Goal: Task Accomplishment & Management: Complete application form

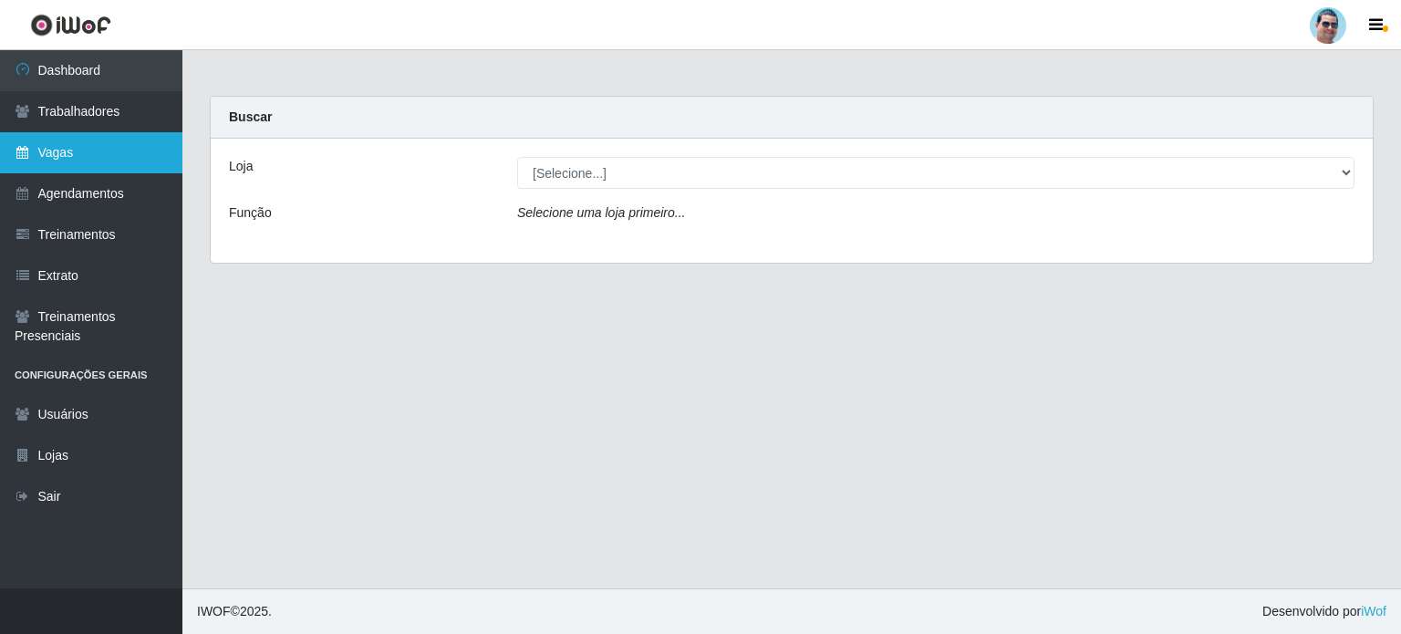
click at [112, 160] on link "Vagas" at bounding box center [91, 152] width 182 height 41
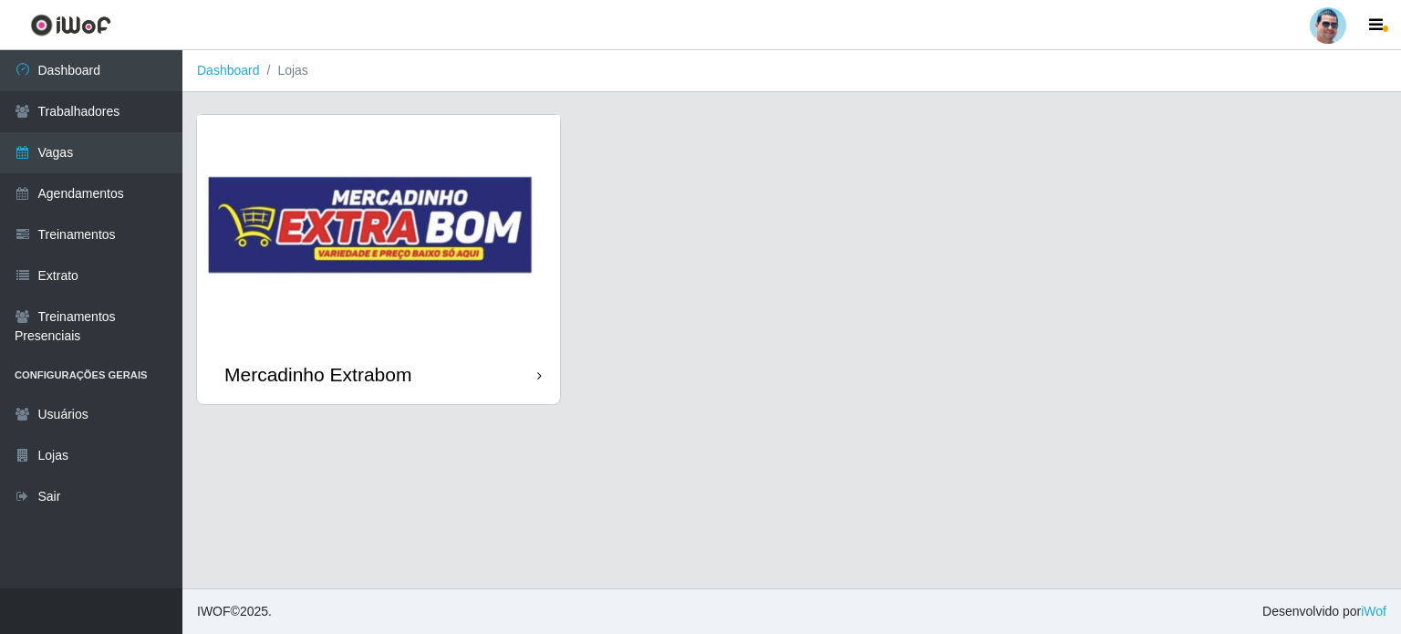
click at [312, 233] on img at bounding box center [378, 230] width 363 height 230
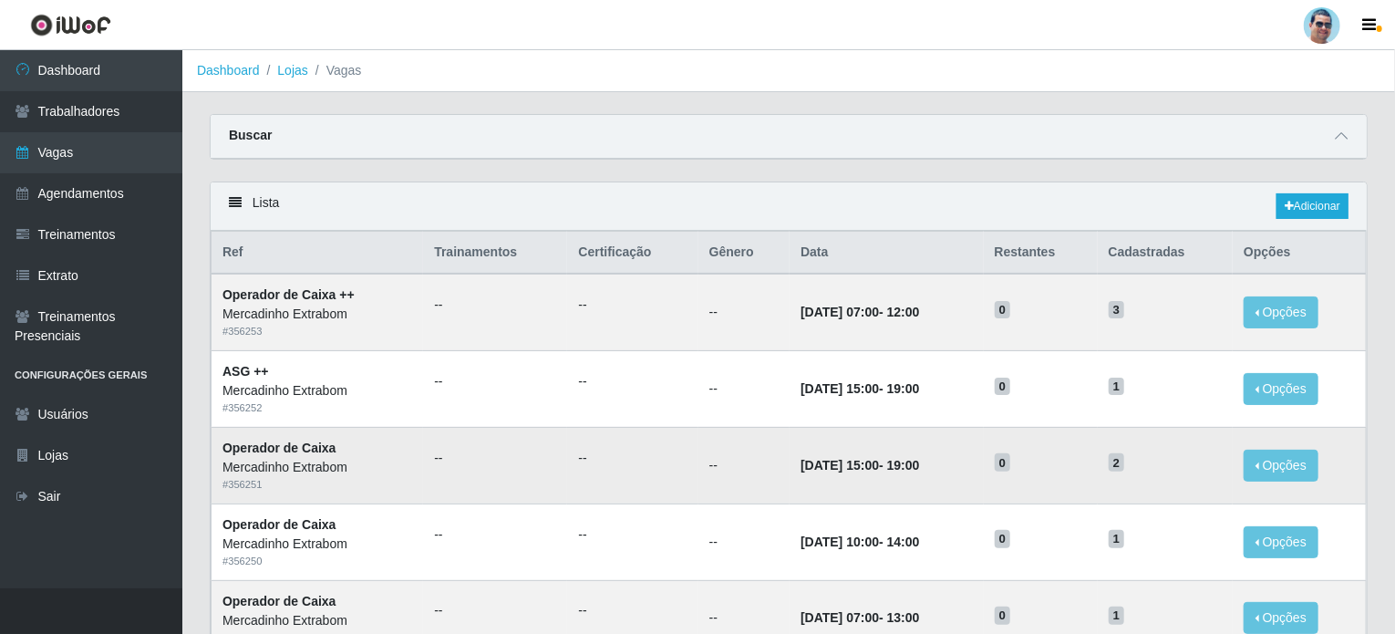
click at [1009, 499] on td "0" at bounding box center [1041, 465] width 114 height 77
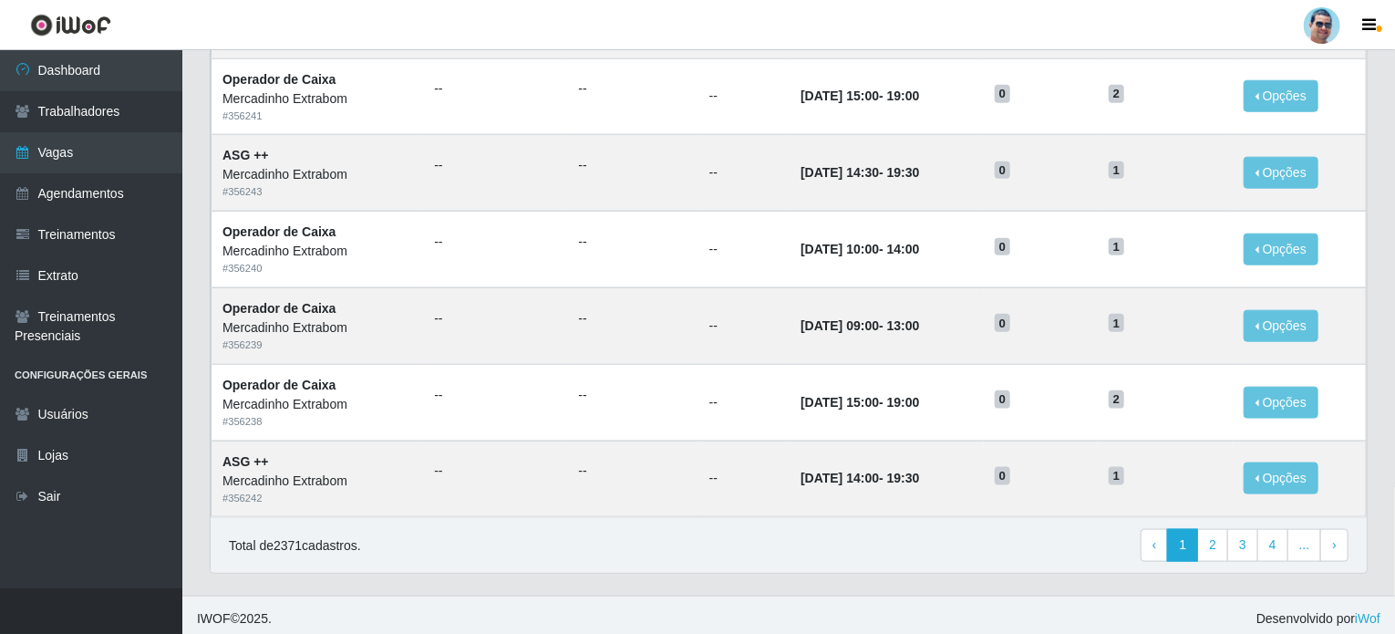
scroll to position [906, 0]
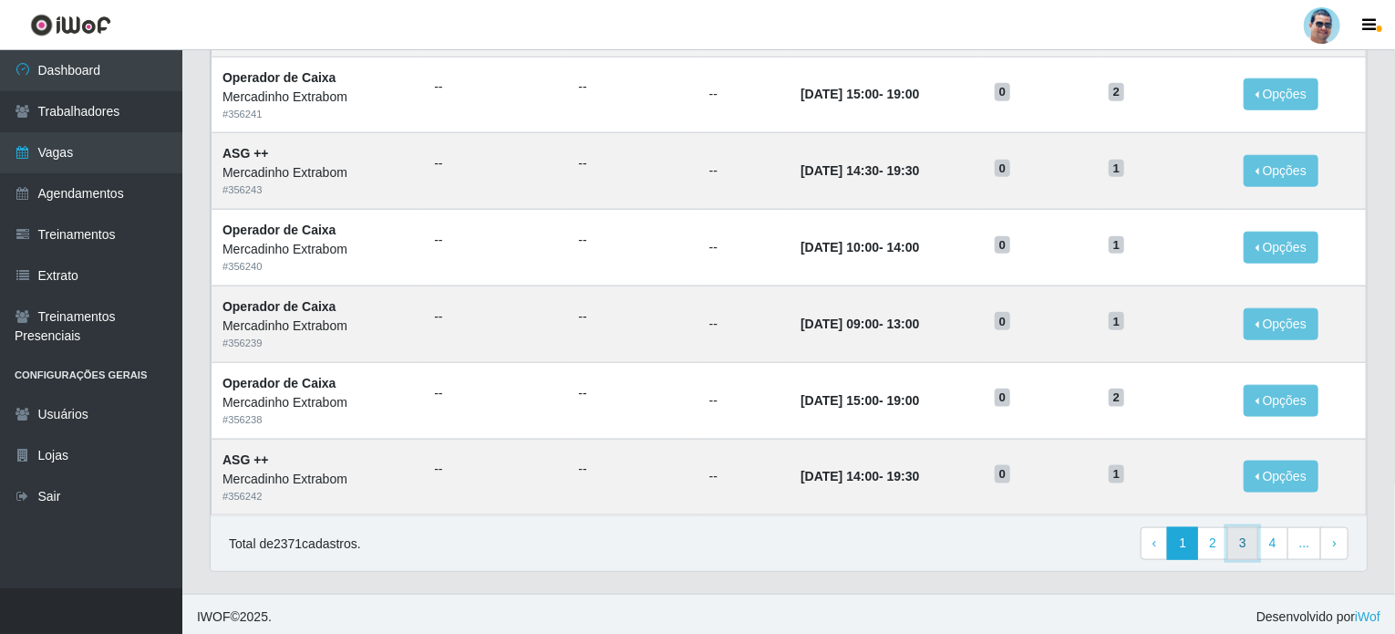
click at [1244, 536] on link "3" at bounding box center [1243, 543] width 31 height 33
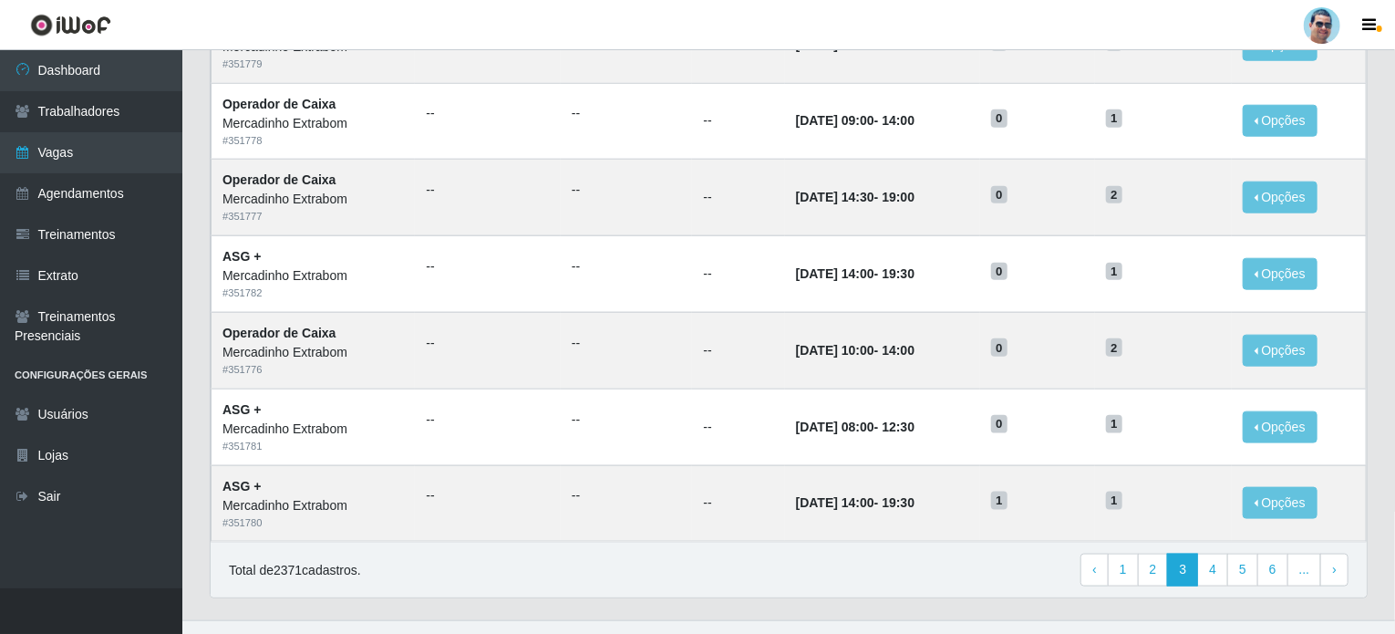
scroll to position [906, 0]
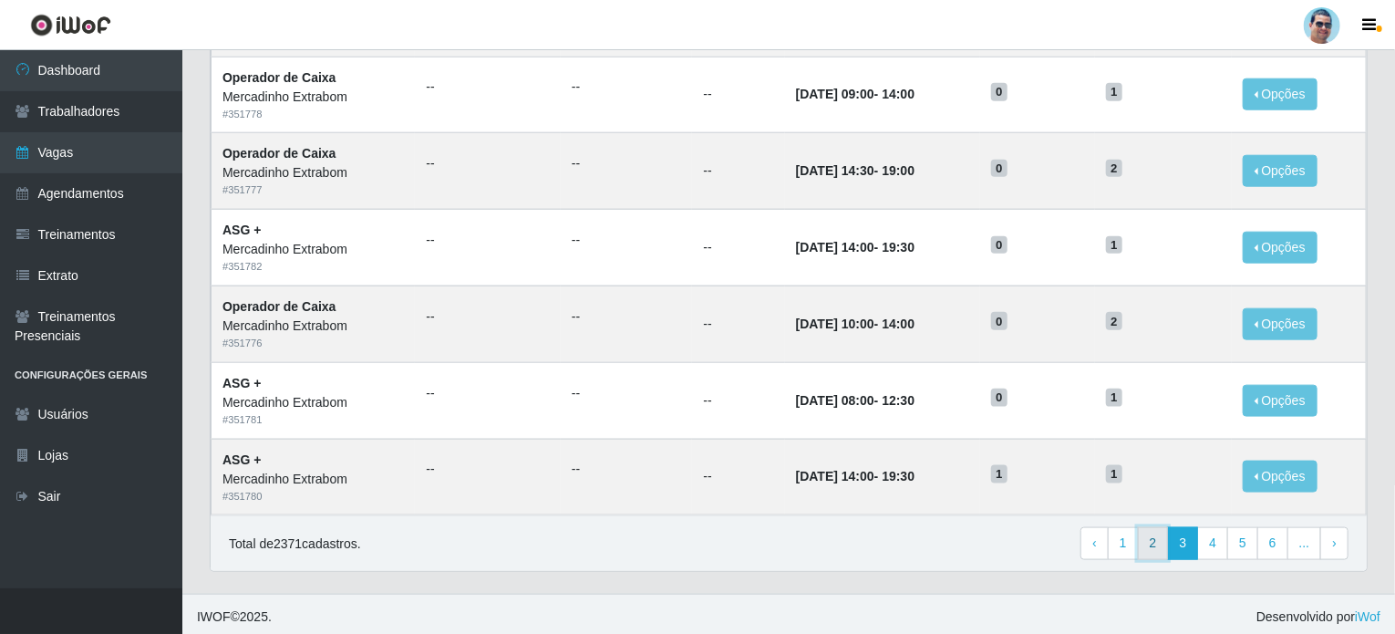
click at [1168, 539] on link "2" at bounding box center [1153, 543] width 31 height 33
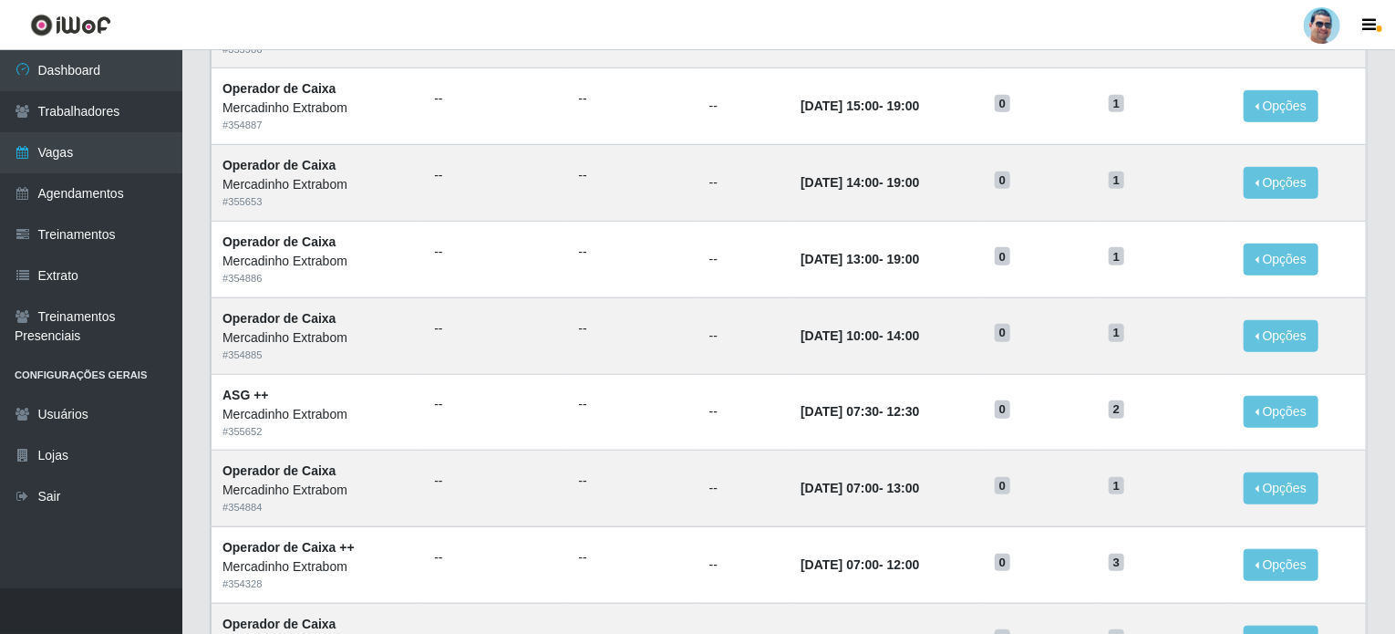
scroll to position [638, 0]
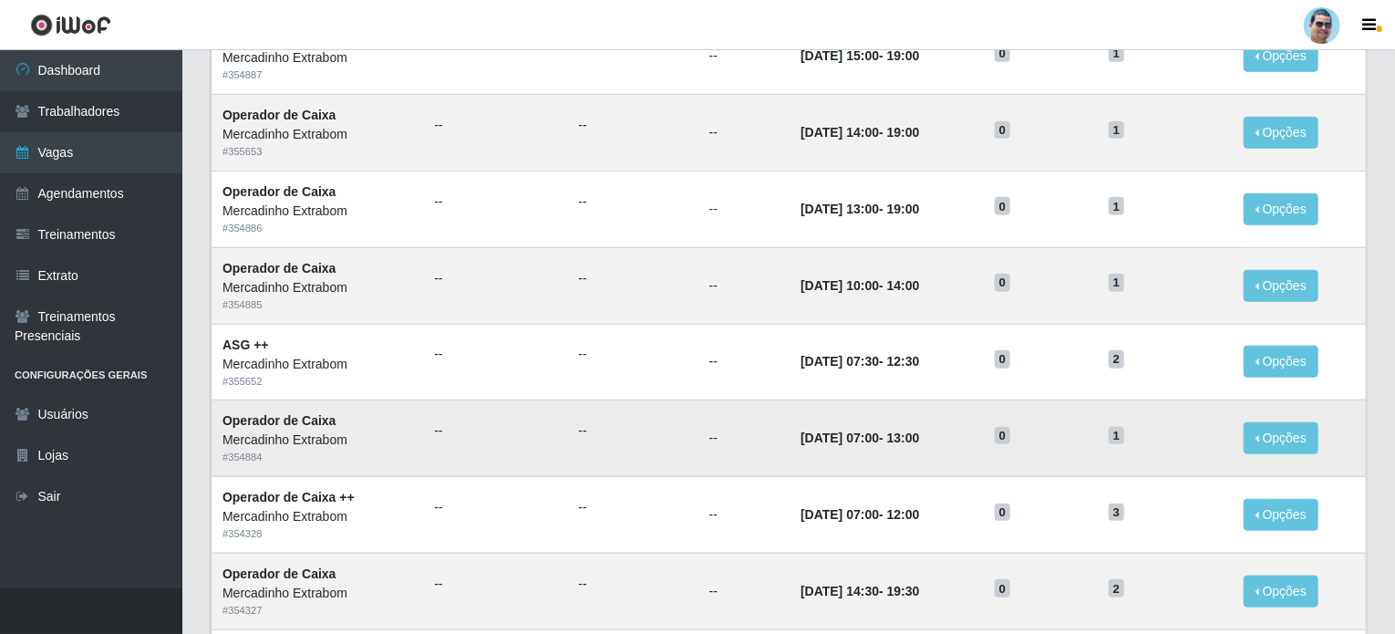
click at [981, 430] on td "[DATE] 07:00 - 13:00" at bounding box center [886, 438] width 193 height 77
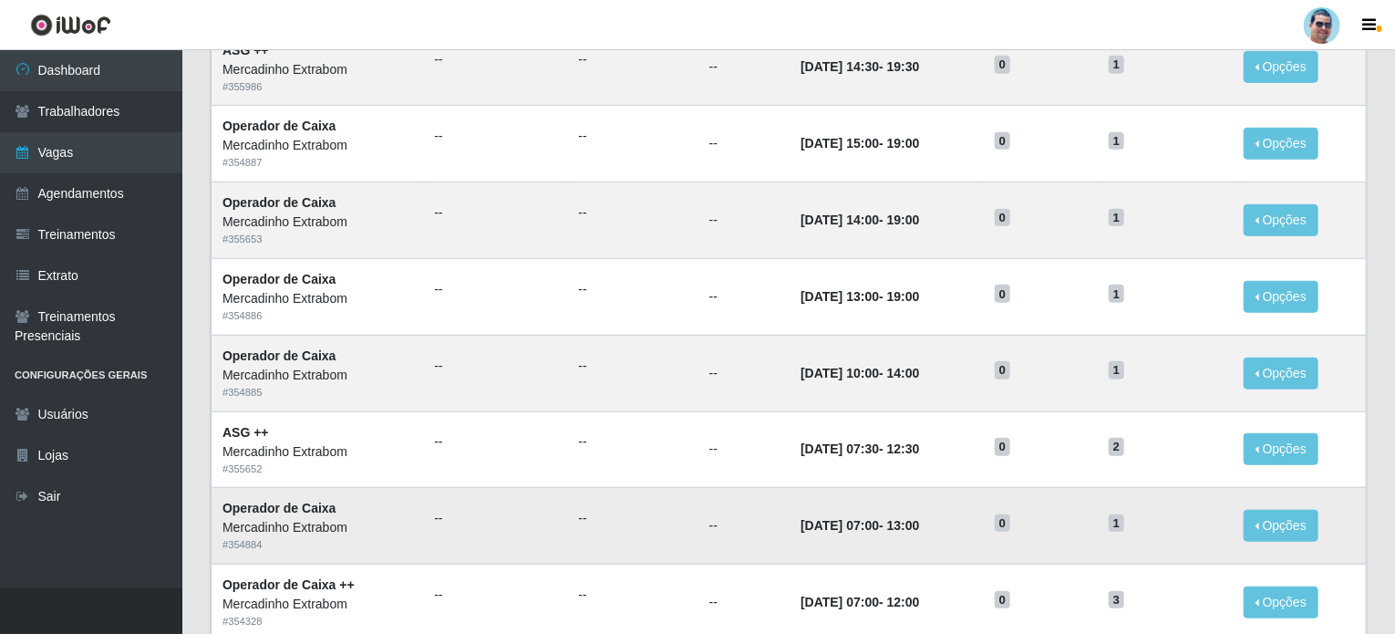
scroll to position [547, 0]
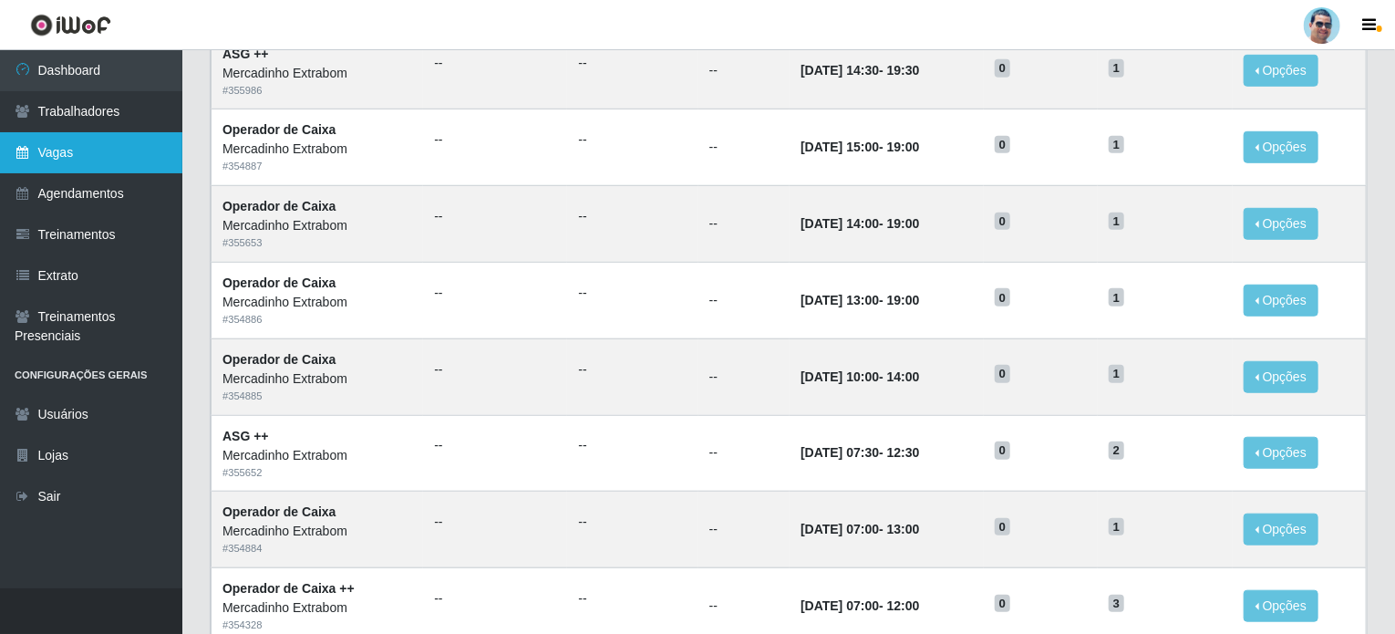
click at [90, 156] on link "Vagas" at bounding box center [91, 152] width 182 height 41
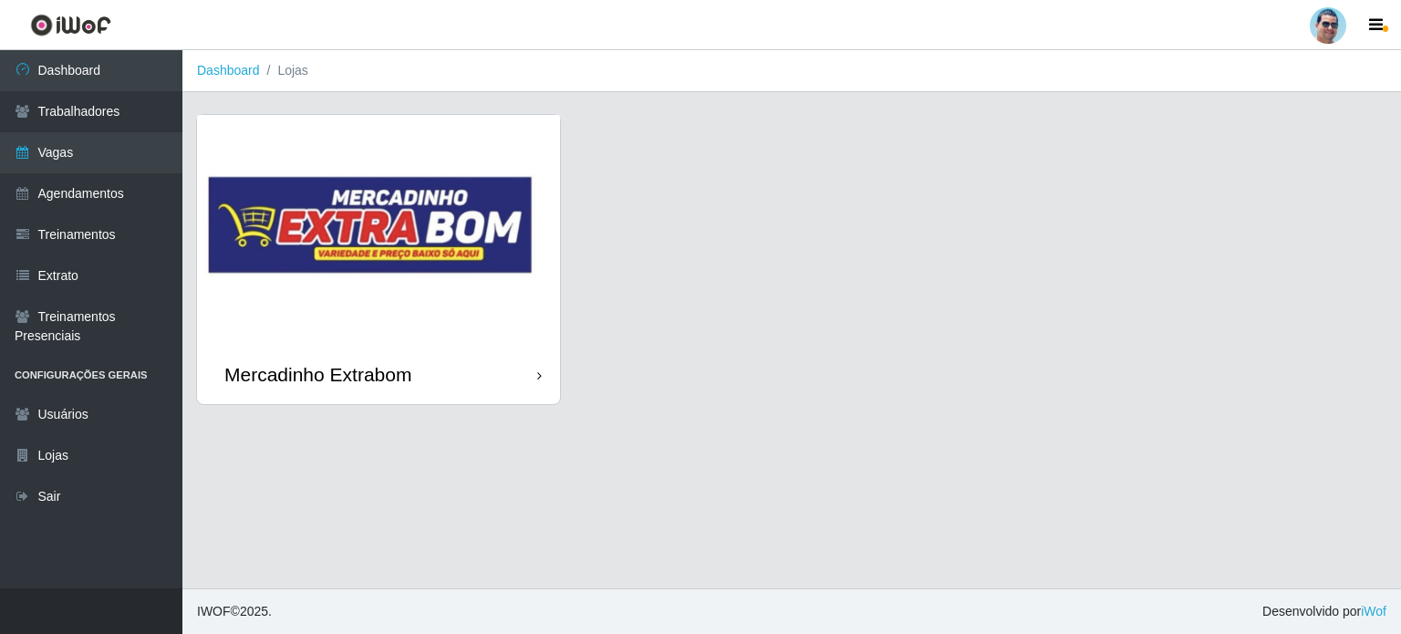
click at [343, 167] on img at bounding box center [378, 230] width 363 height 230
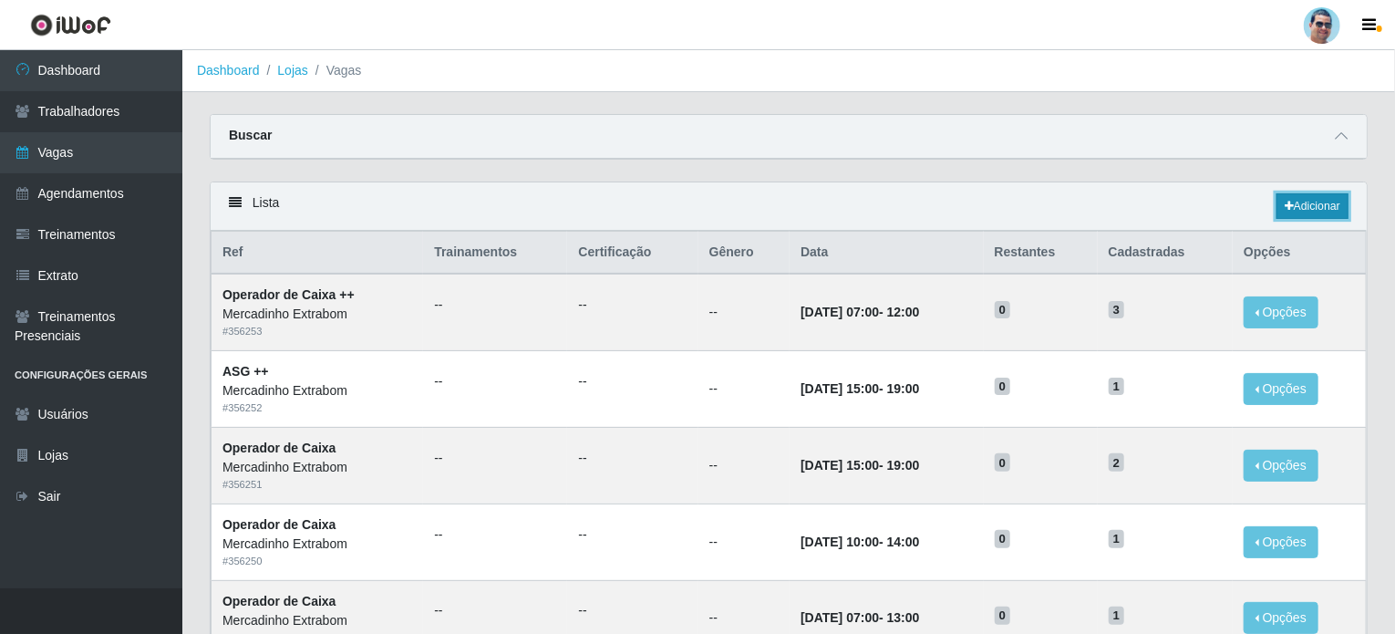
click at [1333, 206] on link "Adicionar" at bounding box center [1313, 206] width 72 height 26
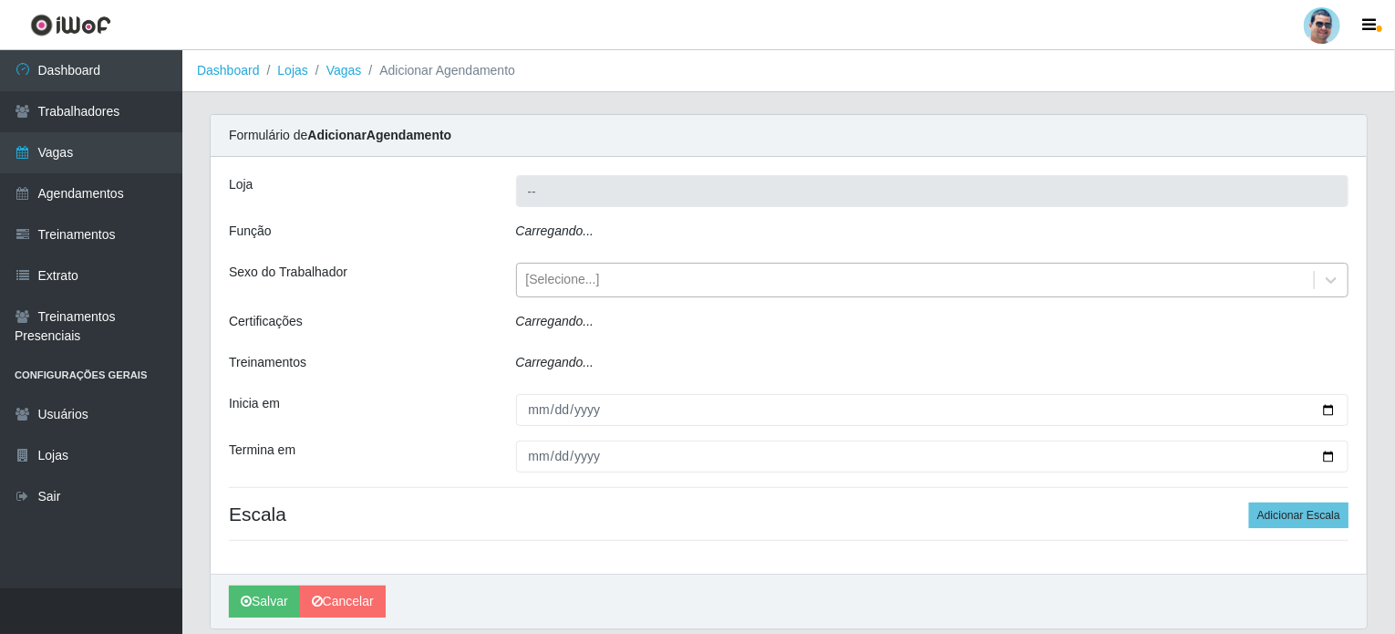
type input "Mercadinho Extrabom"
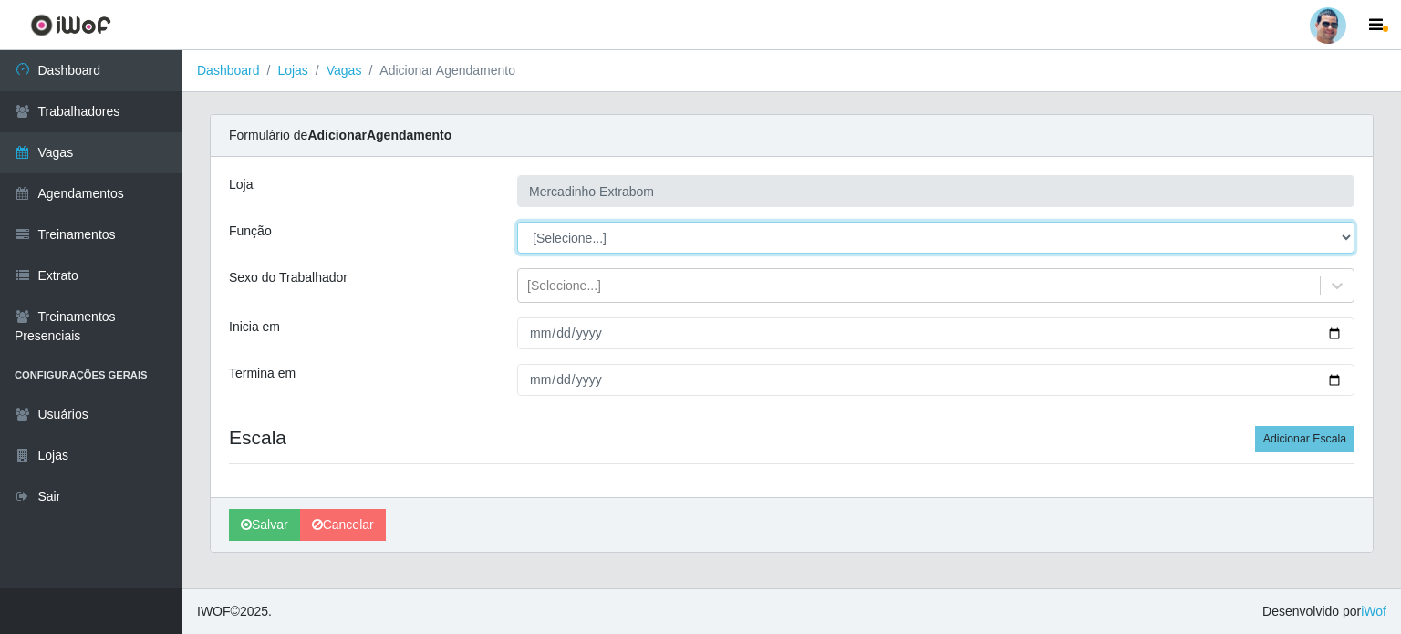
click at [721, 243] on select "[Selecione...] ASG ASG + ASG ++ Balconista Balconista + Balconista ++ Carregado…" at bounding box center [935, 238] width 837 height 32
select select "22"
click at [517, 222] on select "[Selecione...] ASG ASG + ASG ++ Balconista Balconista + Balconista ++ Carregado…" at bounding box center [935, 238] width 837 height 32
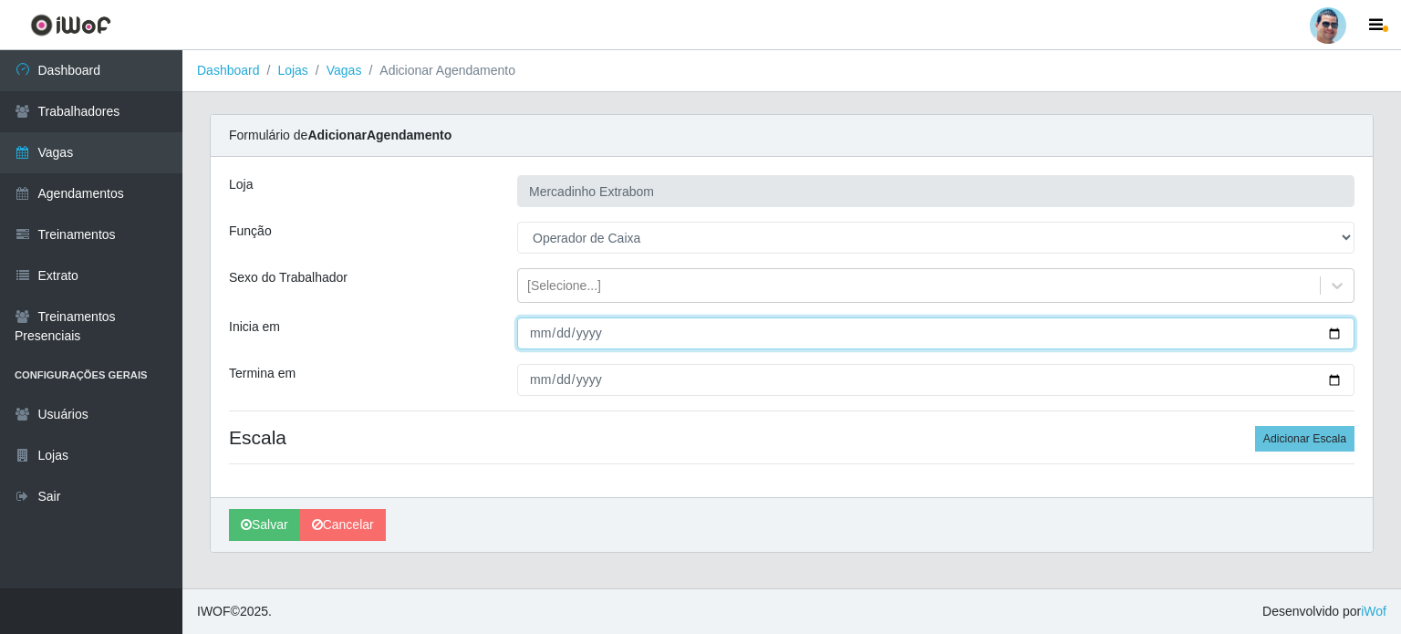
click at [529, 334] on input "Inicia em" at bounding box center [935, 333] width 837 height 32
type input "[DATE]"
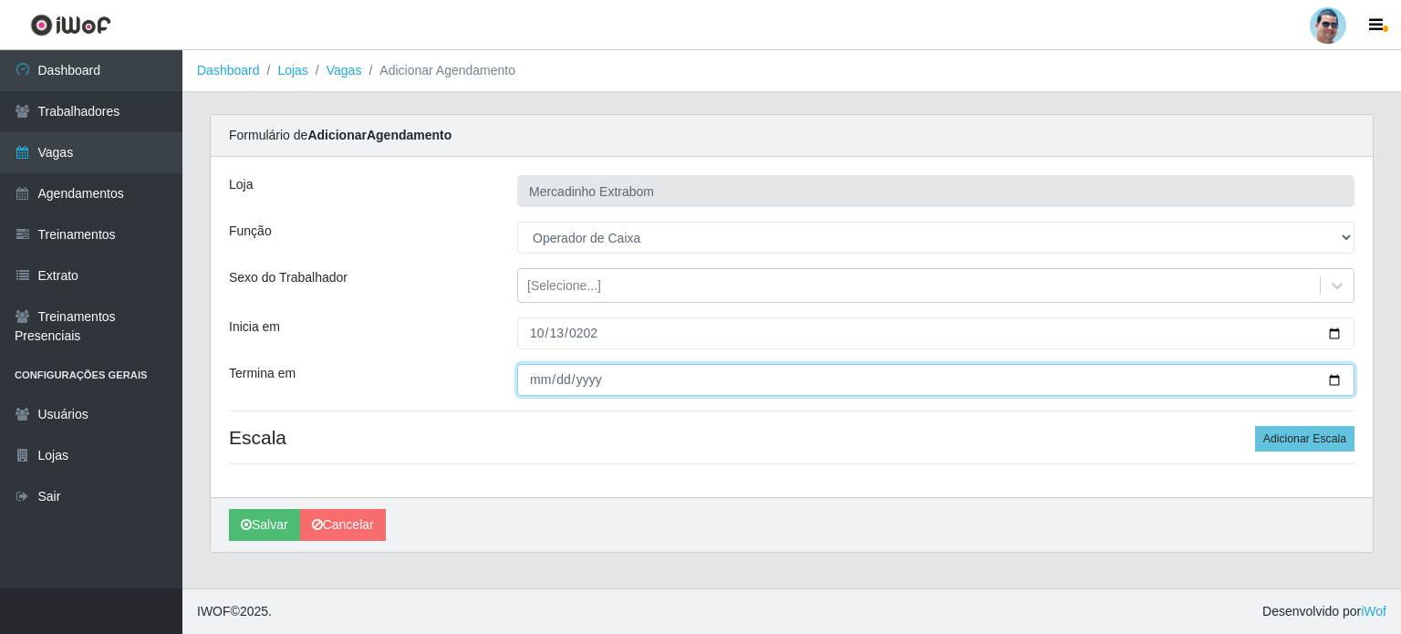
click at [535, 375] on input "Termina em" at bounding box center [935, 380] width 837 height 32
type input "[DATE]"
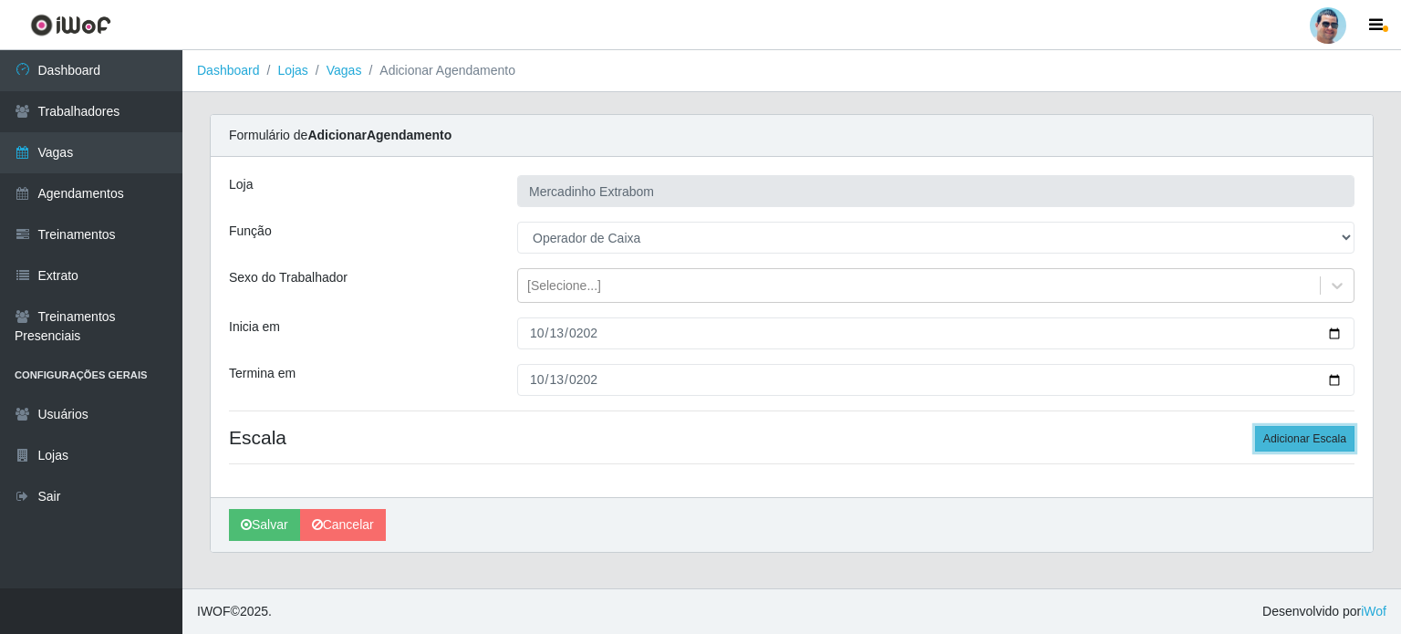
click at [1281, 441] on button "Adicionar Escala" at bounding box center [1304, 439] width 99 height 26
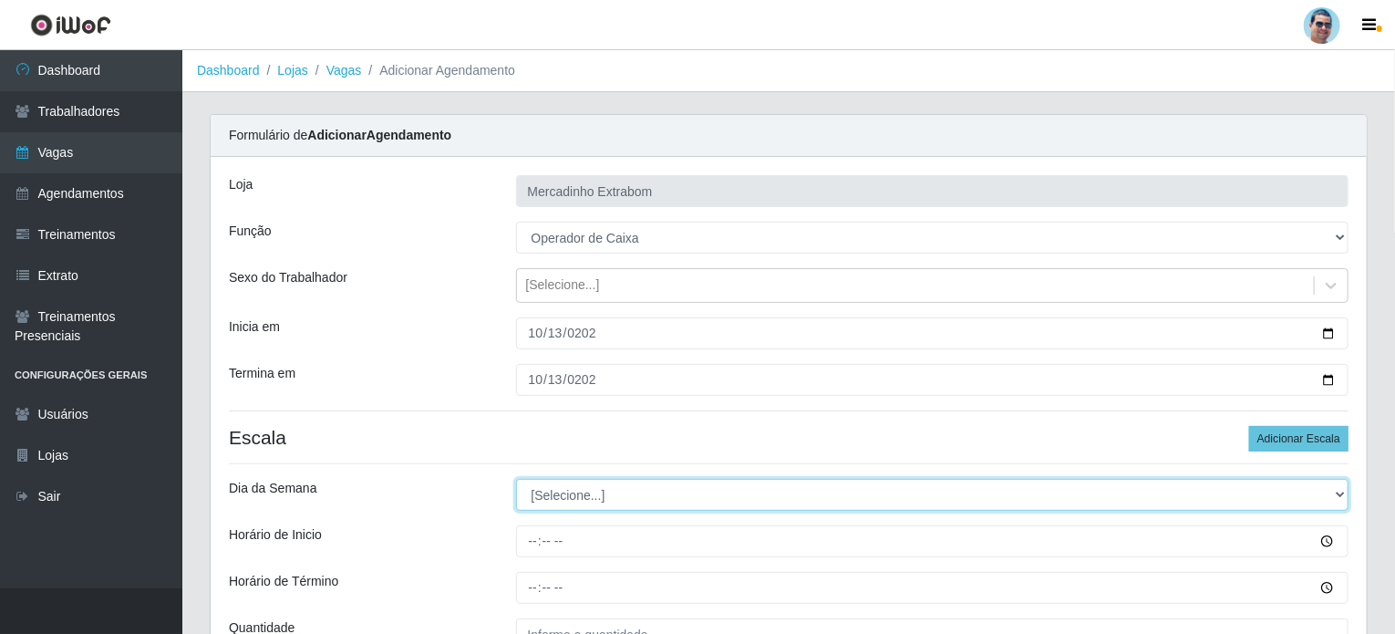
click at [576, 492] on select "[Selecione...] Segunda Terça Quarta Quinta Sexta Sábado Domingo" at bounding box center [933, 495] width 834 height 32
select select "1"
click at [516, 479] on select "[Selecione...] Segunda Terça Quarta Quinta Sexta Sábado Domingo" at bounding box center [933, 495] width 834 height 32
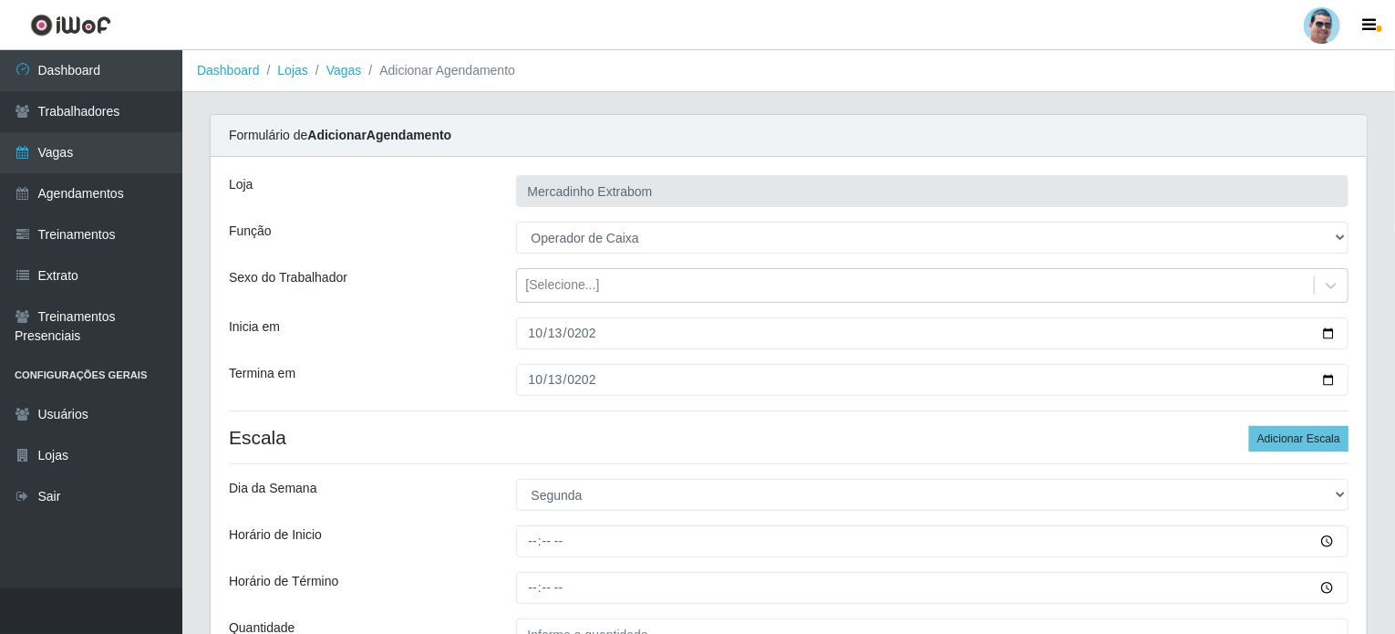
click at [595, 422] on div "[PERSON_NAME] Extrabom Função [Selecione...] ASG ASG + ASG ++ Balconista Balcon…" at bounding box center [789, 428] width 1156 height 542
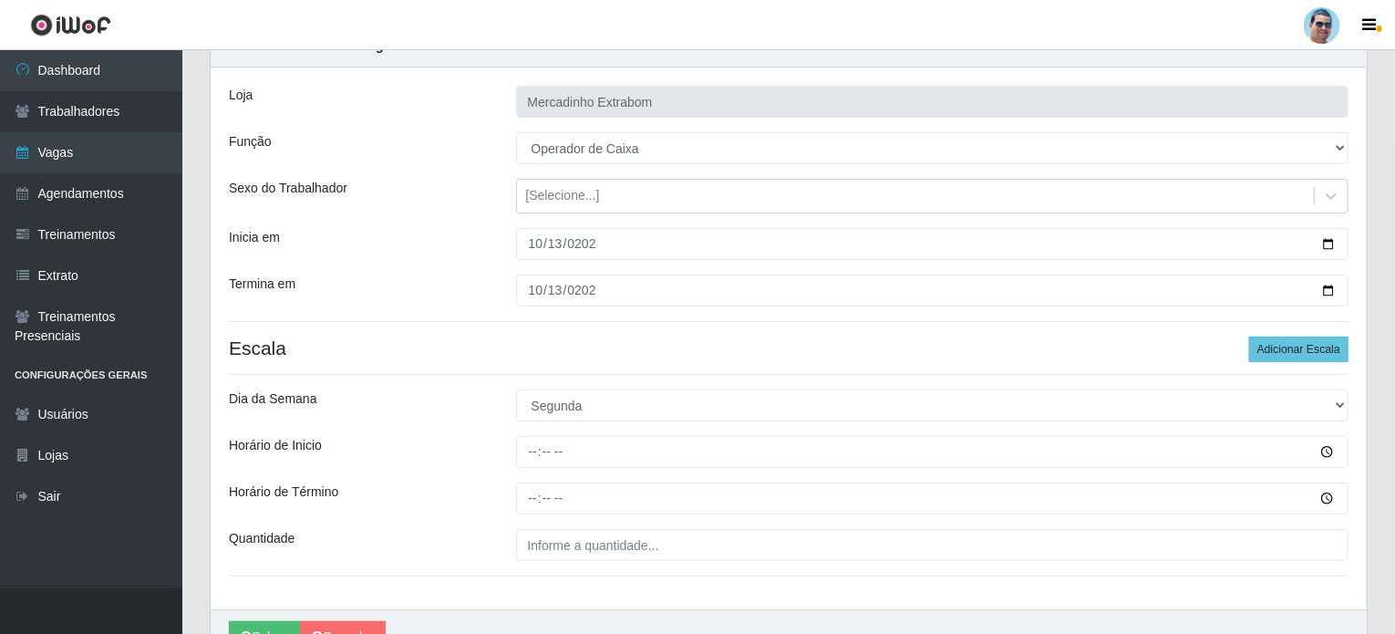
scroll to position [91, 0]
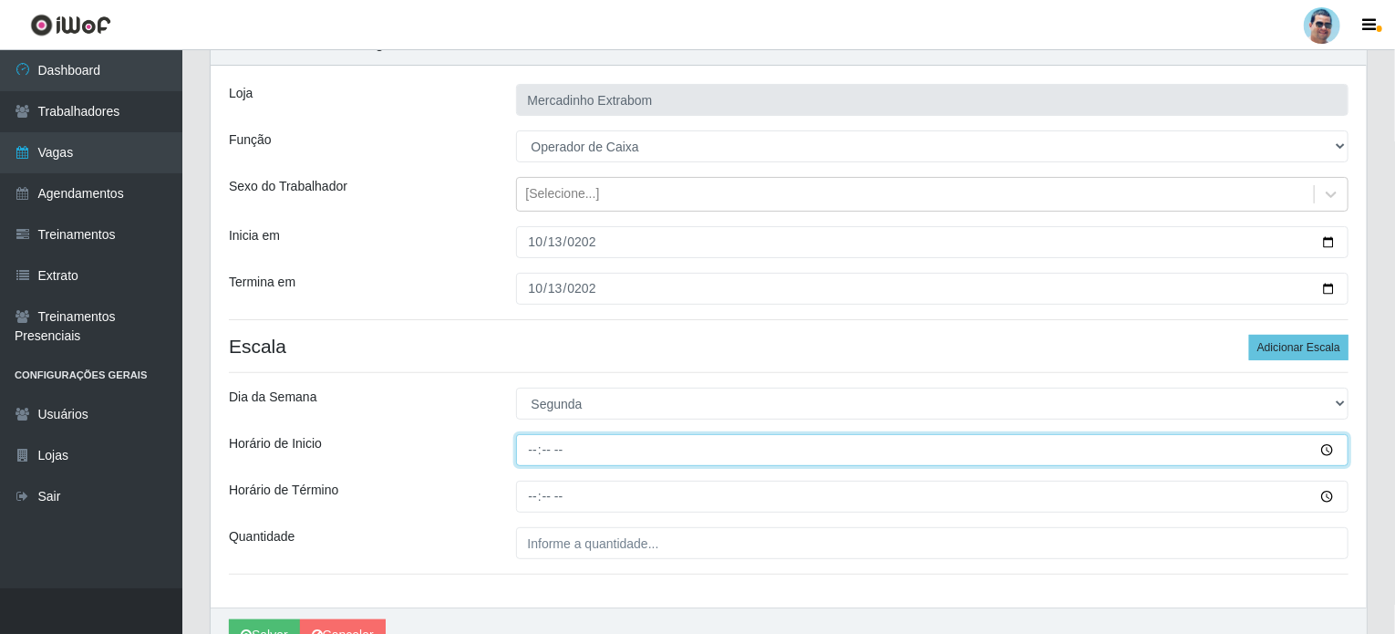
click at [535, 445] on input "Horário de Inicio" at bounding box center [933, 450] width 834 height 32
type input "07:00"
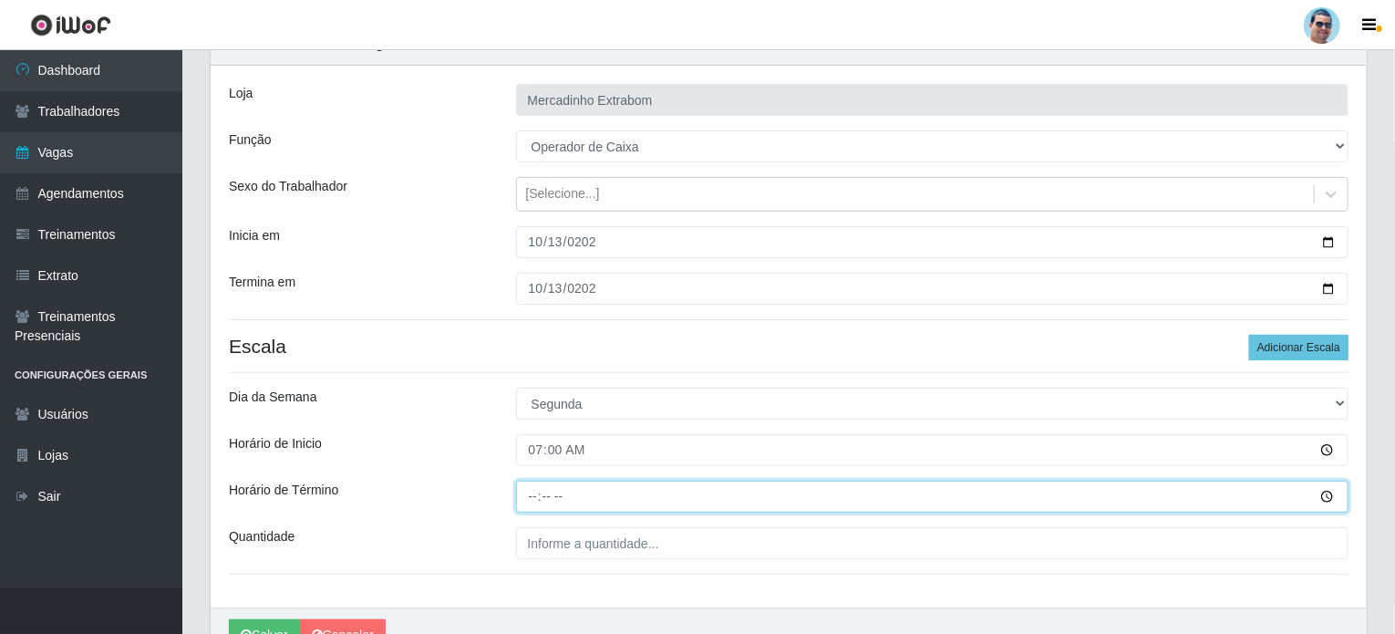
click at [530, 492] on input "Horário de Término" at bounding box center [933, 497] width 834 height 32
type input "13:00"
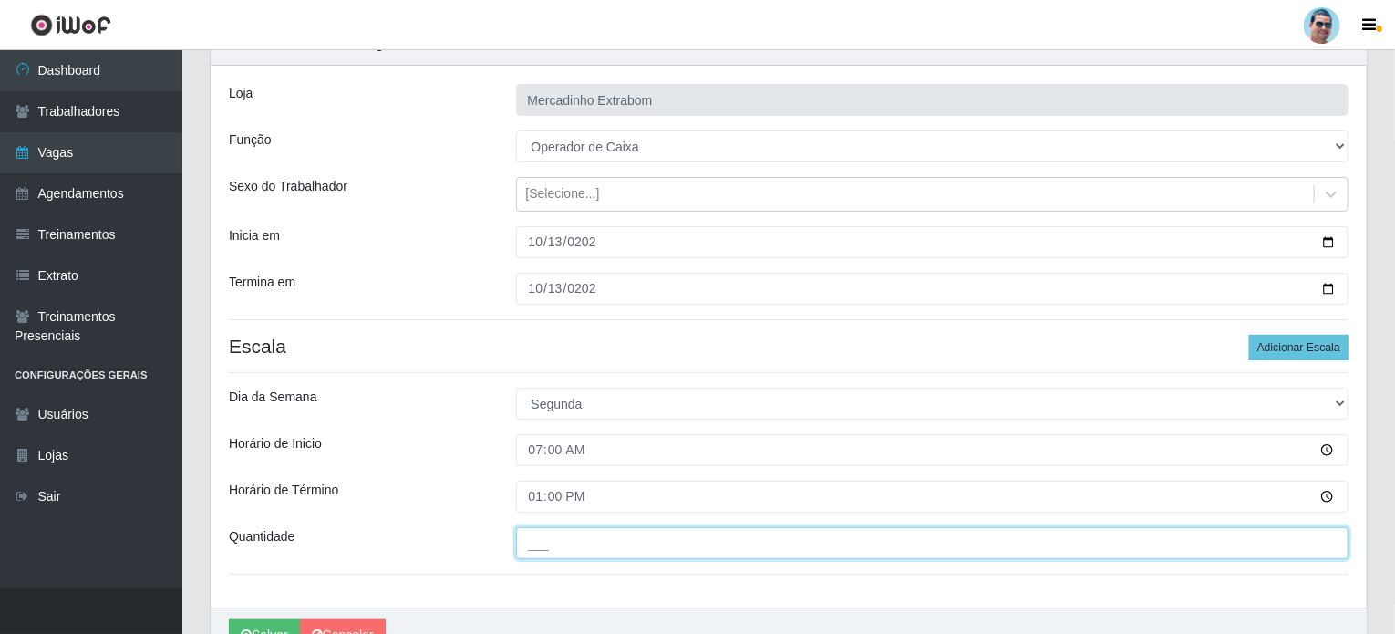
click at [554, 554] on input "___" at bounding box center [933, 543] width 834 height 32
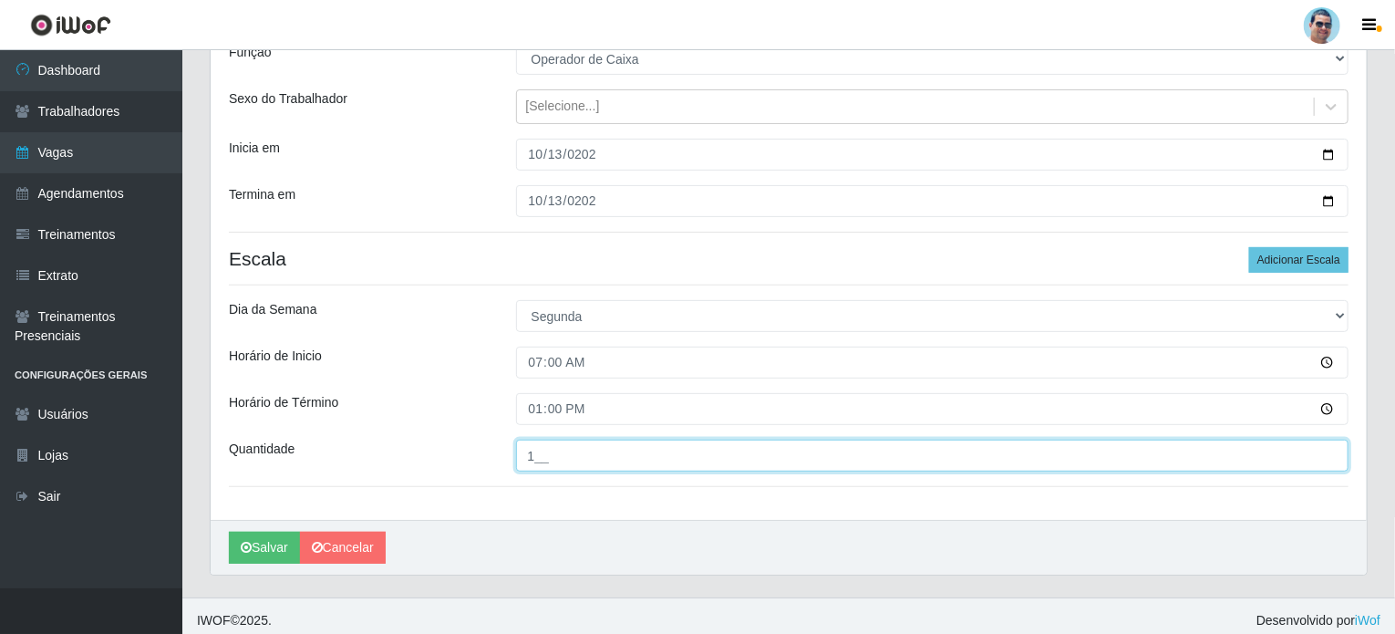
scroll to position [186, 0]
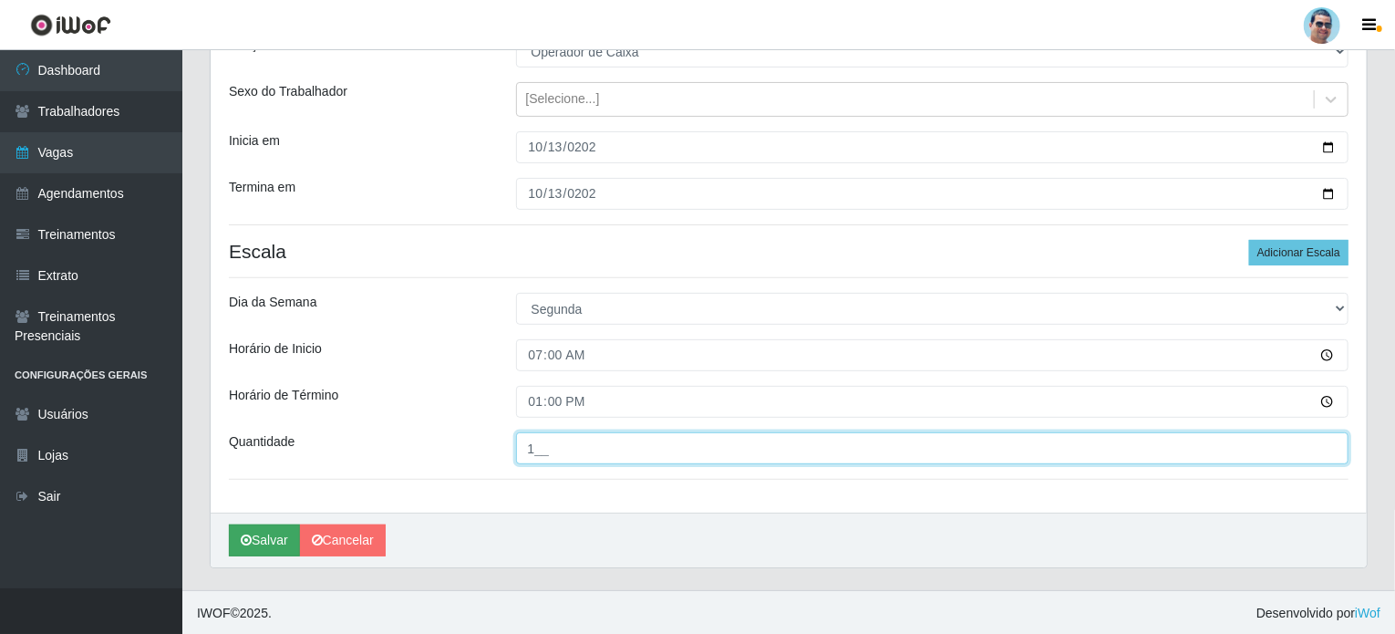
type input "1__"
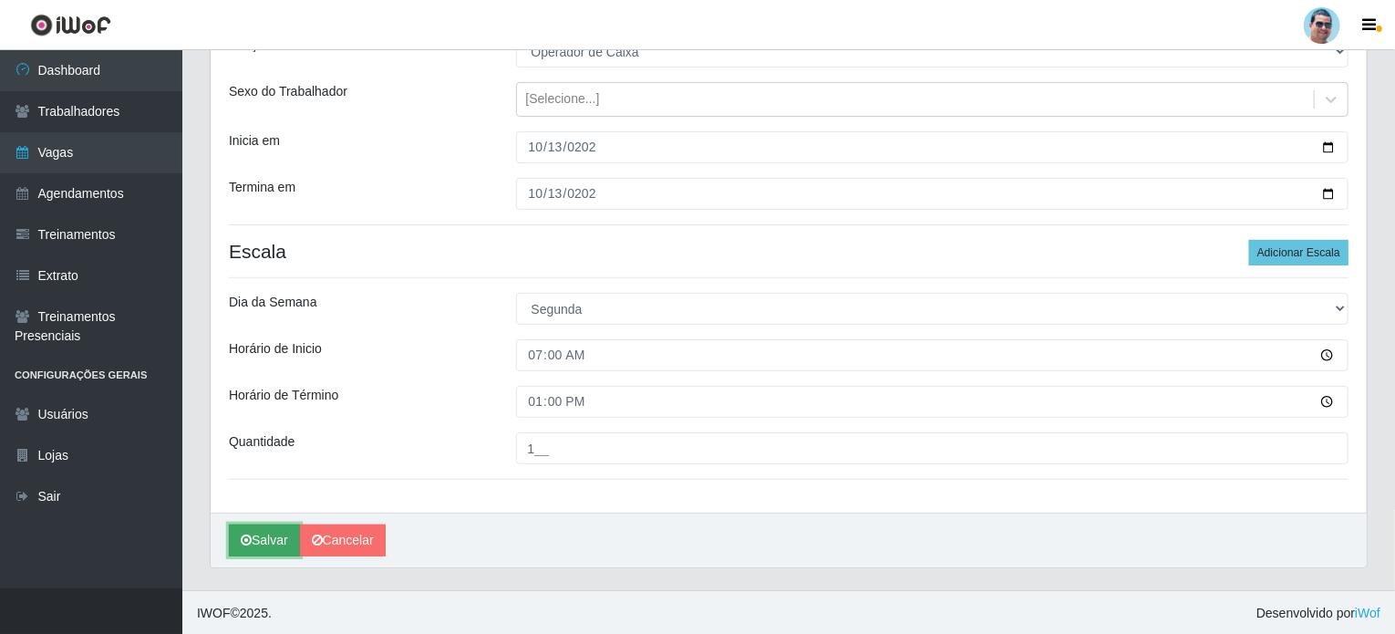
click at [273, 544] on button "Salvar" at bounding box center [264, 540] width 71 height 32
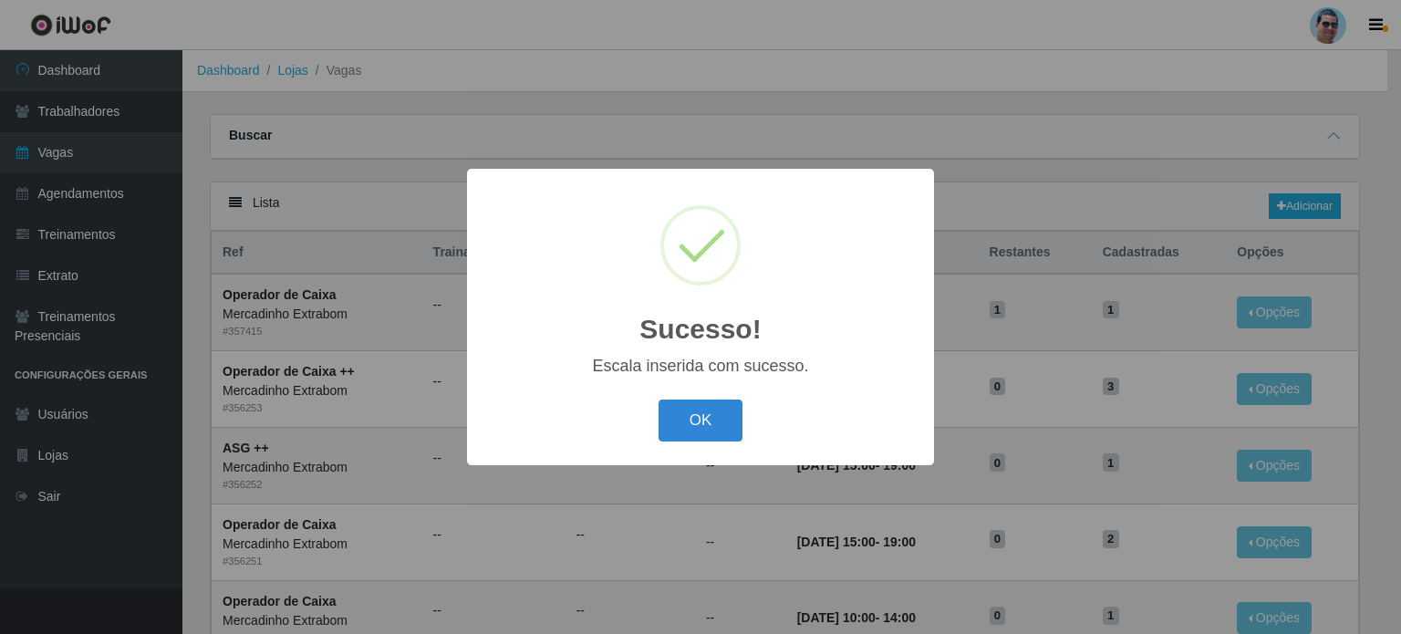
click at [695, 394] on div "Sucesso! × Escala inserida com sucesso. OK Cancel" at bounding box center [700, 317] width 467 height 296
click at [679, 408] on button "OK" at bounding box center [701, 420] width 85 height 43
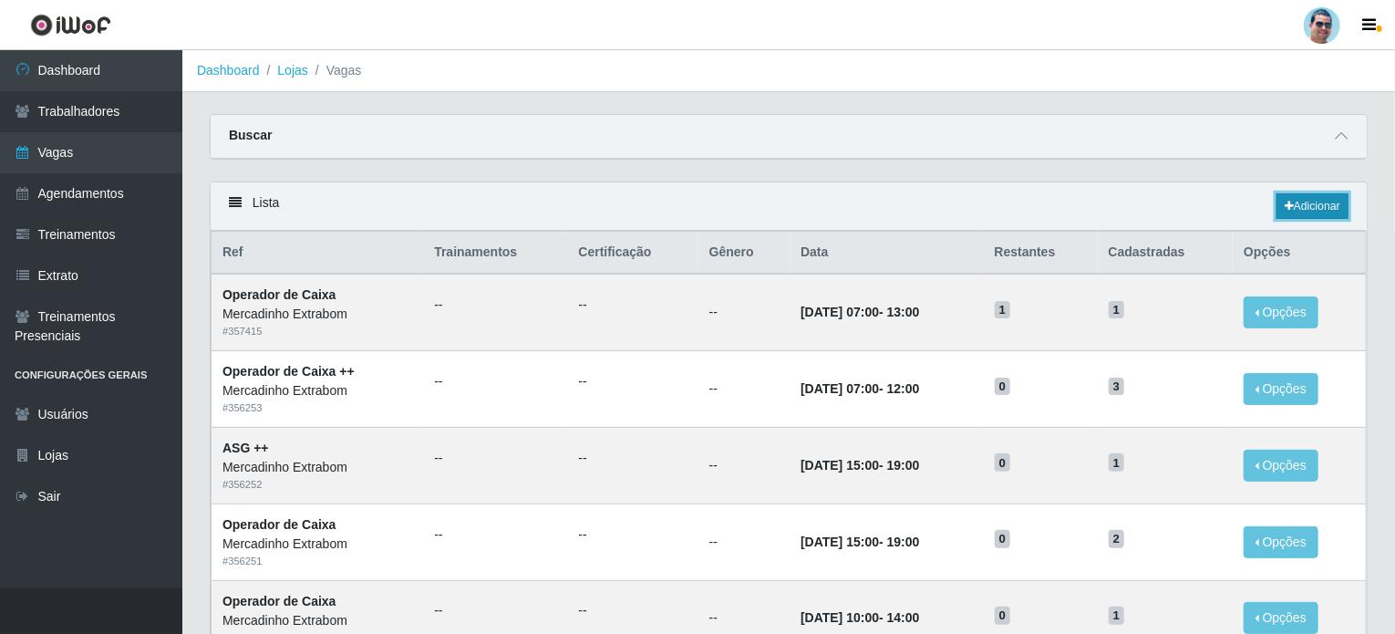
click at [1288, 196] on link "Adicionar" at bounding box center [1313, 206] width 72 height 26
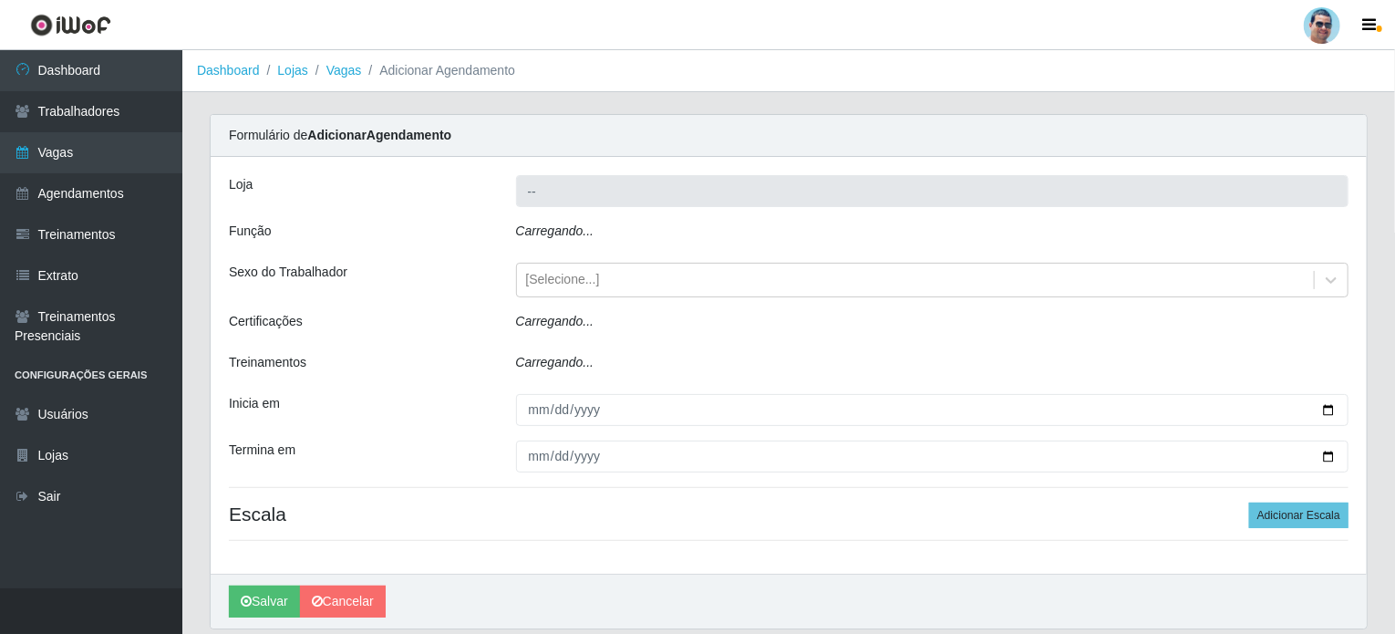
type input "Mercadinho Extrabom"
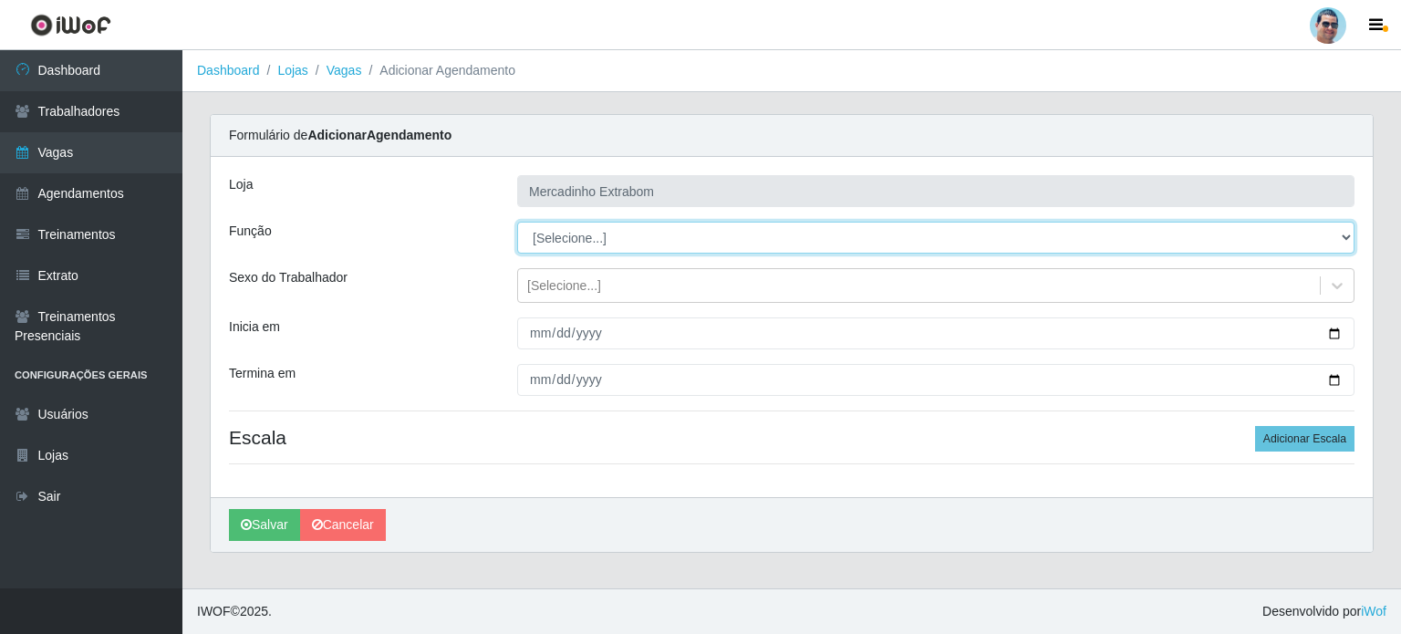
click at [636, 239] on select "[Selecione...] ASG ASG + ASG ++ Balconista Balconista + Balconista ++ Carregado…" at bounding box center [935, 238] width 837 height 32
select select "22"
click at [517, 222] on select "[Selecione...] ASG ASG + ASG ++ Balconista Balconista + Balconista ++ Carregado…" at bounding box center [935, 238] width 837 height 32
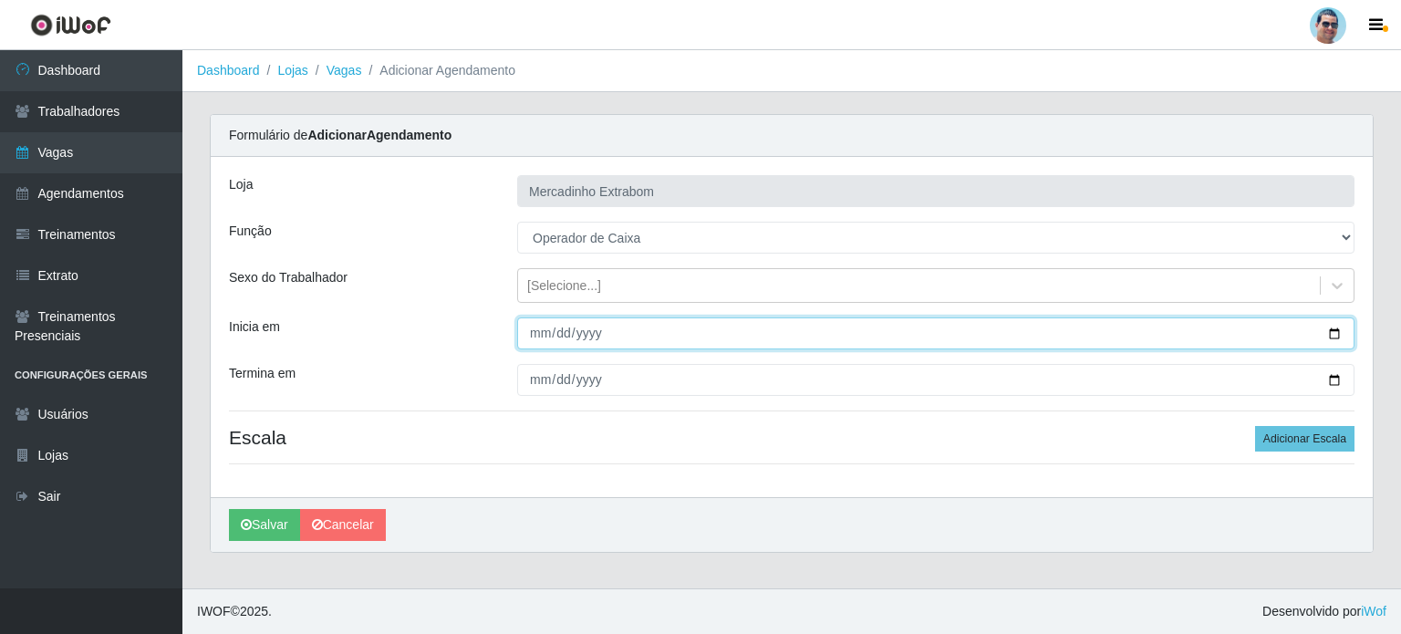
click at [530, 334] on input "Inicia em" at bounding box center [935, 333] width 837 height 32
type input "[DATE]"
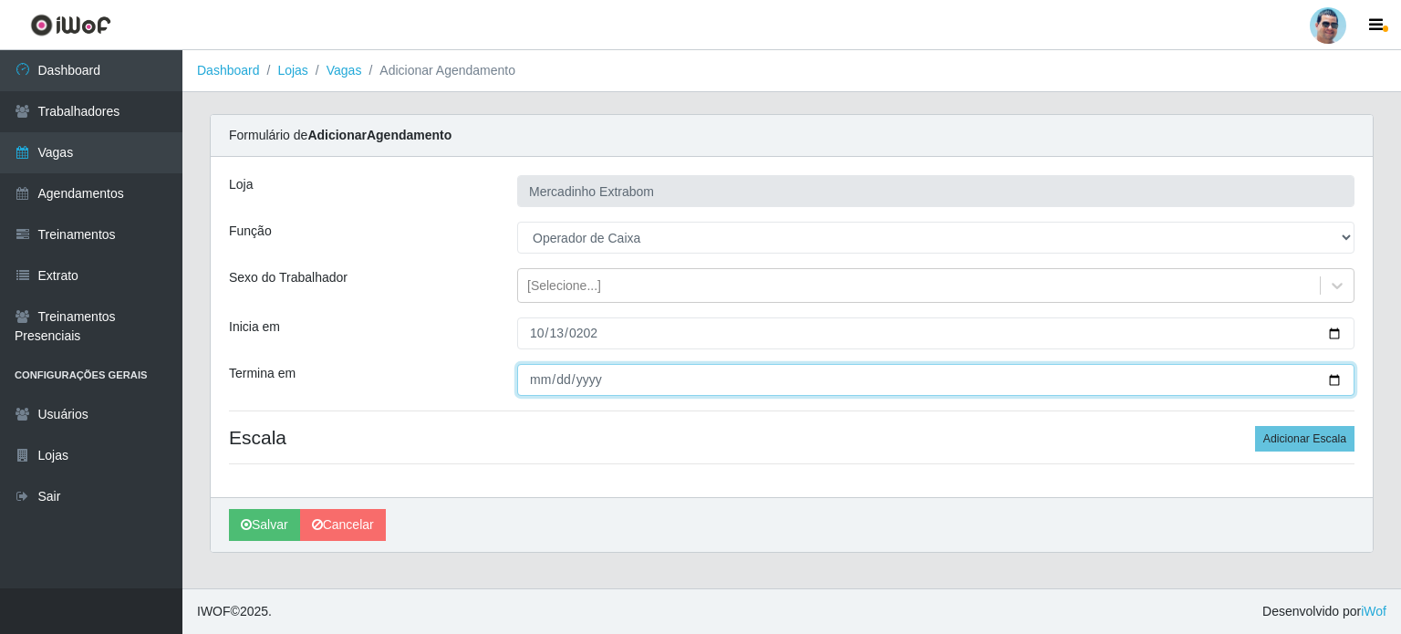
click at [543, 376] on input "Termina em" at bounding box center [935, 380] width 837 height 32
type input "[DATE]"
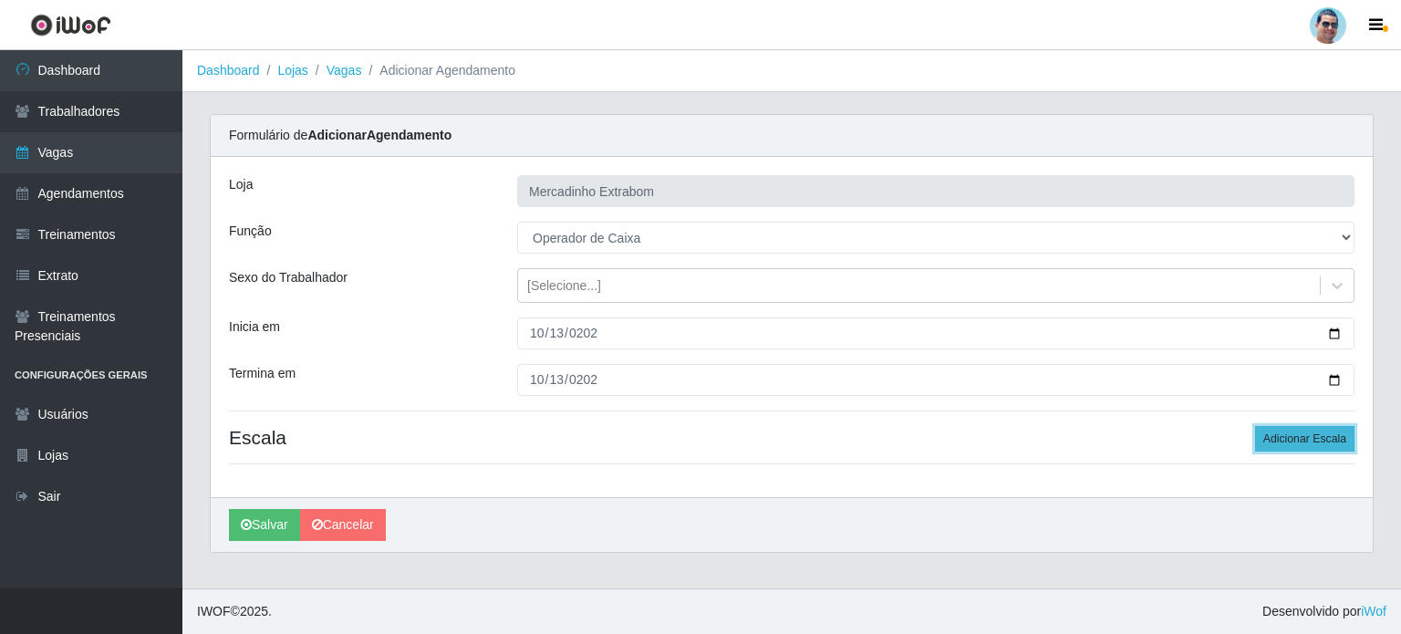
click at [1291, 438] on button "Adicionar Escala" at bounding box center [1304, 439] width 99 height 26
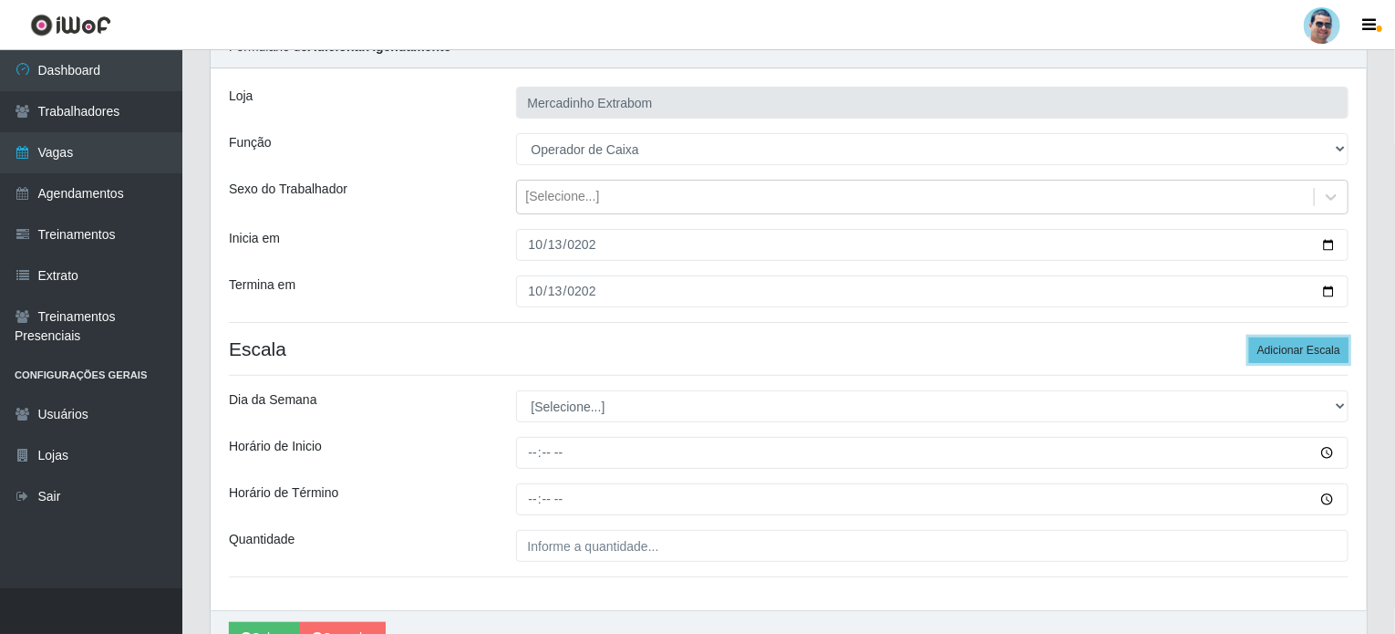
scroll to position [91, 0]
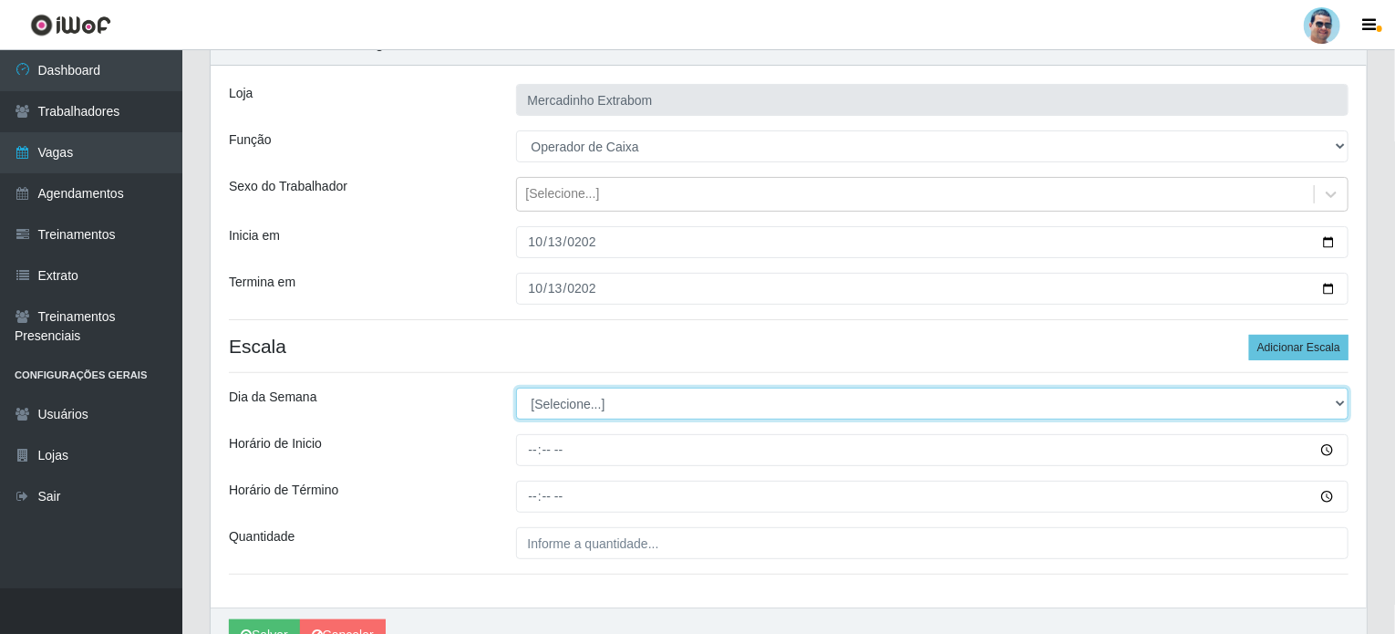
click at [567, 400] on select "[Selecione...] Segunda Terça Quarta Quinta Sexta Sábado Domingo" at bounding box center [933, 404] width 834 height 32
select select "1"
click at [516, 388] on select "[Selecione...] Segunda Terça Quarta Quinta Sexta Sábado Domingo" at bounding box center [933, 404] width 834 height 32
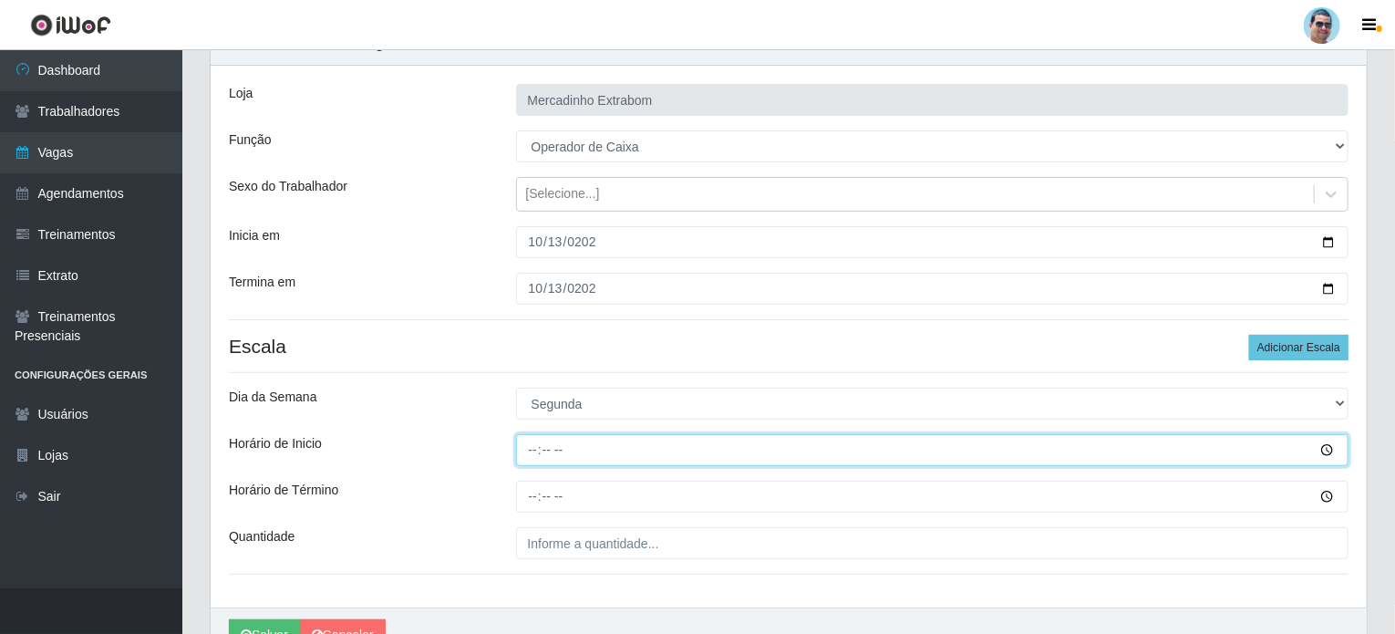
click at [529, 459] on input "Horário de Inicio" at bounding box center [933, 450] width 834 height 32
type input "10:00"
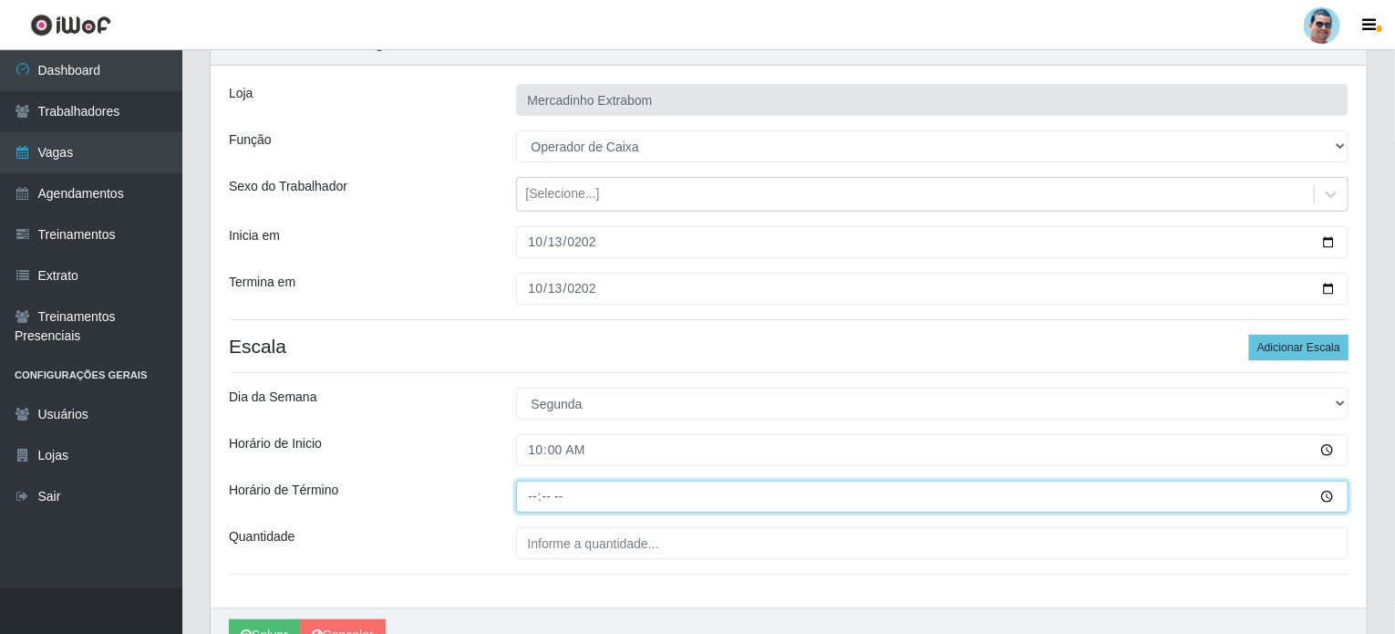
click at [532, 490] on input "Horário de Término" at bounding box center [933, 497] width 834 height 32
type input "14:00"
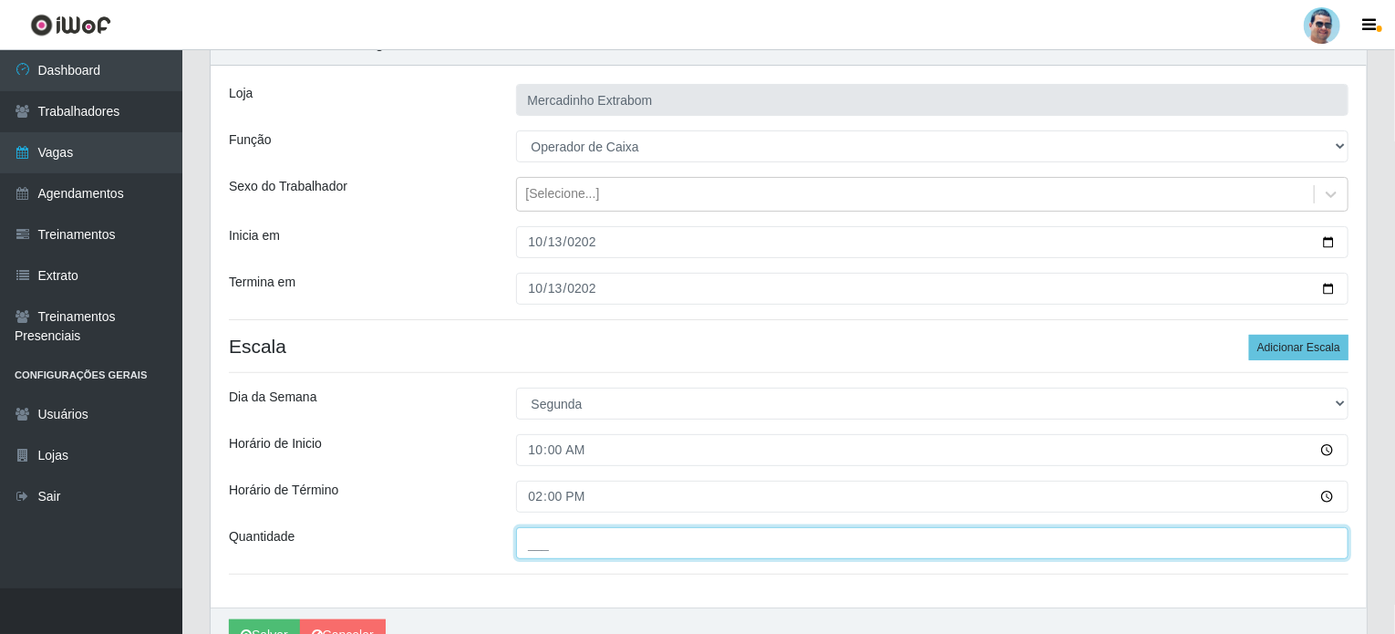
click at [540, 543] on input "___" at bounding box center [933, 543] width 834 height 32
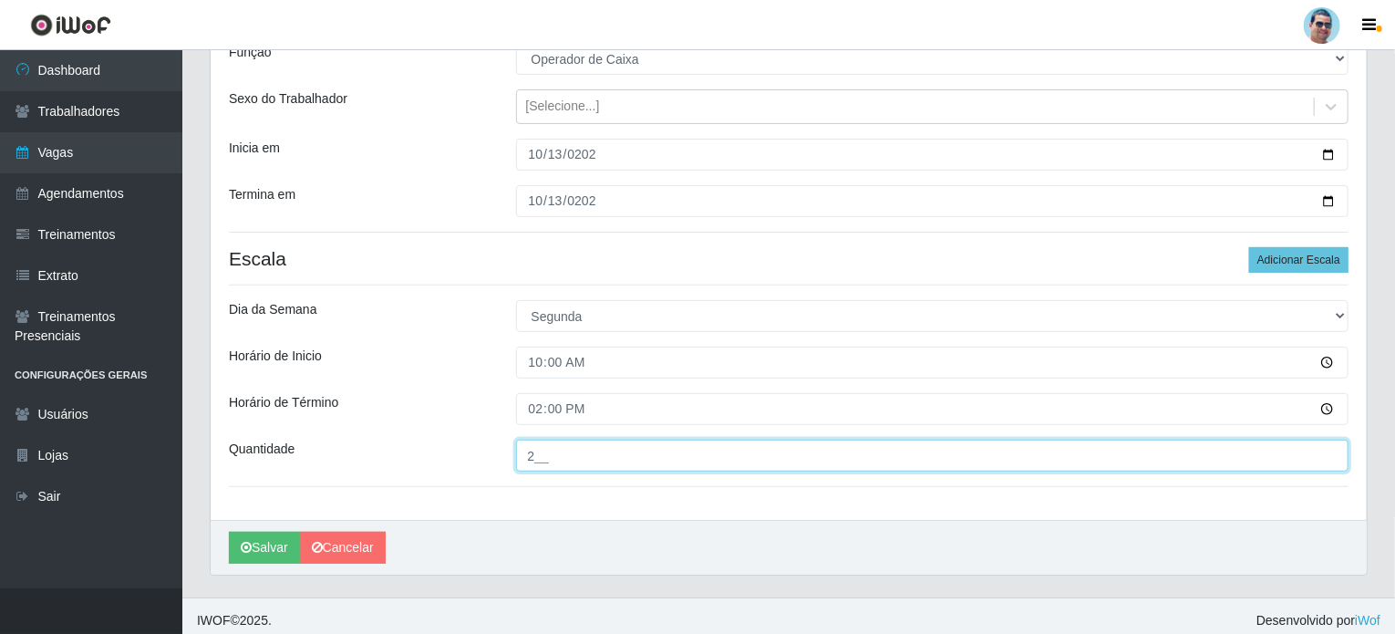
scroll to position [182, 0]
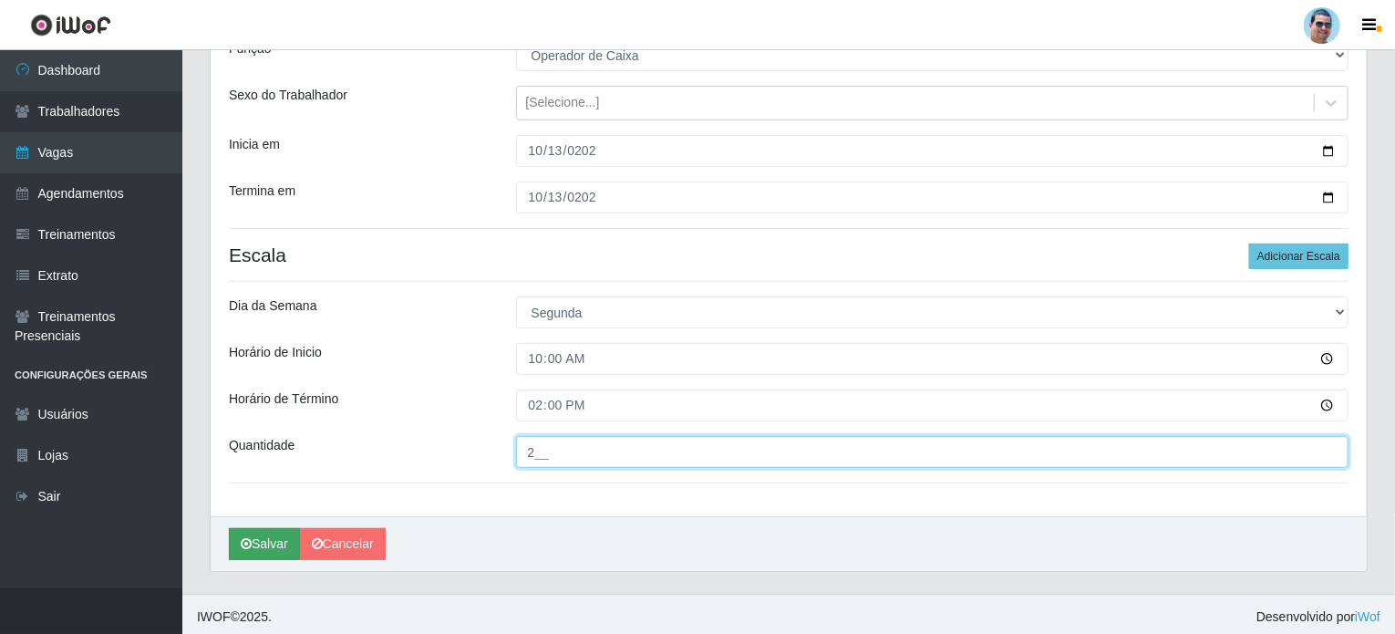
type input "2__"
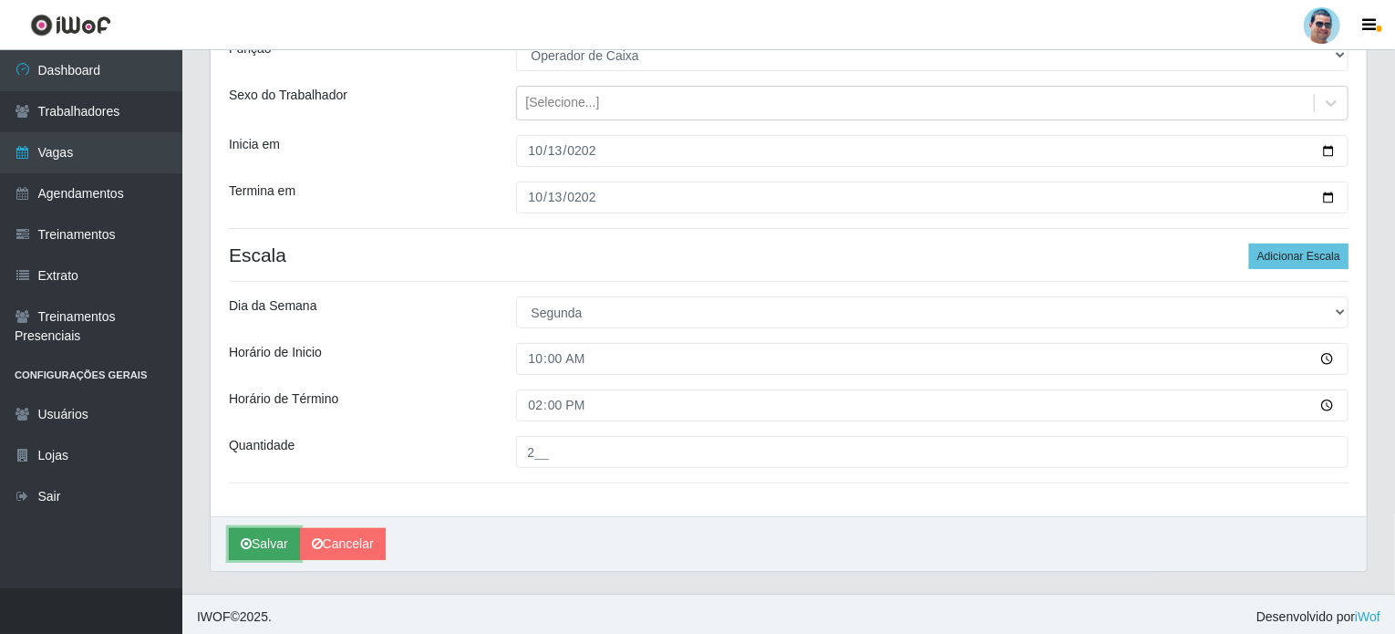
click at [256, 535] on button "Salvar" at bounding box center [264, 544] width 71 height 32
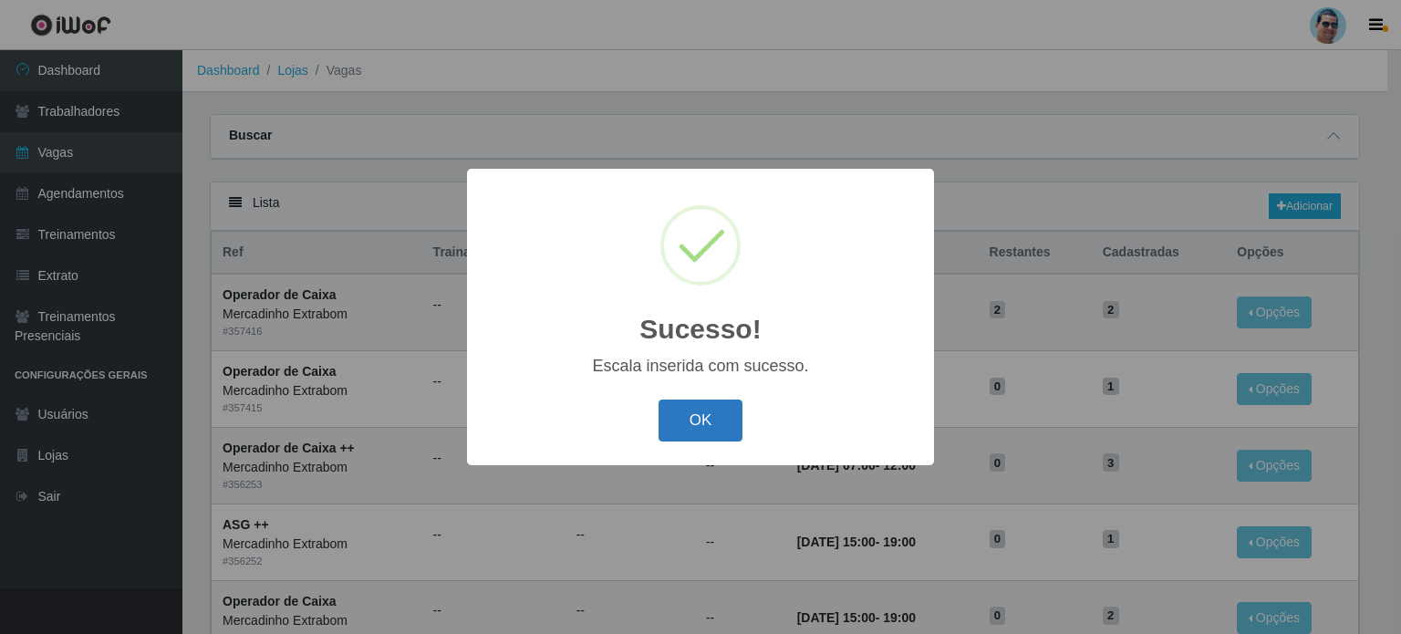
click at [700, 420] on button "OK" at bounding box center [701, 420] width 85 height 43
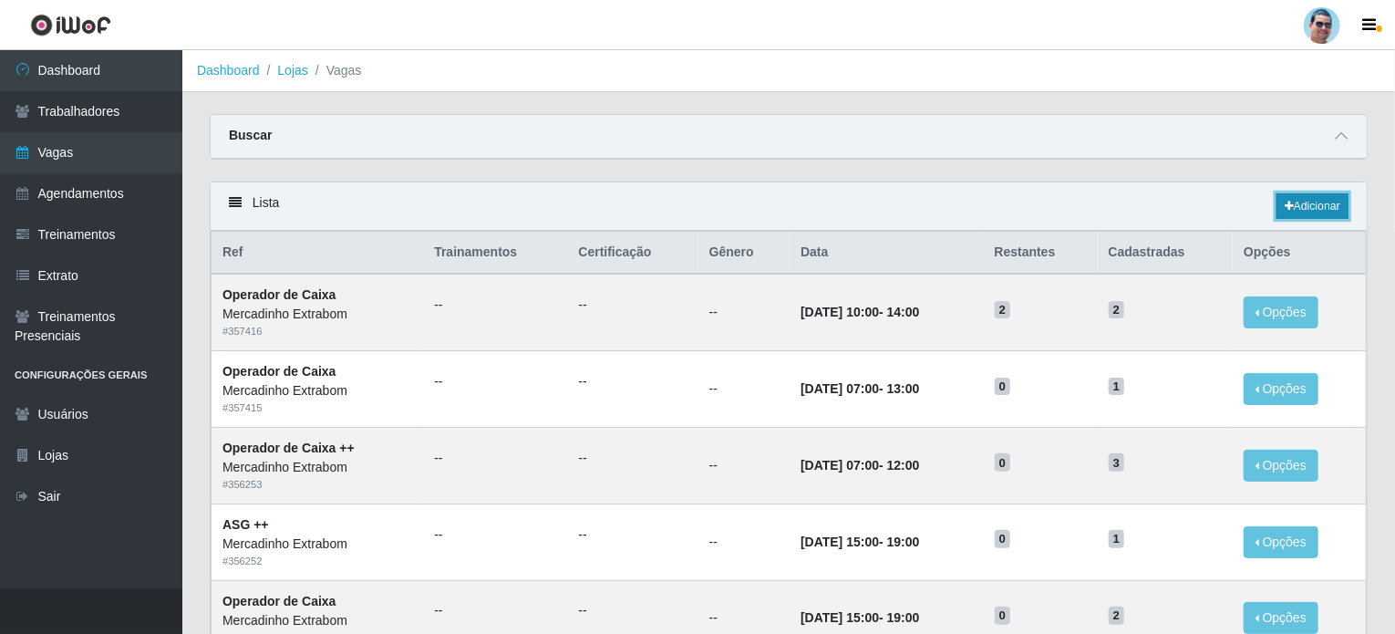
click at [1319, 200] on link "Adicionar" at bounding box center [1313, 206] width 72 height 26
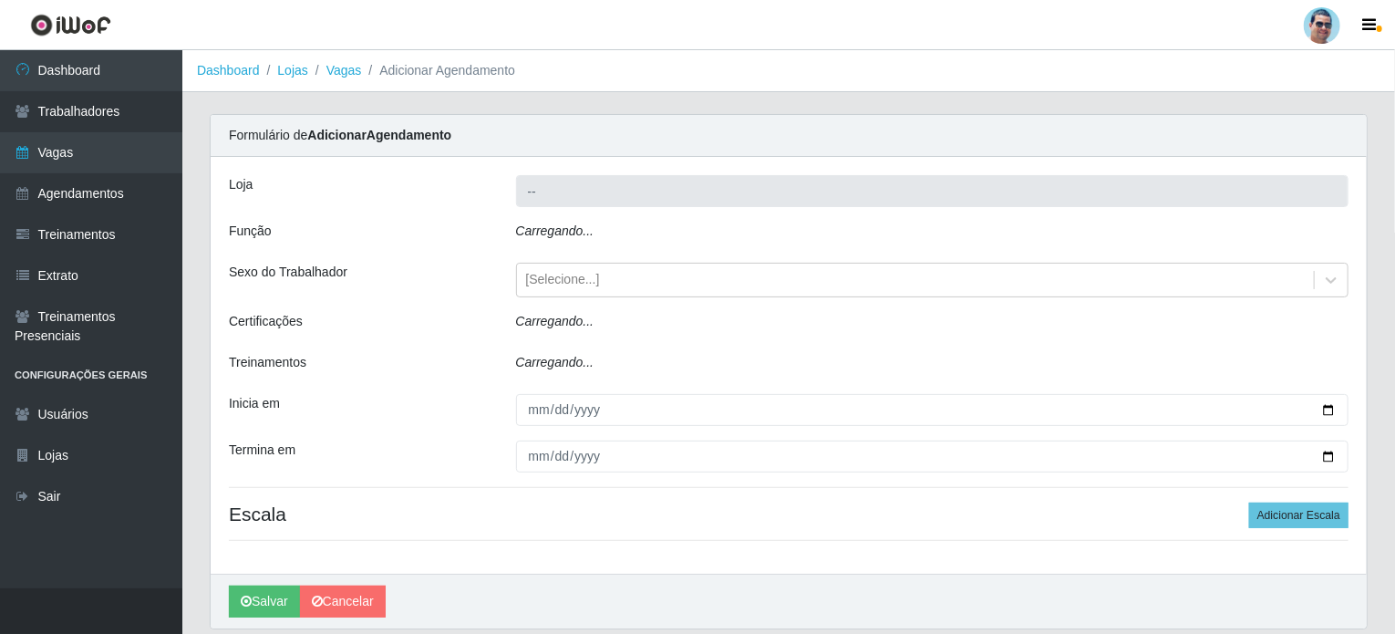
type input "Mercadinho Extrabom"
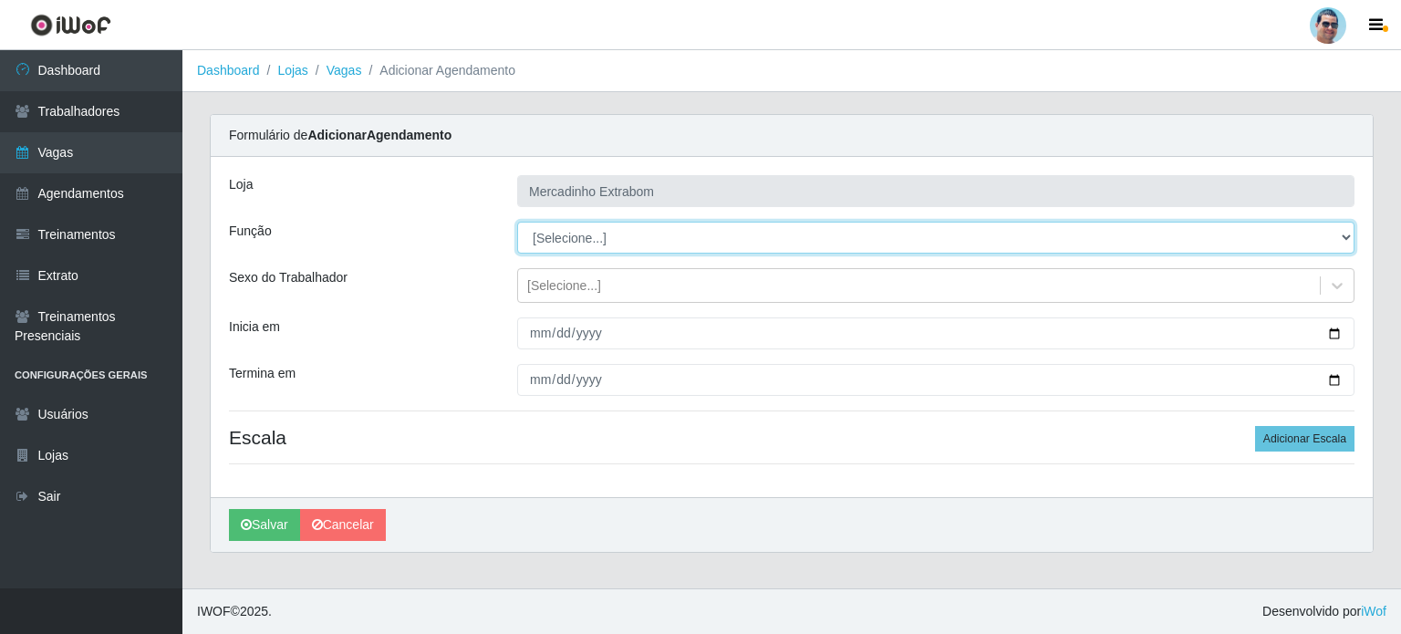
click at [644, 235] on select "[Selecione...] ASG ASG + ASG ++ Balconista Balconista + Balconista ++ Carregado…" at bounding box center [935, 238] width 837 height 32
select select "22"
click at [517, 222] on select "[Selecione...] ASG ASG + ASG ++ Balconista Balconista + Balconista ++ Carregado…" at bounding box center [935, 238] width 837 height 32
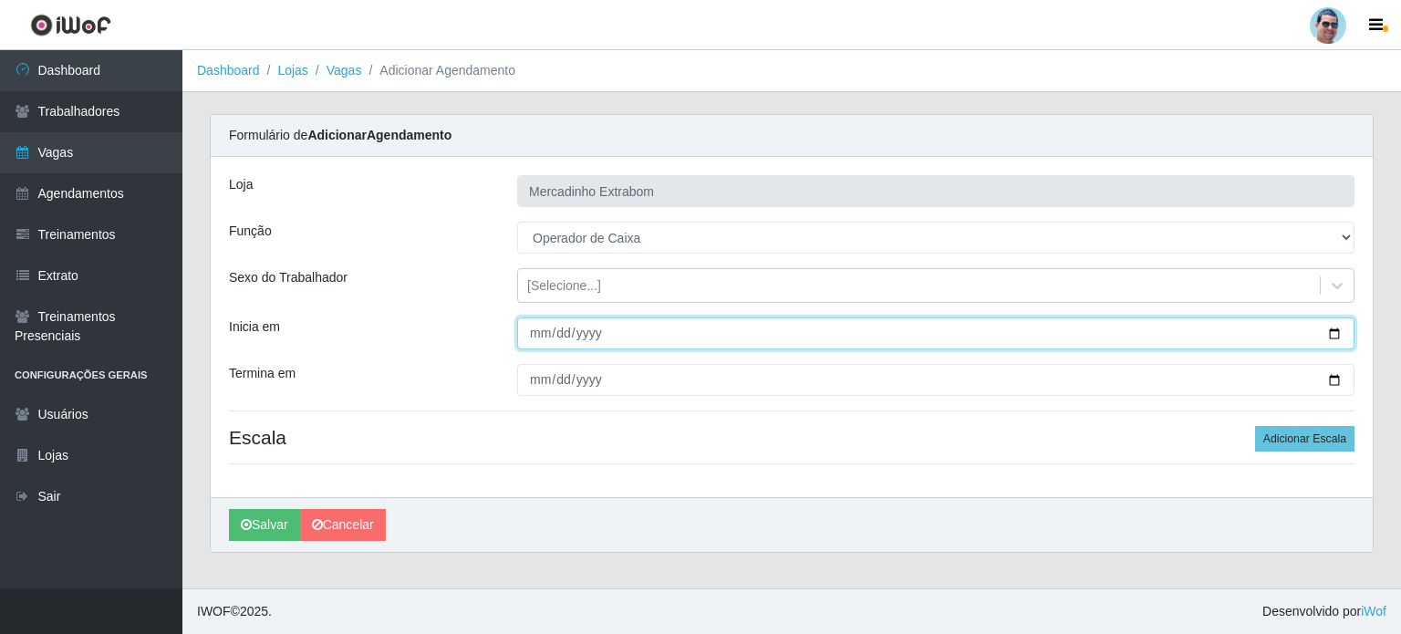
click at [531, 334] on input "Inicia em" at bounding box center [935, 333] width 837 height 32
type input "[DATE]"
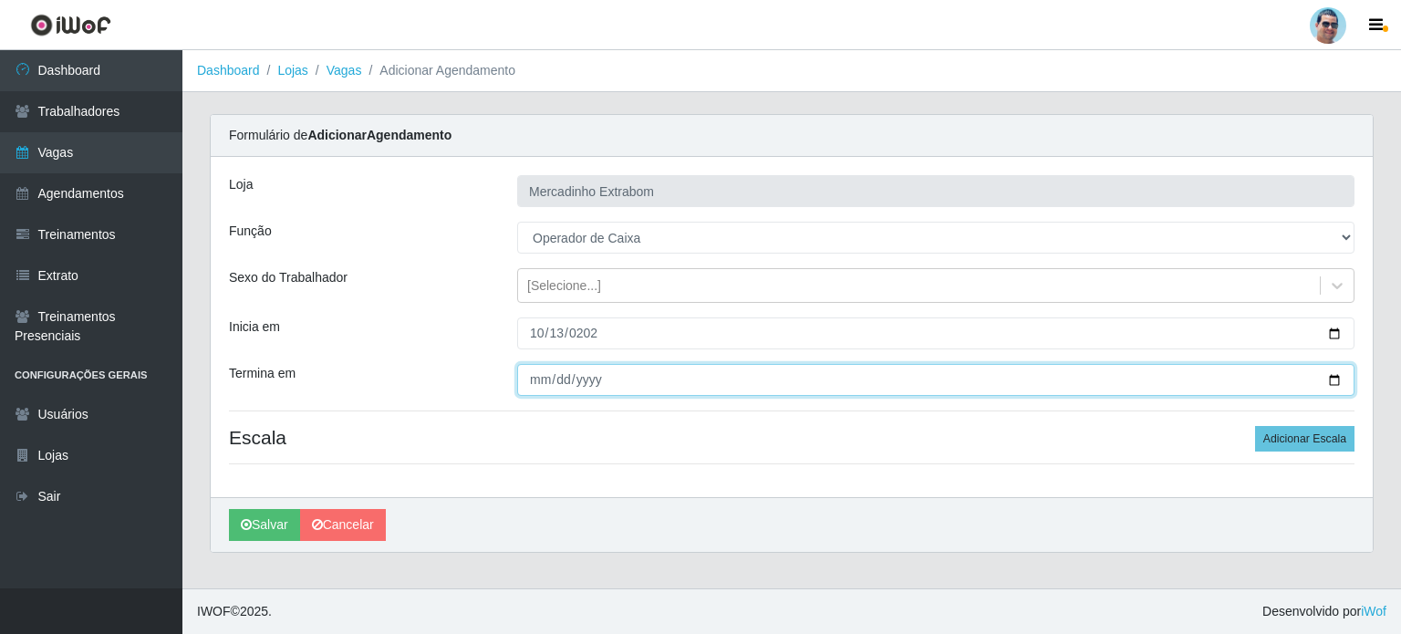
click at [543, 382] on input "Termina em" at bounding box center [935, 380] width 837 height 32
type input "[DATE]"
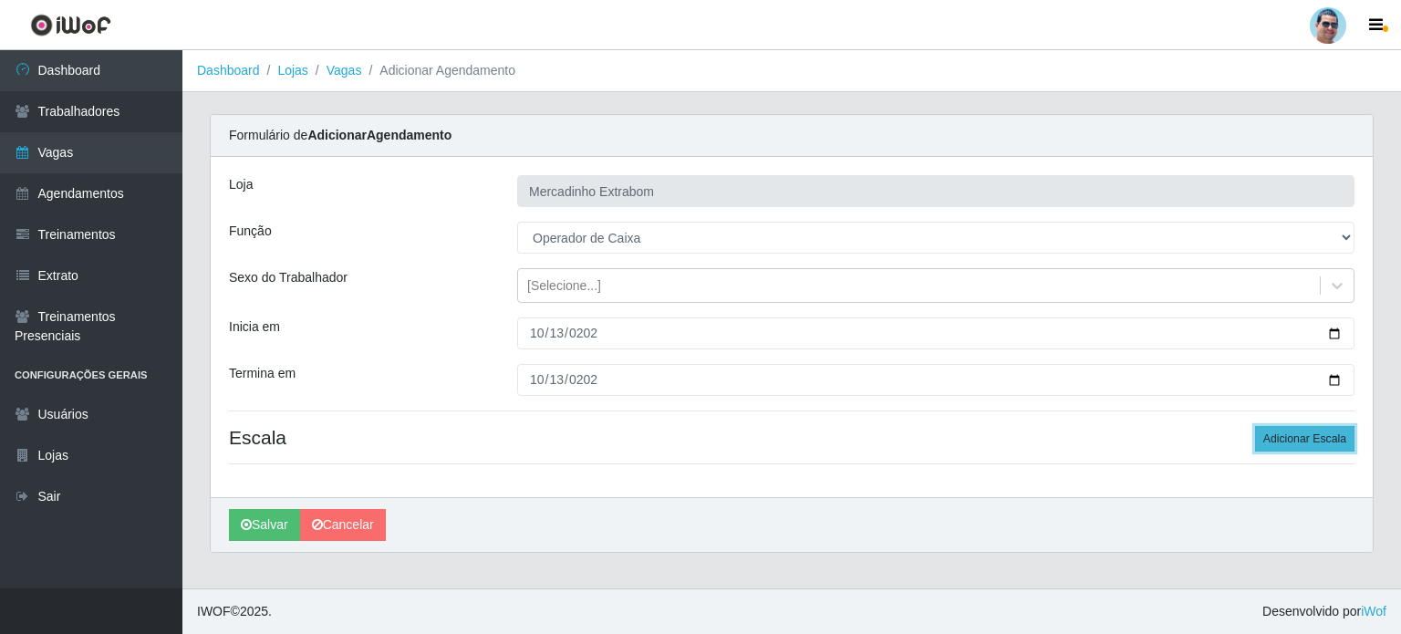
click at [1272, 430] on button "Adicionar Escala" at bounding box center [1304, 439] width 99 height 26
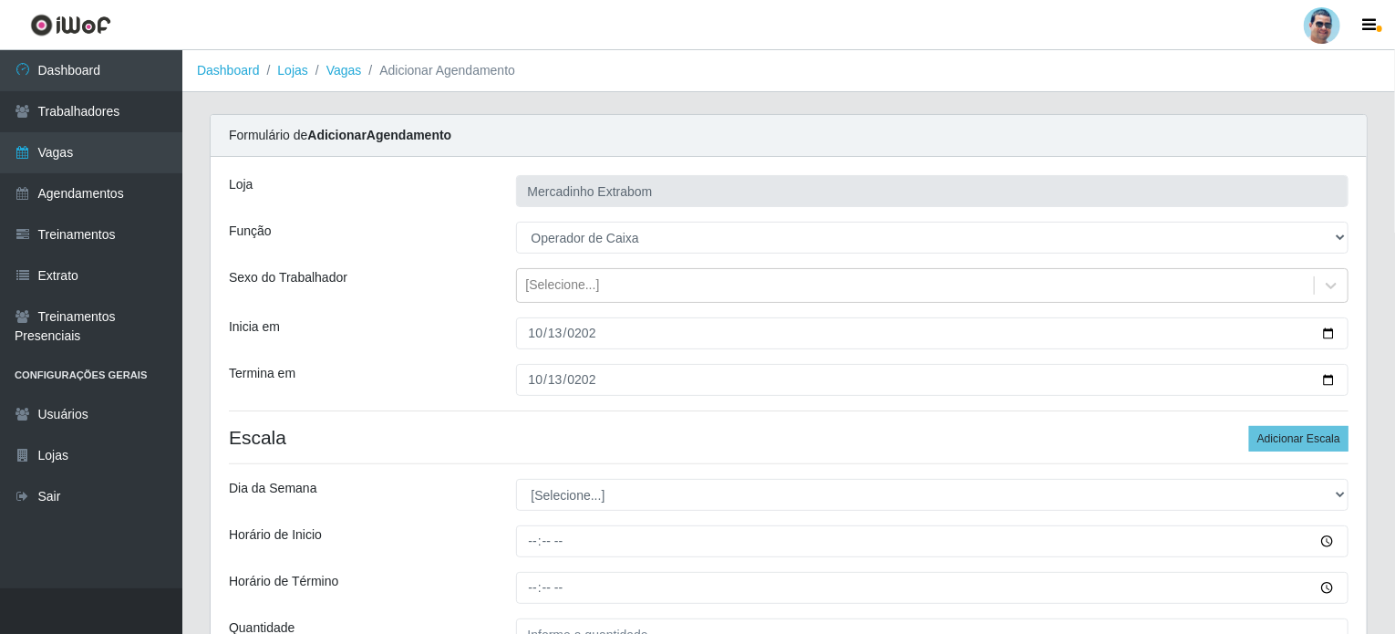
click at [655, 476] on div "[PERSON_NAME] Extrabom Função [Selecione...] ASG ASG + ASG ++ Balconista Balcon…" at bounding box center [789, 428] width 1156 height 542
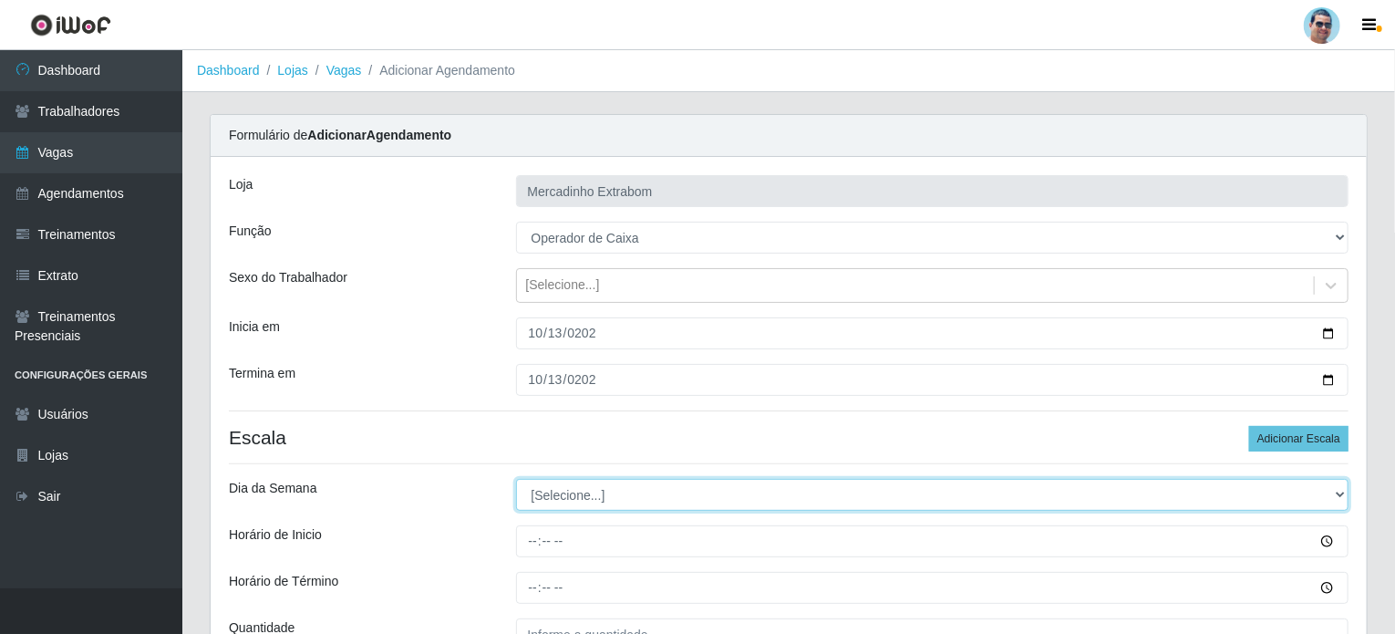
click at [638, 487] on select "[Selecione...] Segunda Terça Quarta Quinta Sexta Sábado Domingo" at bounding box center [933, 495] width 834 height 32
select select "1"
click at [516, 479] on select "[Selecione...] Segunda Terça Quarta Quinta Sexta Sábado Domingo" at bounding box center [933, 495] width 834 height 32
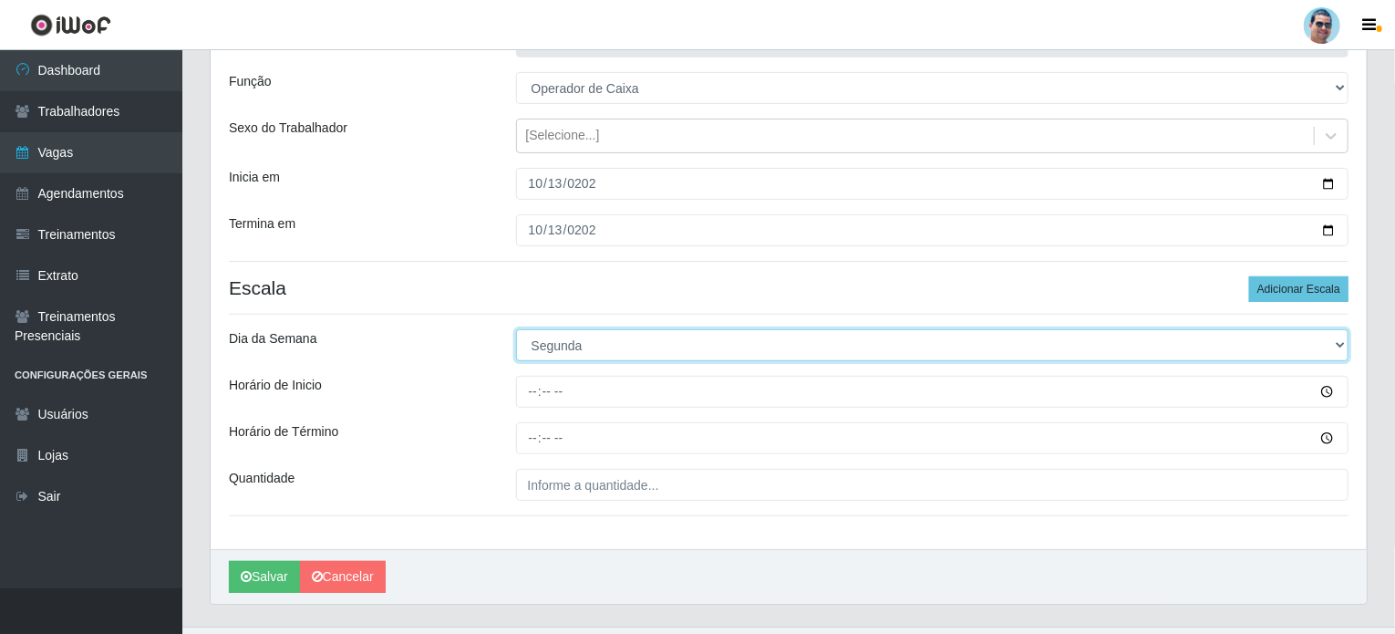
scroll to position [182, 0]
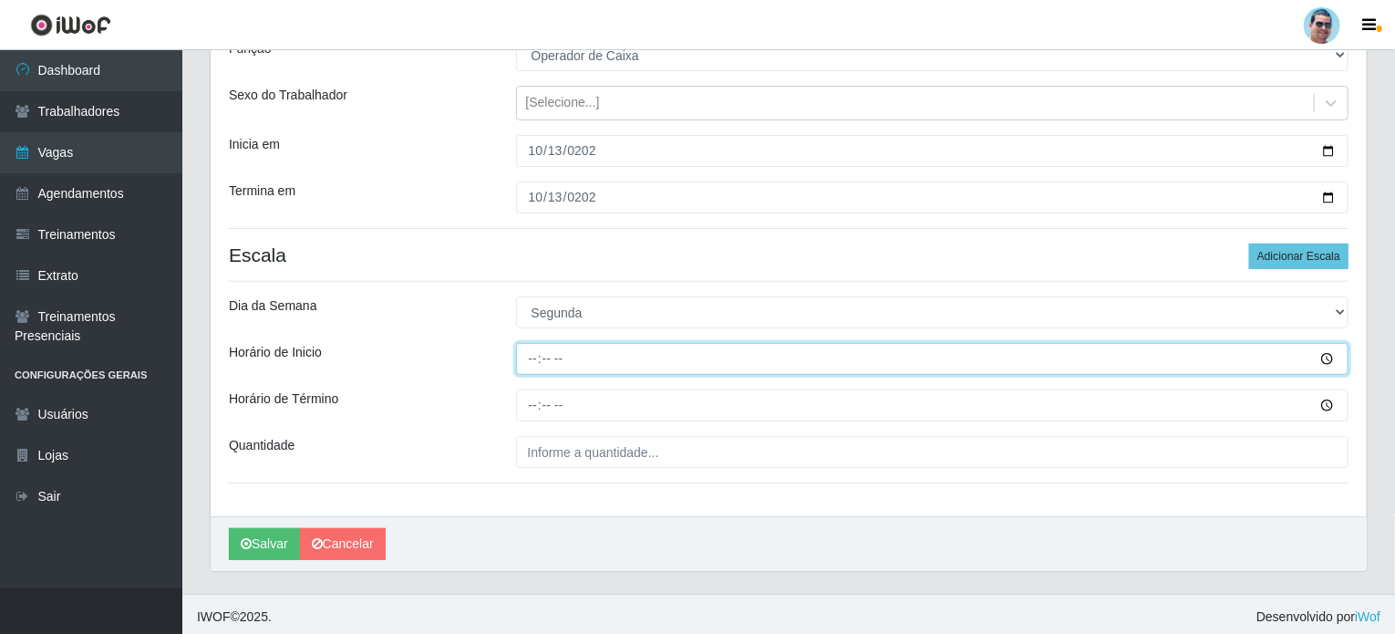
click at [530, 358] on input "Horário de Inicio" at bounding box center [933, 359] width 834 height 32
type input "15:00"
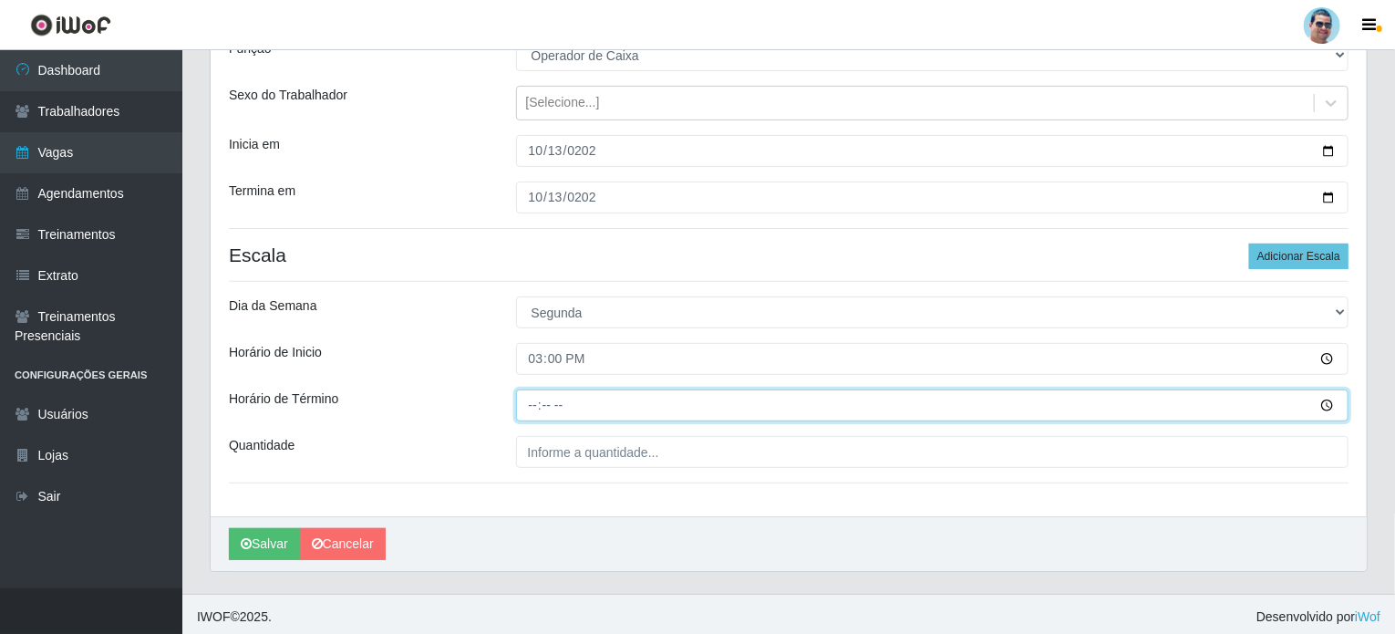
click at [533, 400] on input "Horário de Término" at bounding box center [933, 405] width 834 height 32
type input "19:00"
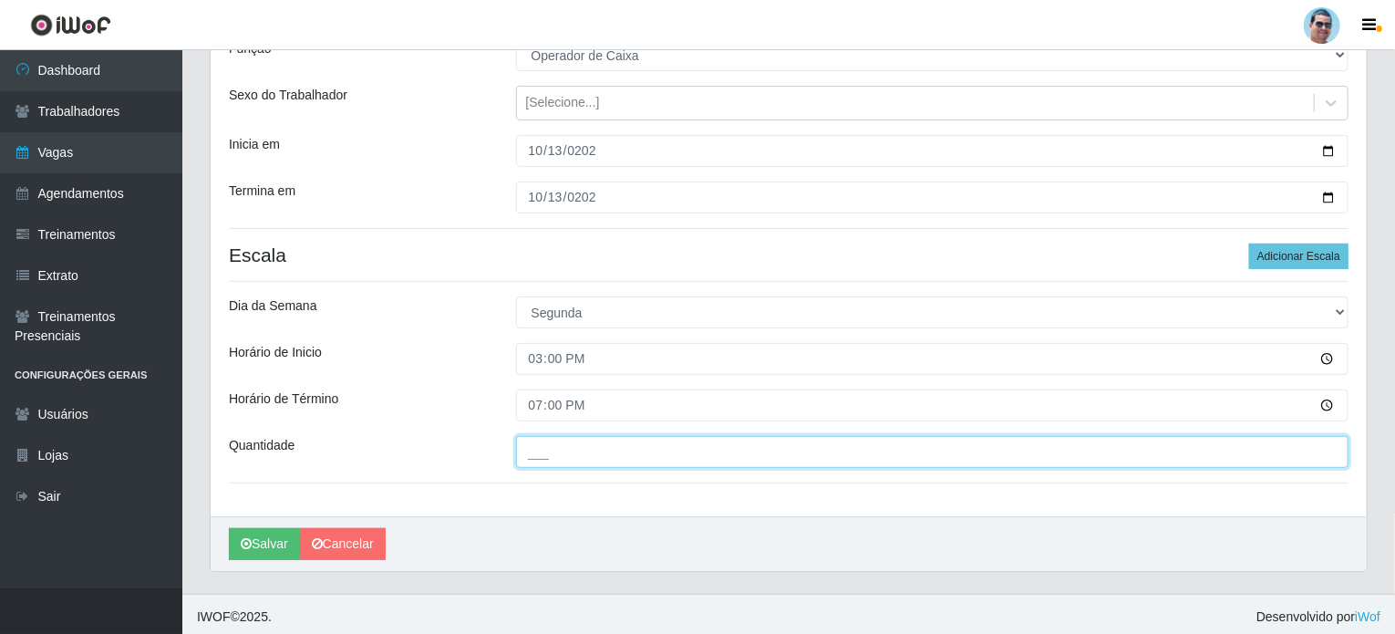
click at [556, 441] on input "___" at bounding box center [933, 452] width 834 height 32
type input "3__"
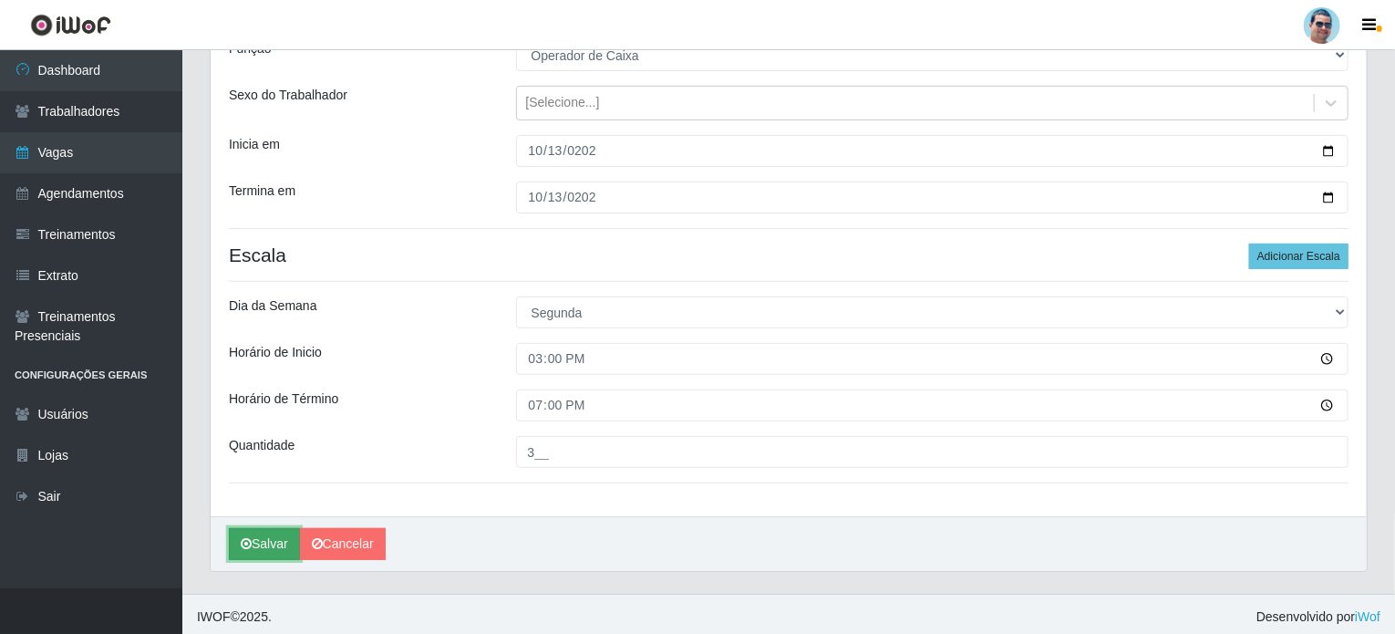
click at [266, 538] on button "Salvar" at bounding box center [264, 544] width 71 height 32
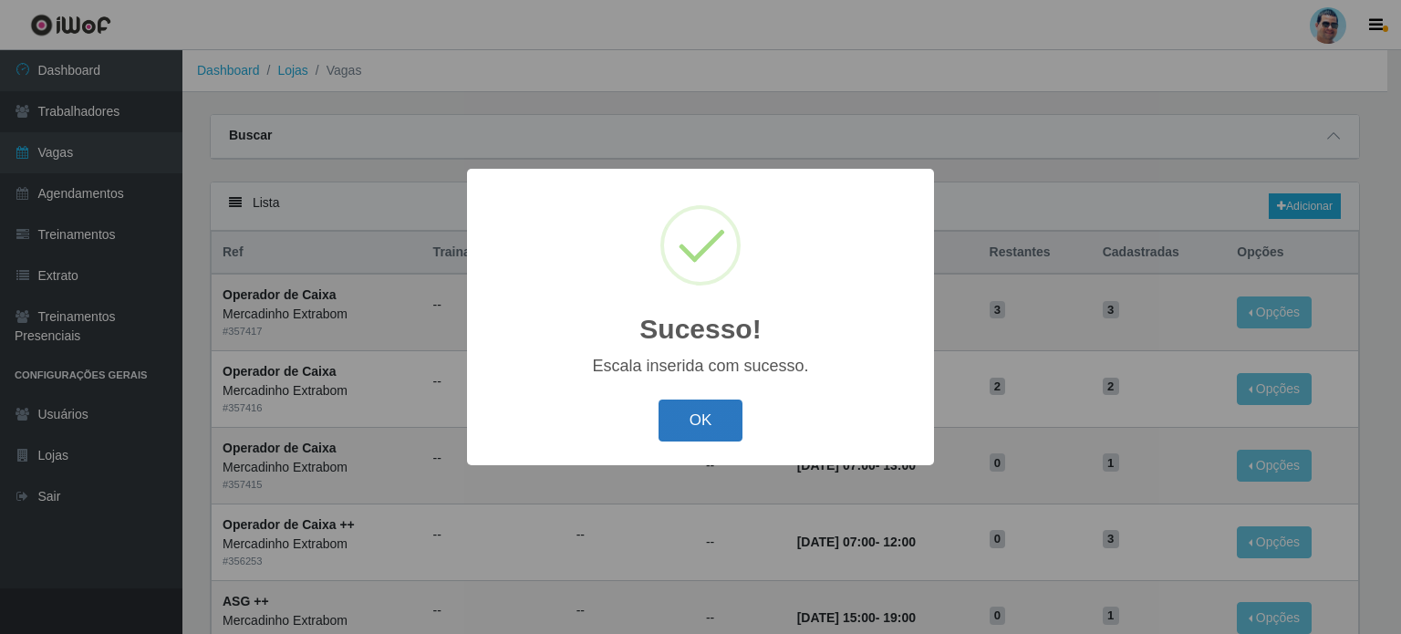
click at [686, 437] on button "OK" at bounding box center [701, 420] width 85 height 43
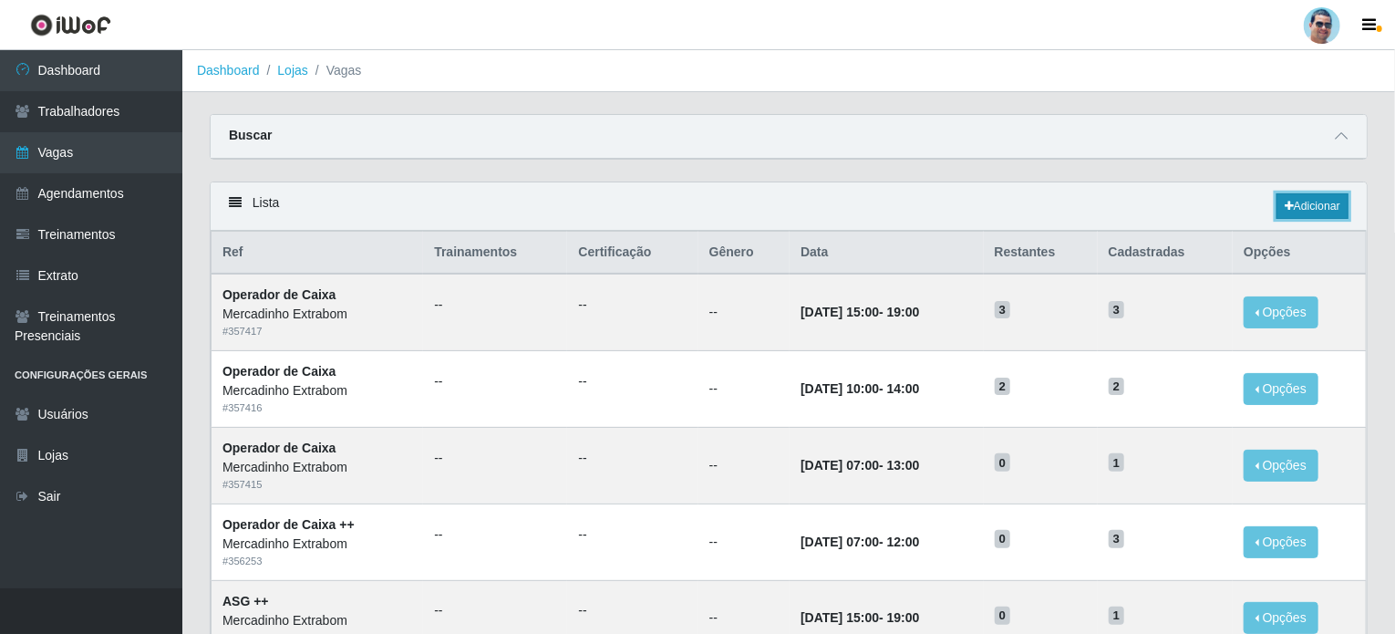
click at [1328, 203] on link "Adicionar" at bounding box center [1313, 206] width 72 height 26
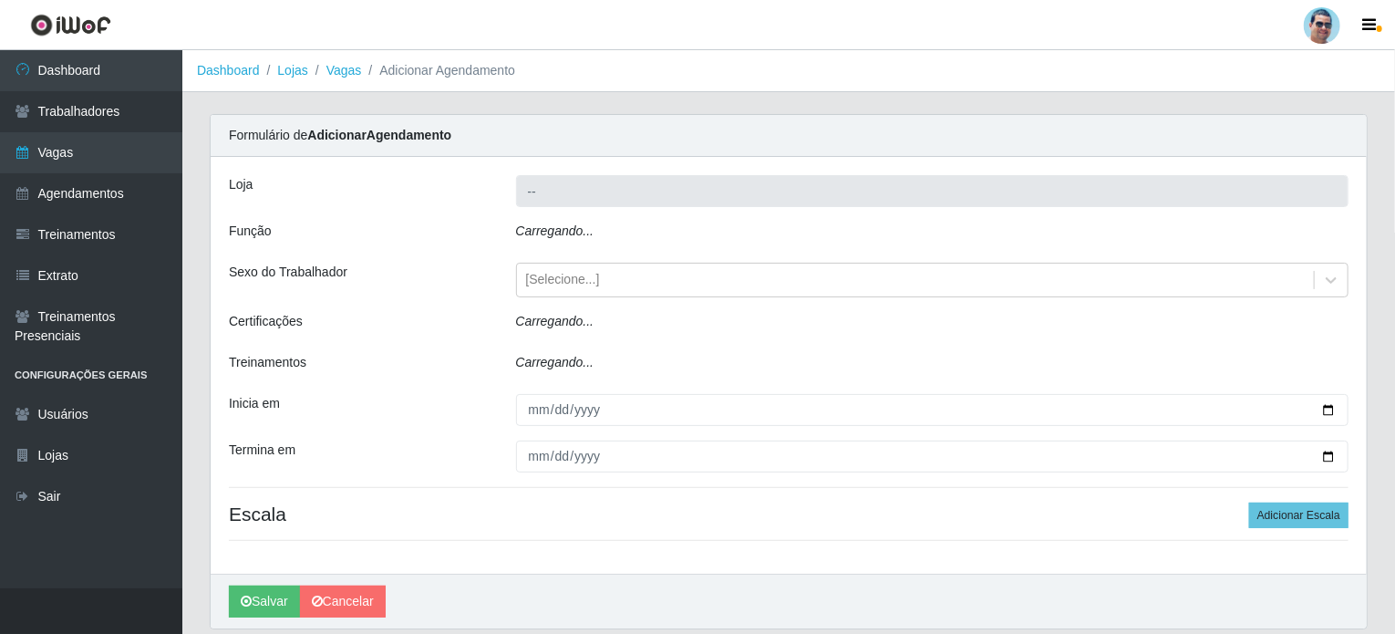
type input "Mercadinho Extrabom"
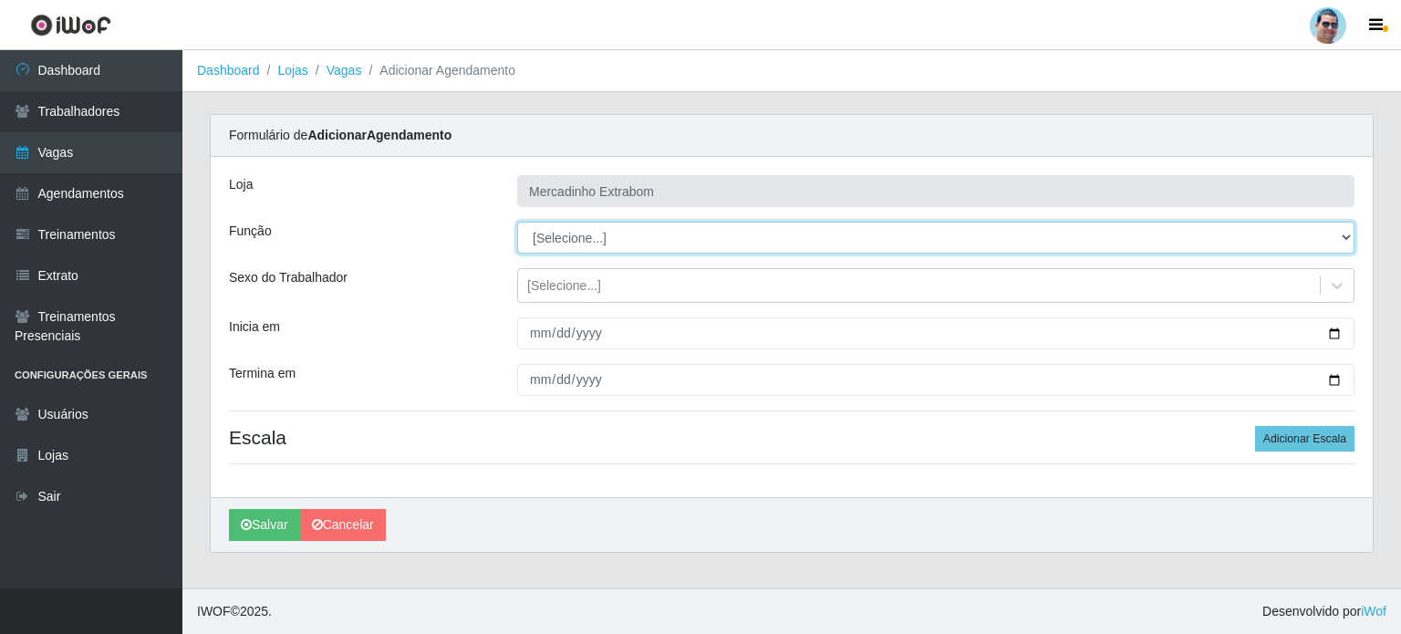
click at [646, 242] on select "[Selecione...] ASG ASG + ASG ++ Balconista Balconista + Balconista ++ Carregado…" at bounding box center [935, 238] width 837 height 32
select select "16"
click at [517, 222] on select "[Selecione...] ASG ASG + ASG ++ Balconista Balconista + Balconista ++ Carregado…" at bounding box center [935, 238] width 837 height 32
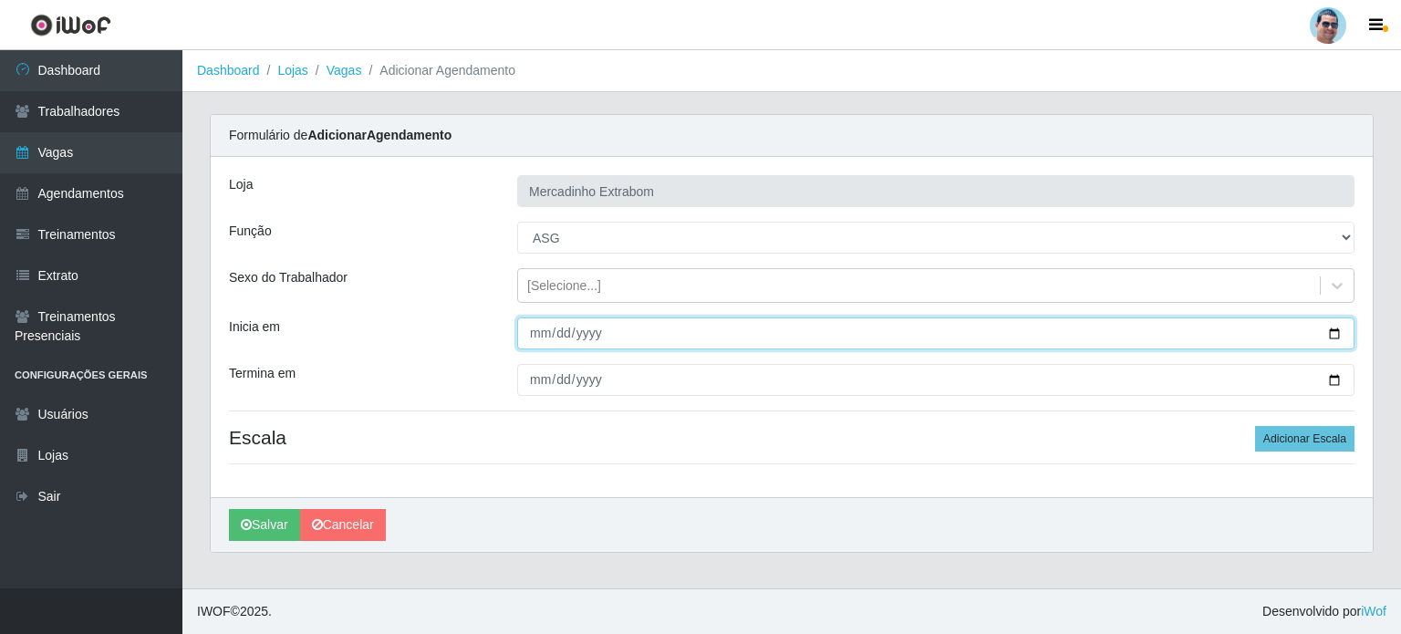
click at [529, 326] on input "Inicia em" at bounding box center [935, 333] width 837 height 32
type input "[DATE]"
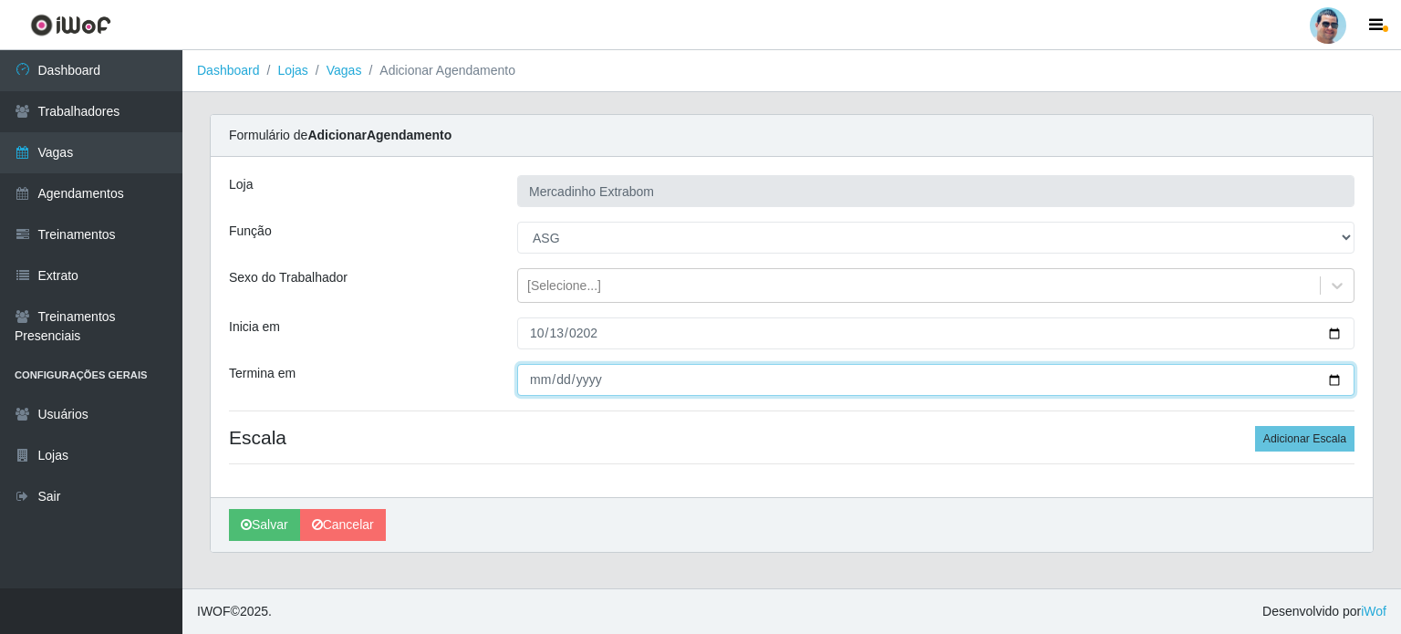
click at [527, 386] on input "Termina em" at bounding box center [935, 380] width 837 height 32
type input "[DATE]"
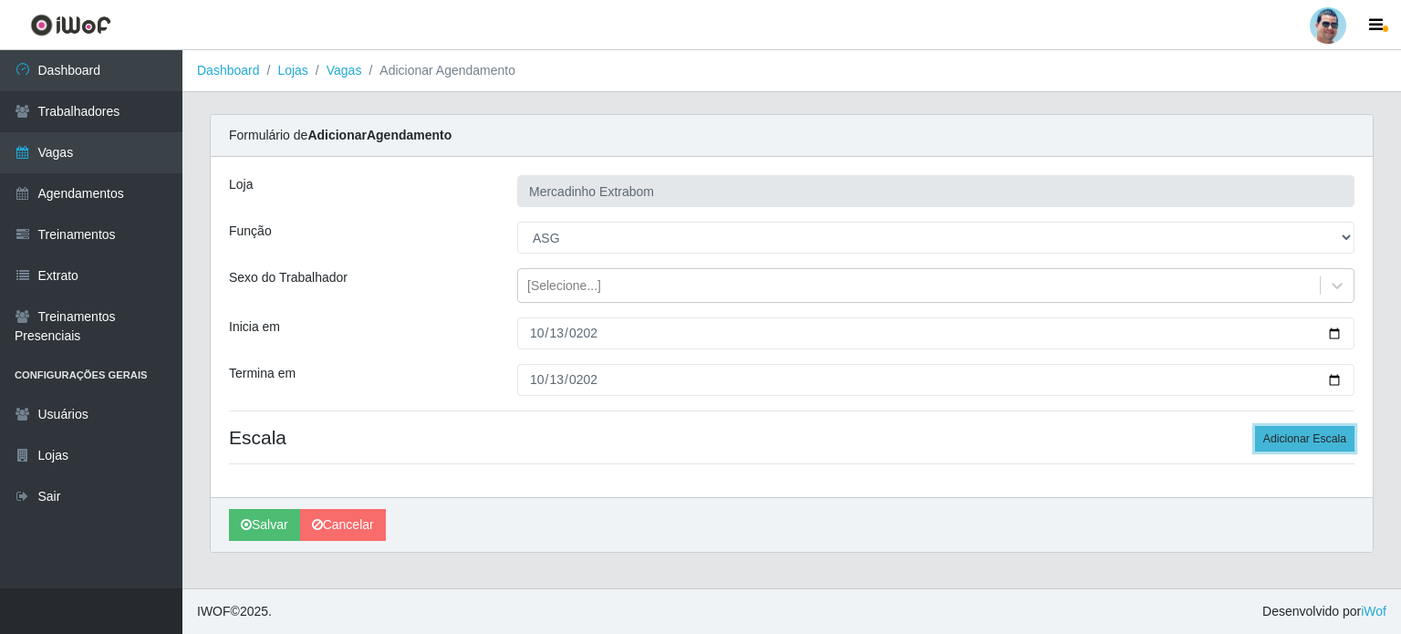
click at [1300, 432] on button "Adicionar Escala" at bounding box center [1304, 439] width 99 height 26
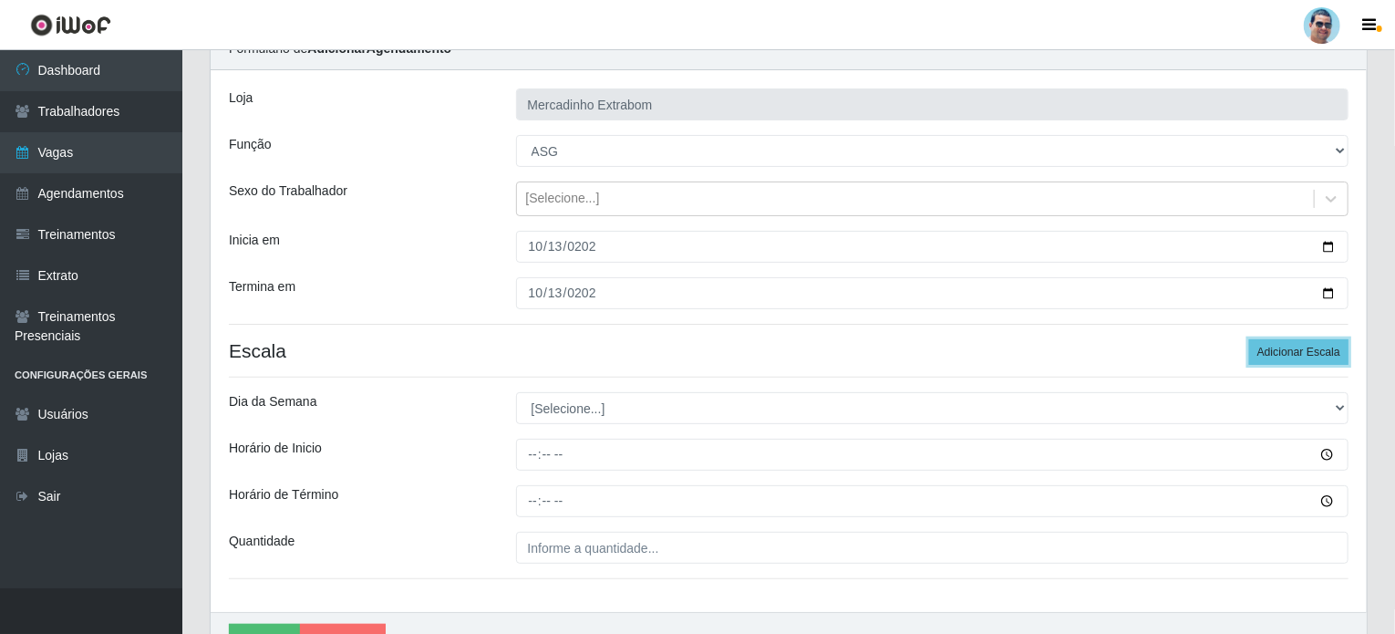
scroll to position [91, 0]
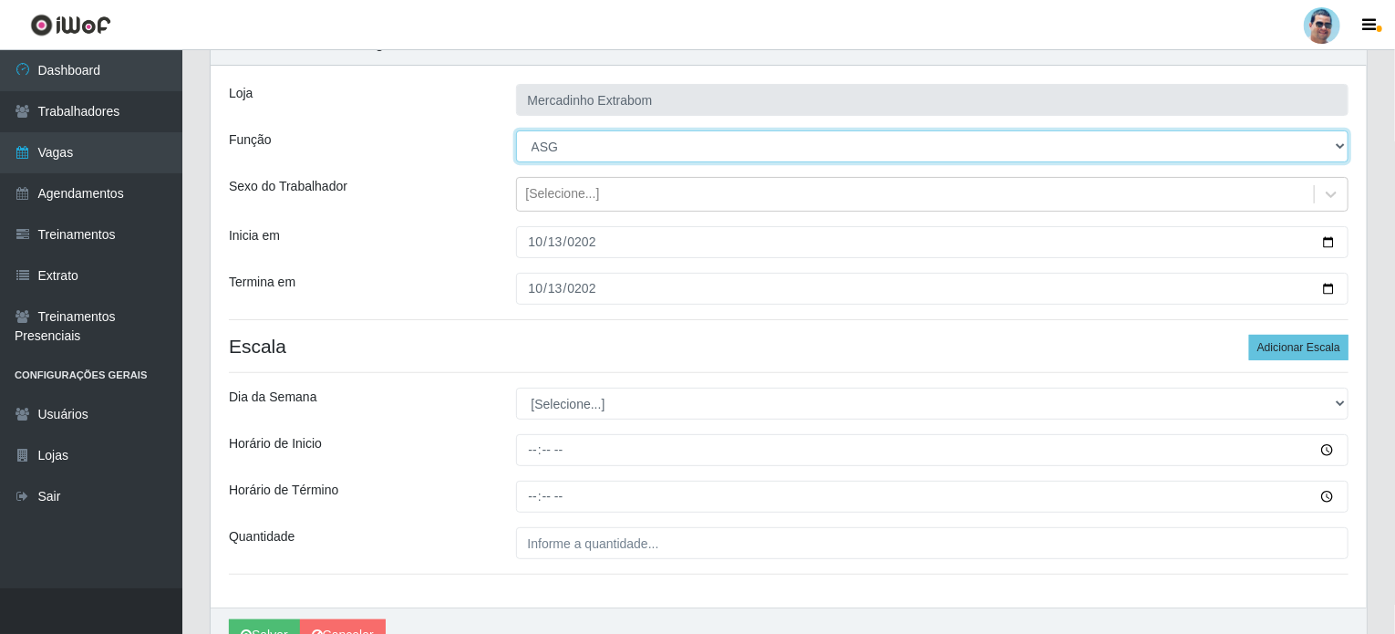
click at [836, 141] on select "[Selecione...] ASG ASG + ASG ++ Balconista Balconista + Balconista ++ Carregado…" at bounding box center [933, 146] width 834 height 32
select select "79"
click at [516, 130] on select "[Selecione...] ASG ASG + ASG ++ Balconista Balconista + Balconista ++ Carregado…" at bounding box center [933, 146] width 834 height 32
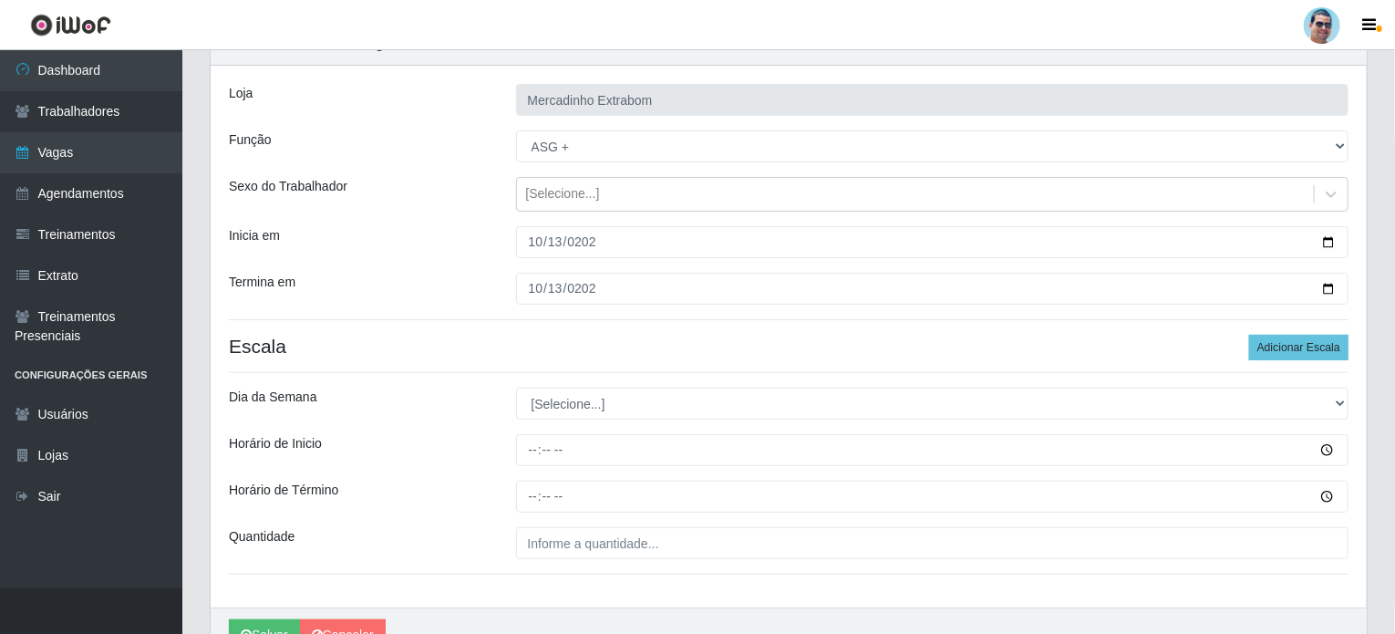
click at [456, 238] on div "Inicia em" at bounding box center [358, 242] width 287 height 32
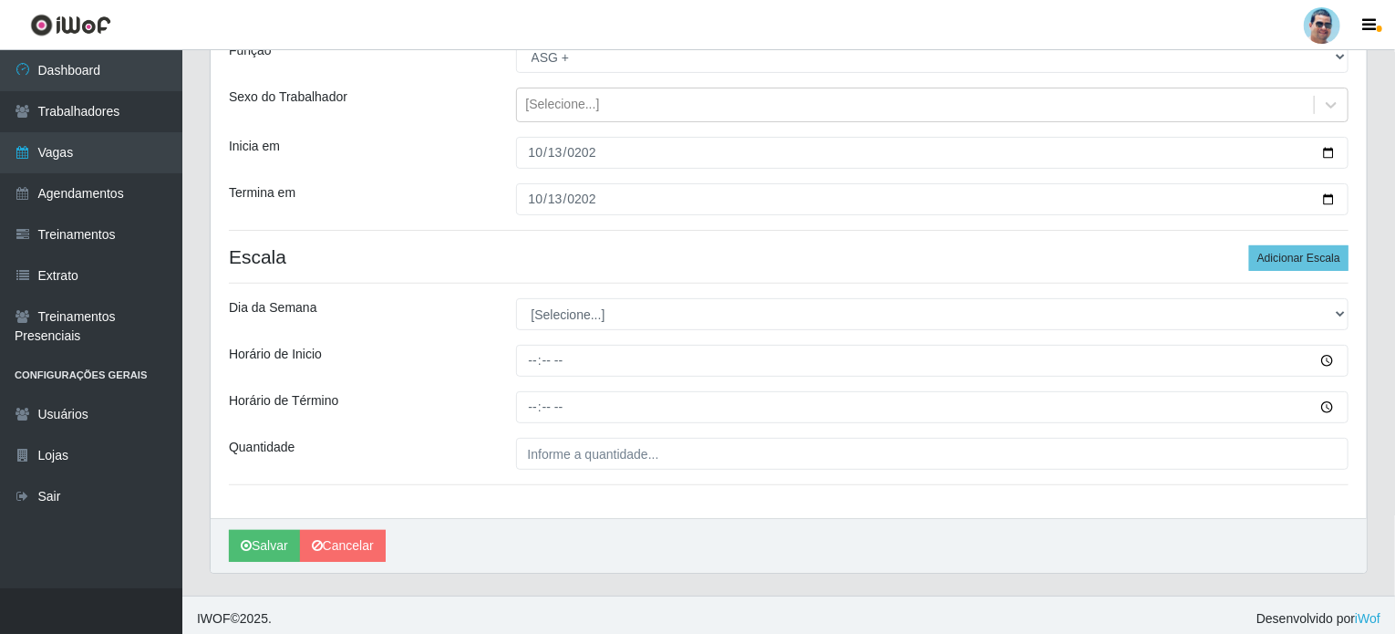
scroll to position [182, 0]
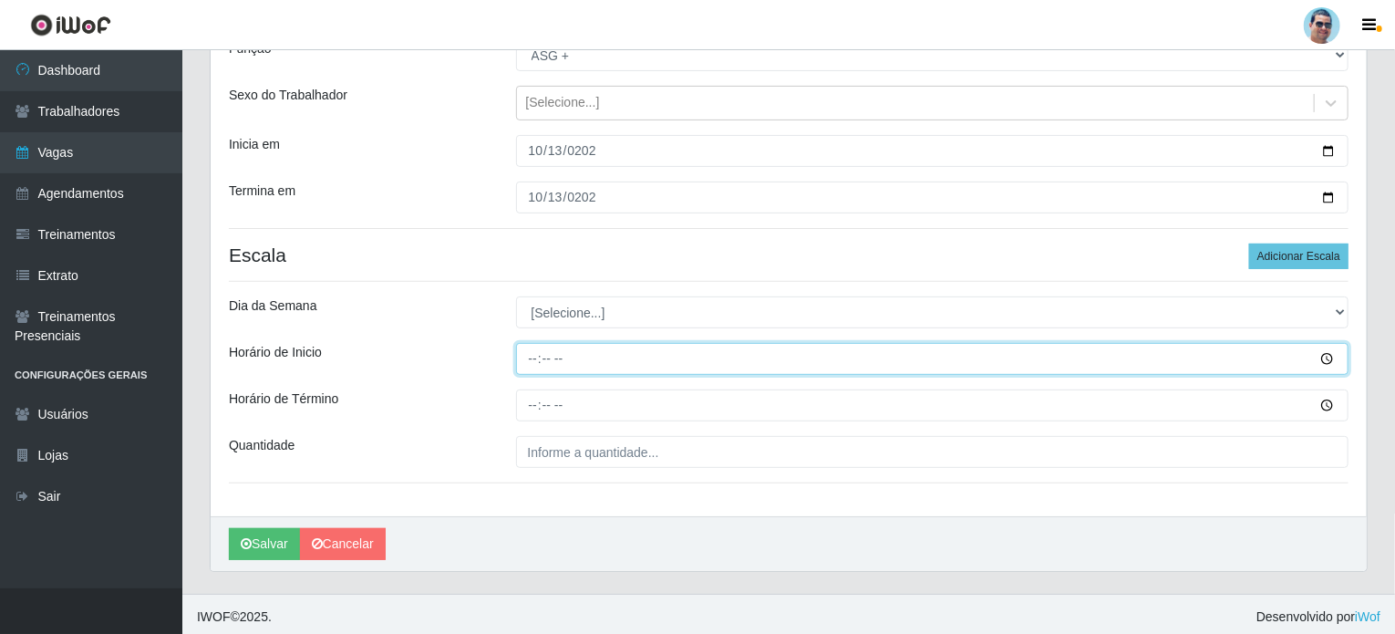
click at [538, 357] on input "Horário de Inicio" at bounding box center [933, 359] width 834 height 32
type input "14:30"
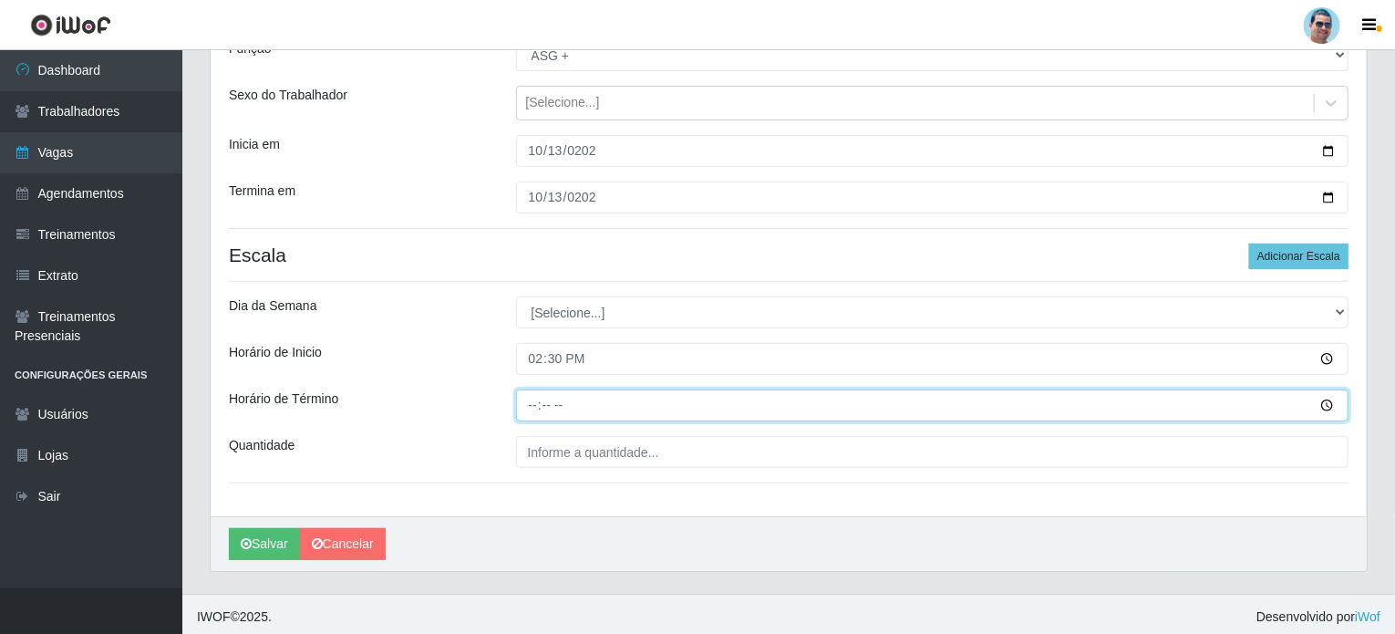
click at [530, 412] on input "Horário de Término" at bounding box center [933, 405] width 834 height 32
type input "19:30"
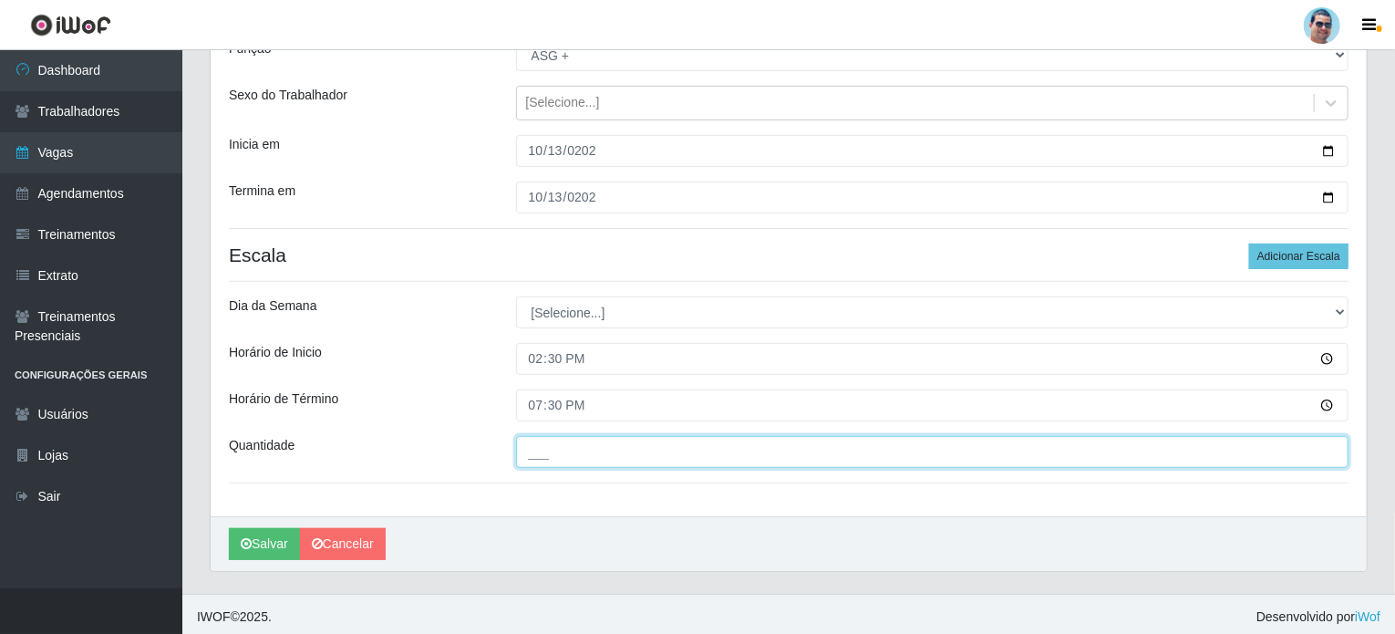
click at [546, 458] on input "___" at bounding box center [933, 452] width 834 height 32
type input "1__"
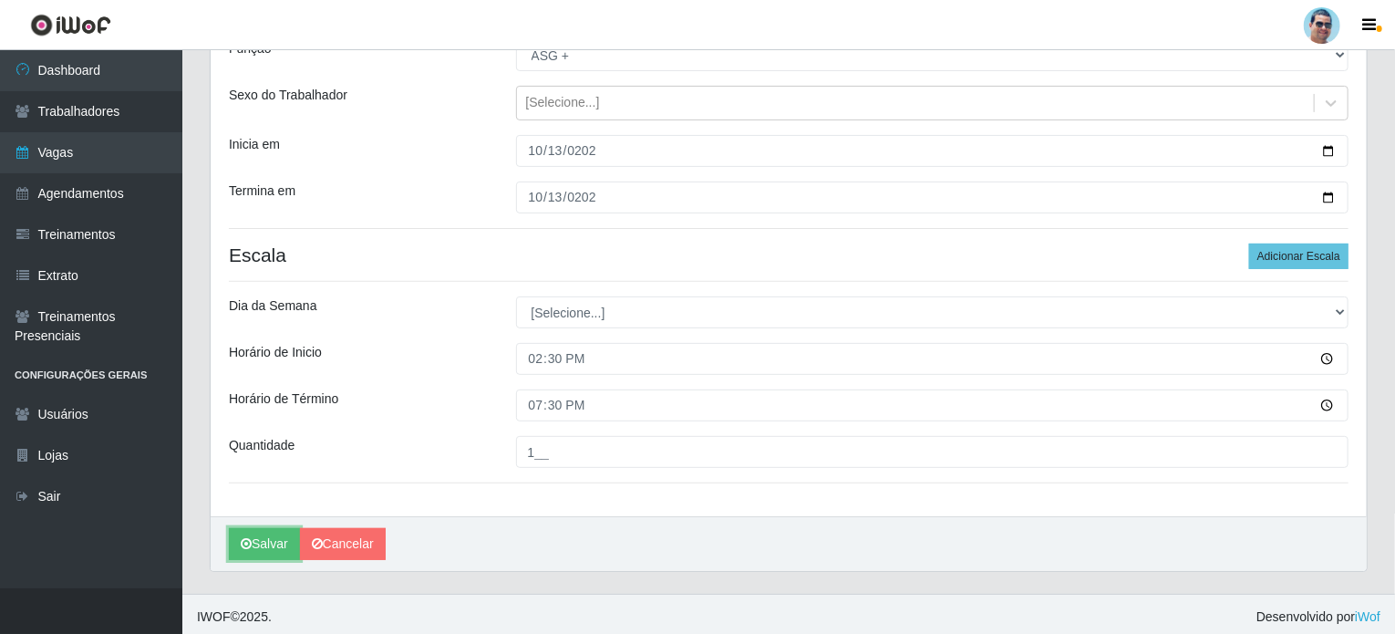
drag, startPoint x: 264, startPoint y: 554, endPoint x: 671, endPoint y: 367, distance: 448.5
click at [638, 419] on div "[PERSON_NAME] Extrabom Função [Selecione...] ASG ASG + ASG ++ Balconista Balcon…" at bounding box center [789, 272] width 1156 height 596
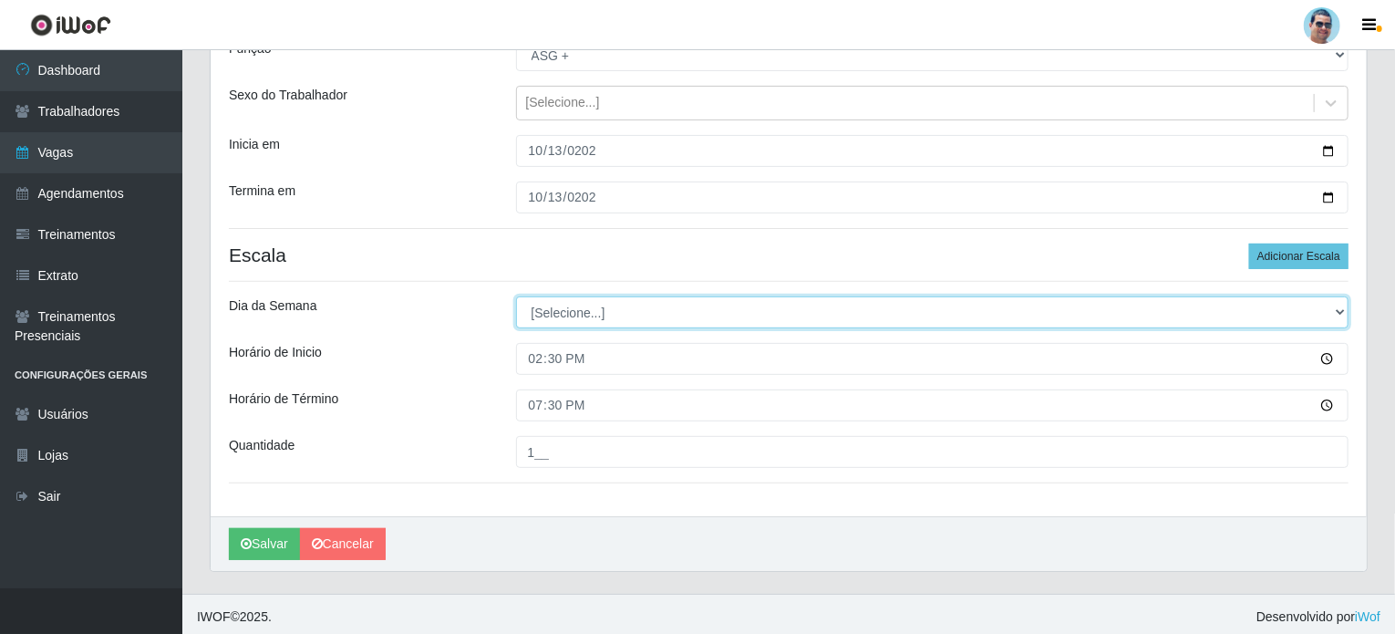
click at [718, 314] on select "[Selecione...] Segunda Terça Quarta Quinta Sexta Sábado Domingo" at bounding box center [933, 312] width 834 height 32
select select "1"
click at [516, 296] on select "[Selecione...] Segunda Terça Quarta Quinta Sexta Sábado Domingo" at bounding box center [933, 312] width 834 height 32
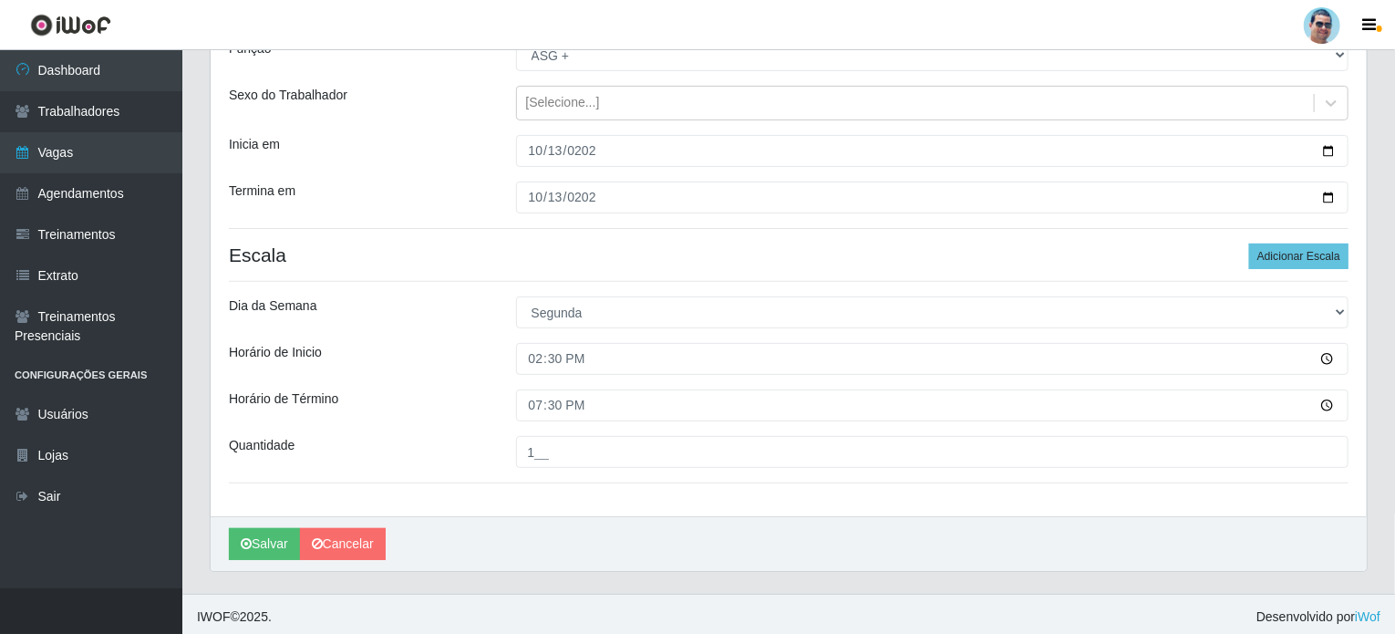
click at [392, 389] on div "Horário de Término" at bounding box center [358, 405] width 287 height 32
click at [278, 549] on button "Salvar" at bounding box center [264, 544] width 71 height 32
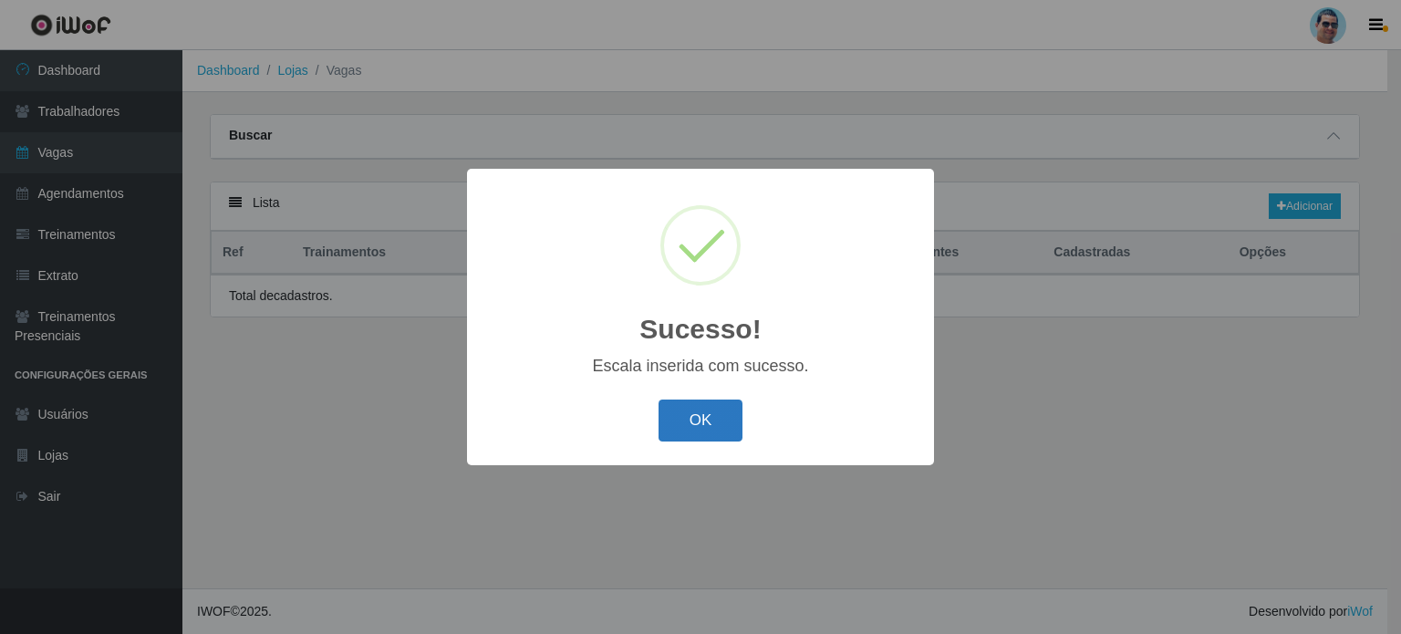
click at [727, 420] on button "OK" at bounding box center [701, 420] width 85 height 43
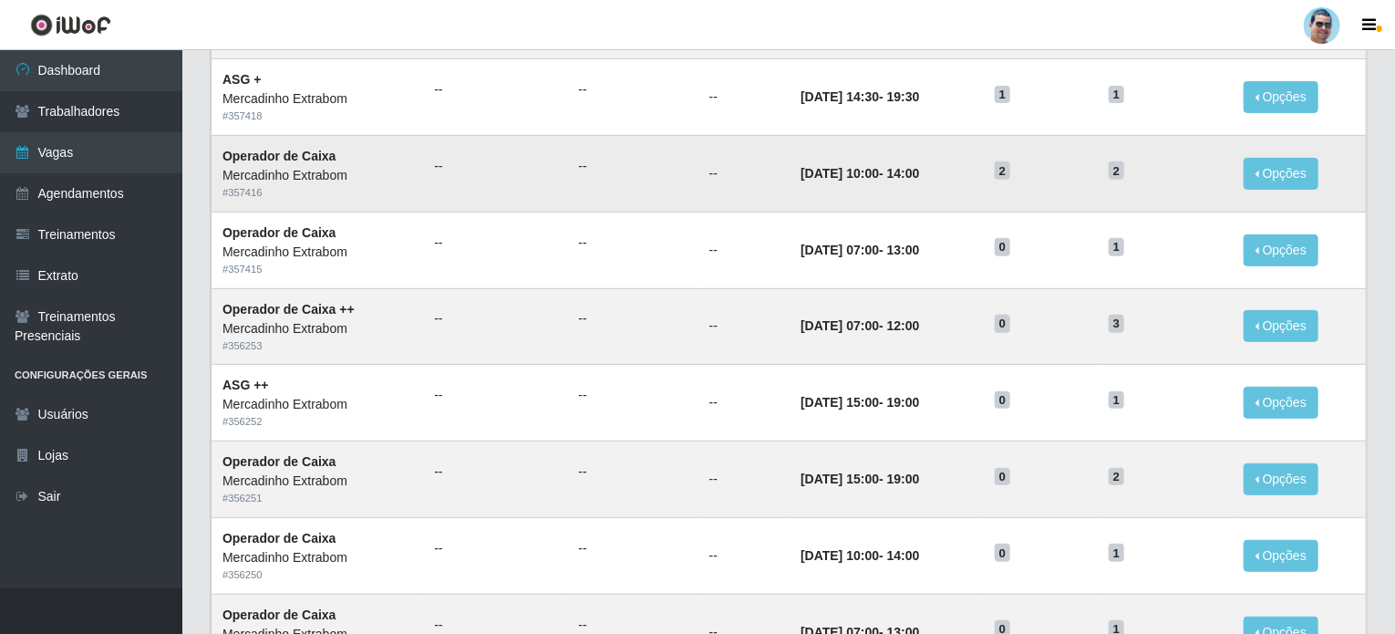
scroll to position [274, 0]
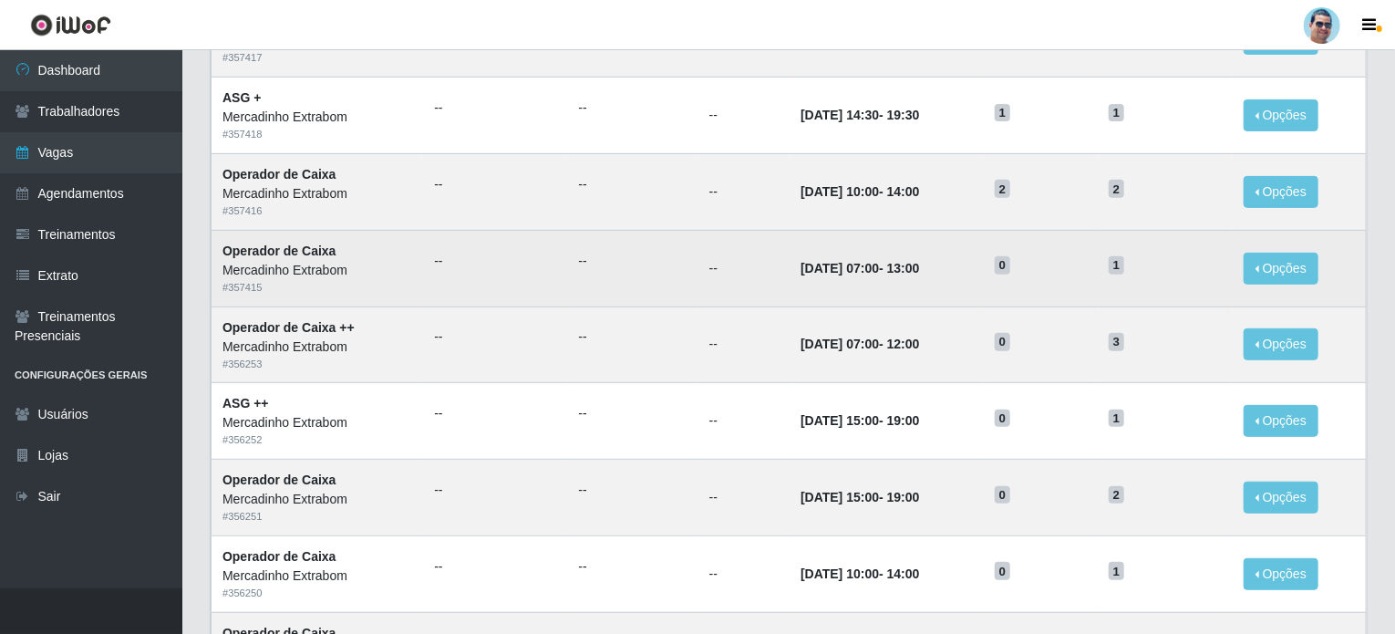
click at [866, 272] on time "[DATE] 07:00" at bounding box center [840, 268] width 78 height 15
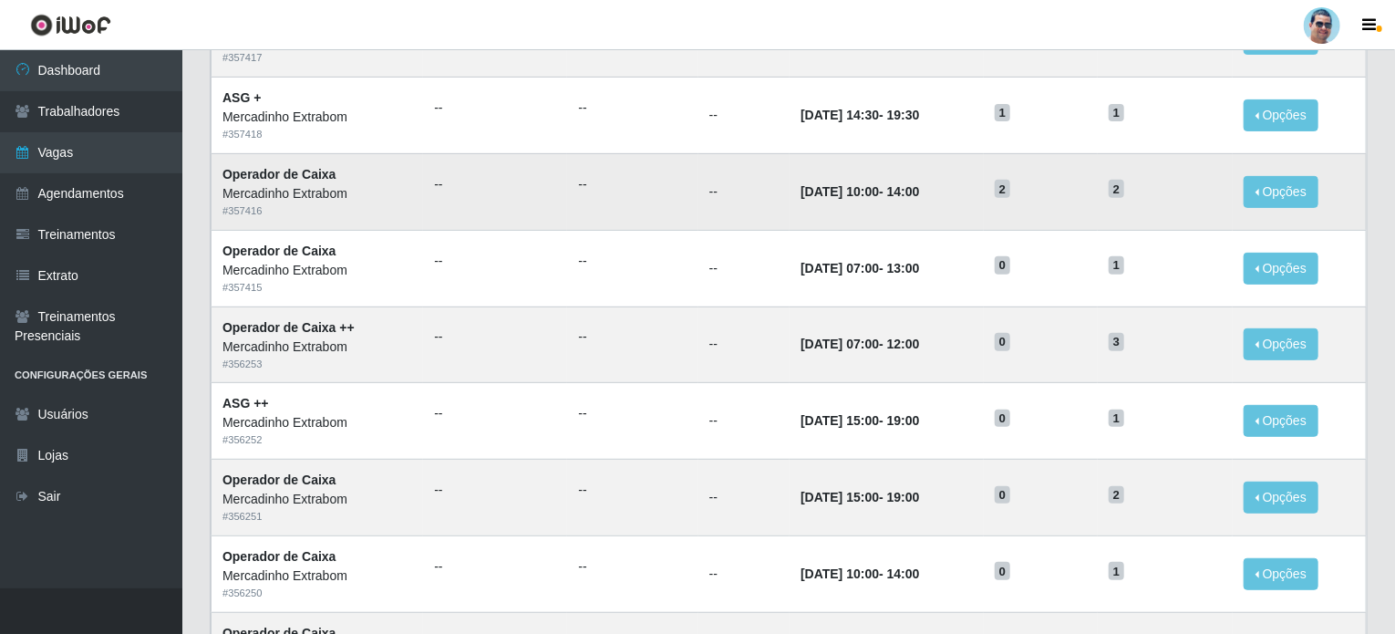
click at [1061, 218] on td "2" at bounding box center [1041, 191] width 114 height 77
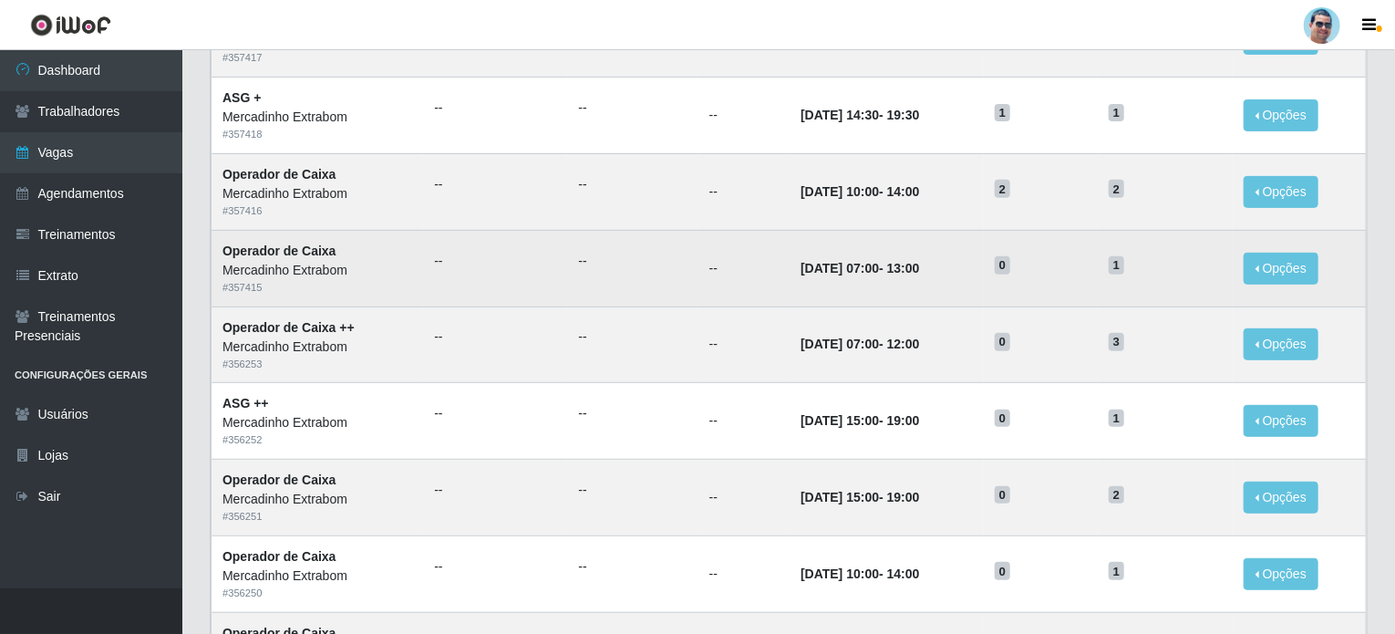
click at [980, 251] on td "[DATE] 07:00 - 13:00" at bounding box center [886, 268] width 193 height 77
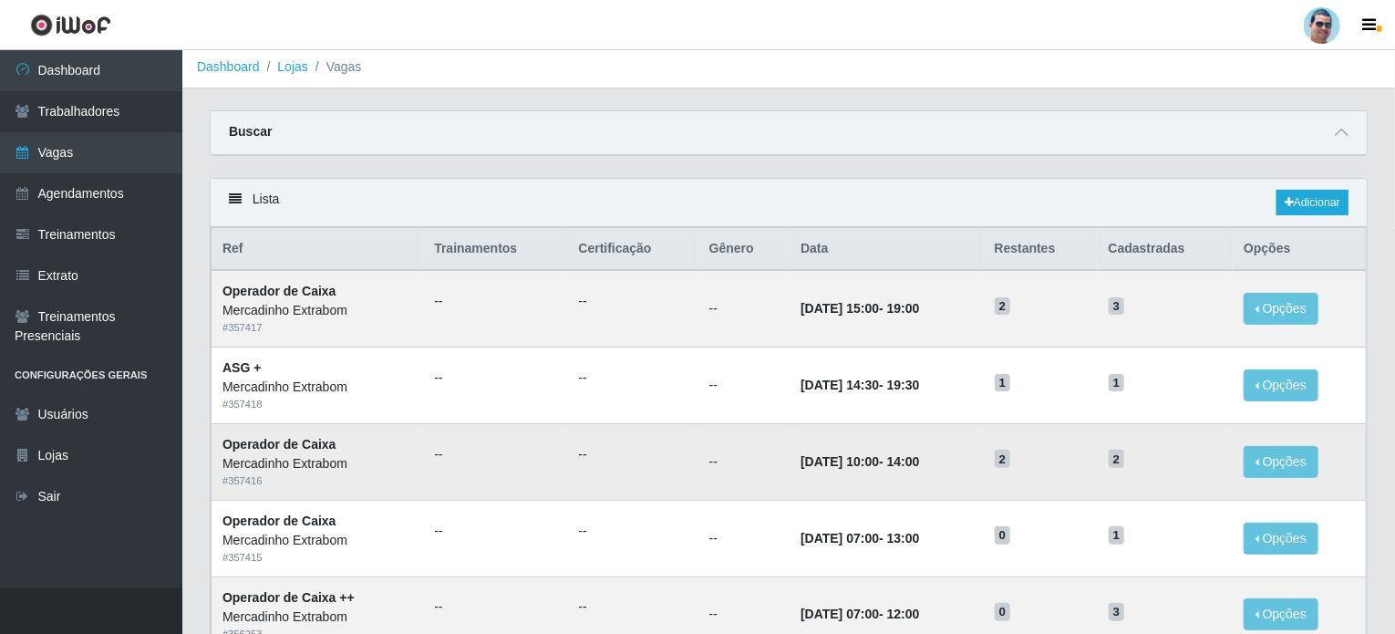
scroll to position [0, 0]
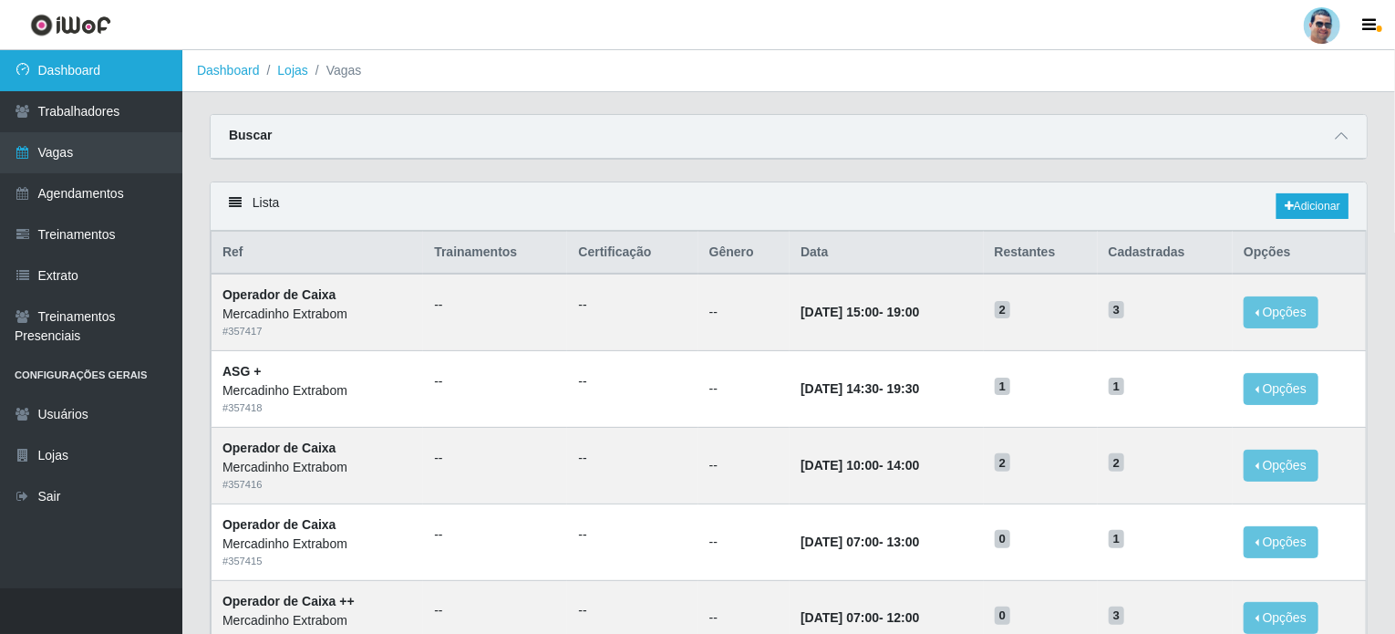
click at [149, 73] on link "Dashboard" at bounding box center [91, 70] width 182 height 41
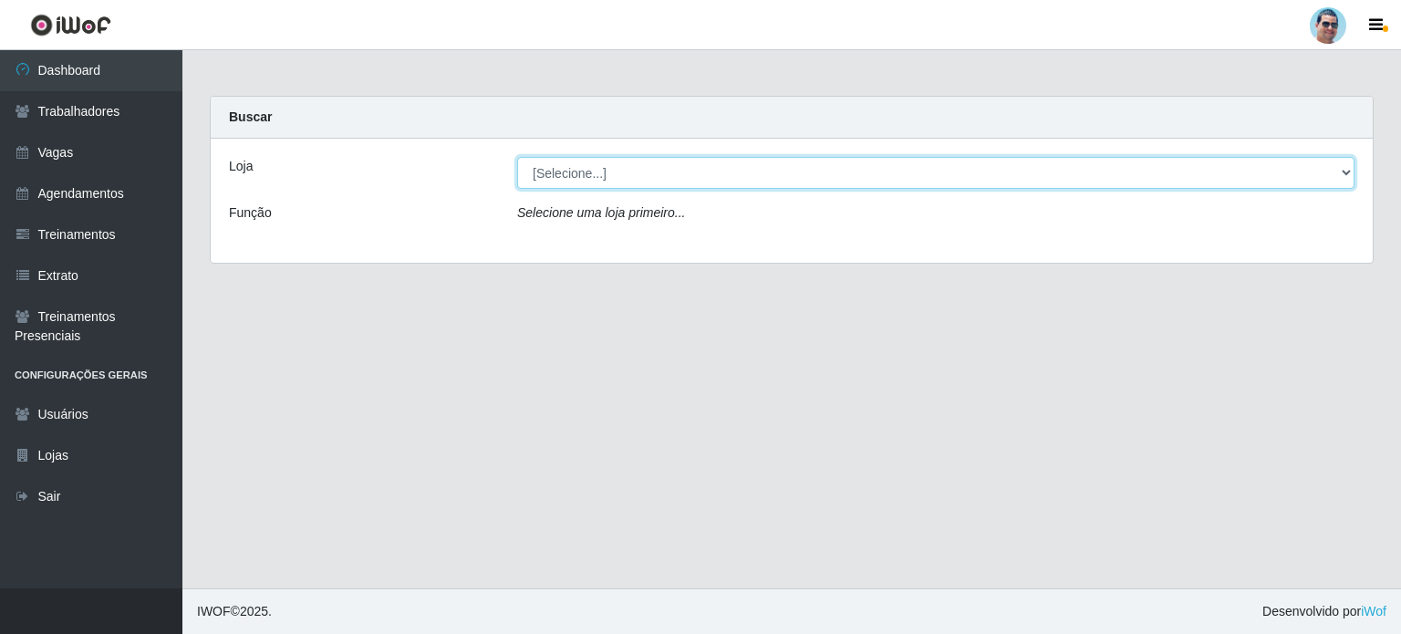
click at [587, 174] on select "[Selecione...] Mercadinho Extrabom" at bounding box center [935, 173] width 837 height 32
select select "175"
click at [517, 157] on select "[Selecione...] Mercadinho Extrabom" at bounding box center [935, 173] width 837 height 32
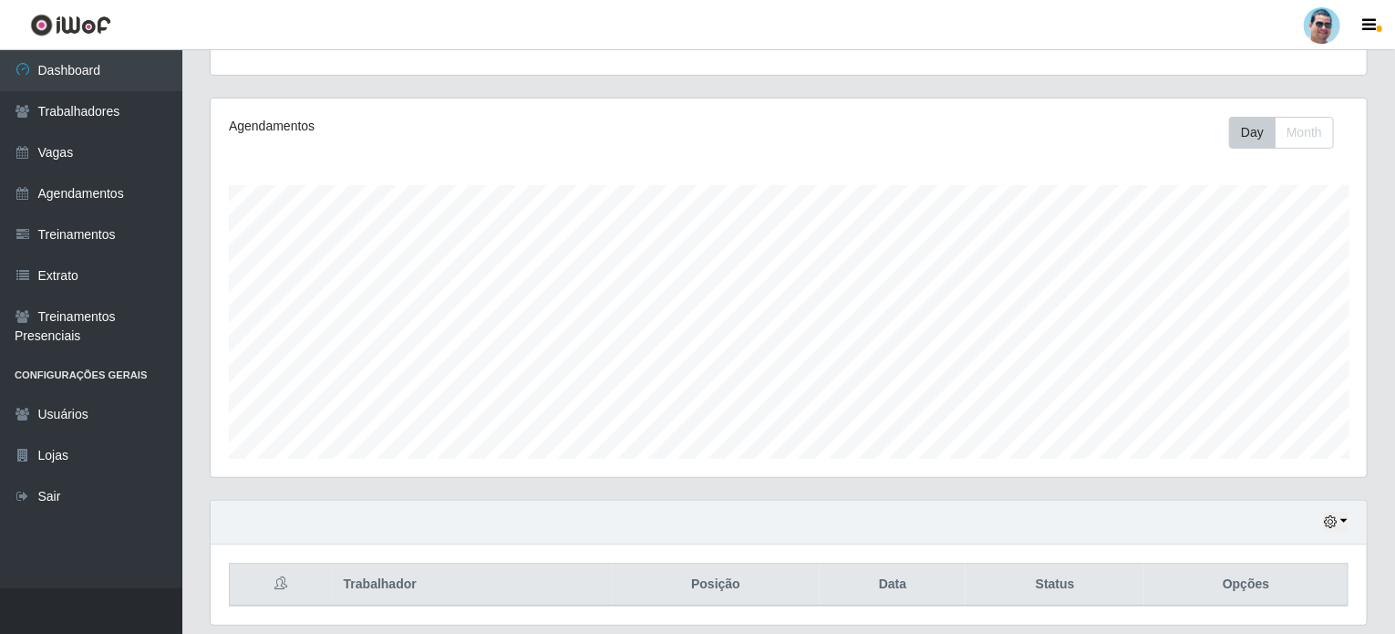
scroll to position [249, 0]
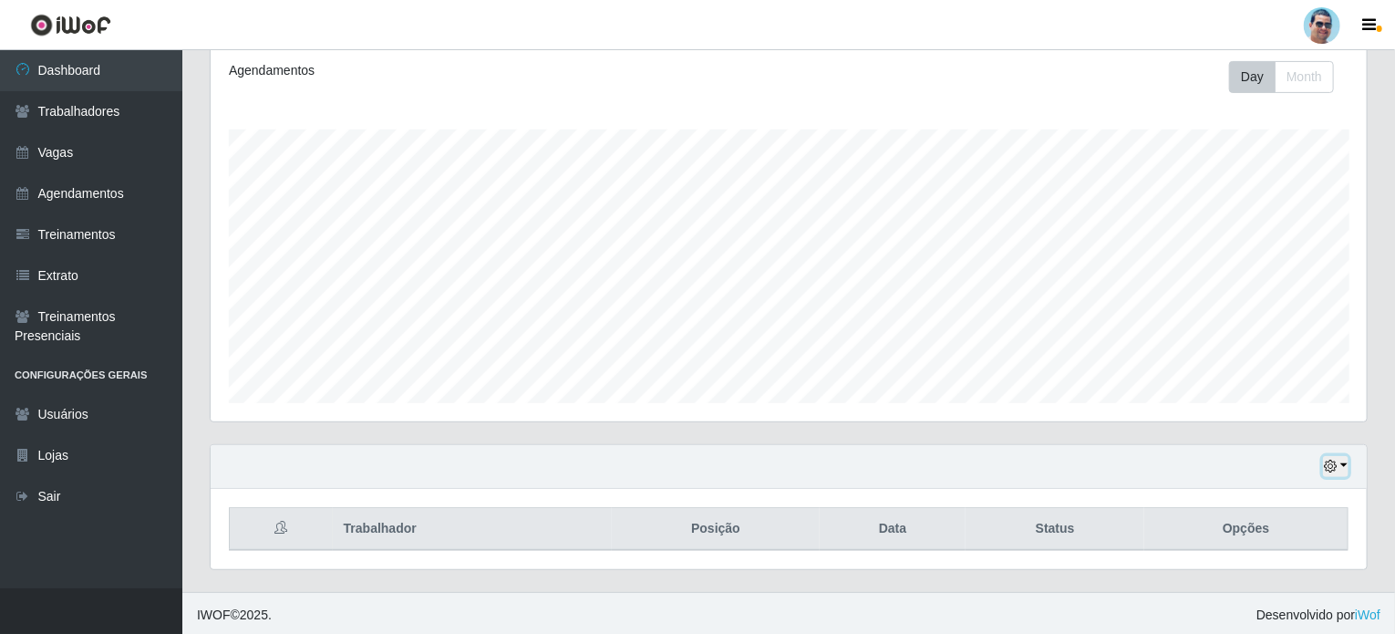
click at [1334, 468] on icon "button" at bounding box center [1330, 466] width 13 height 13
click at [1320, 410] on button "1 Semana" at bounding box center [1276, 399] width 144 height 38
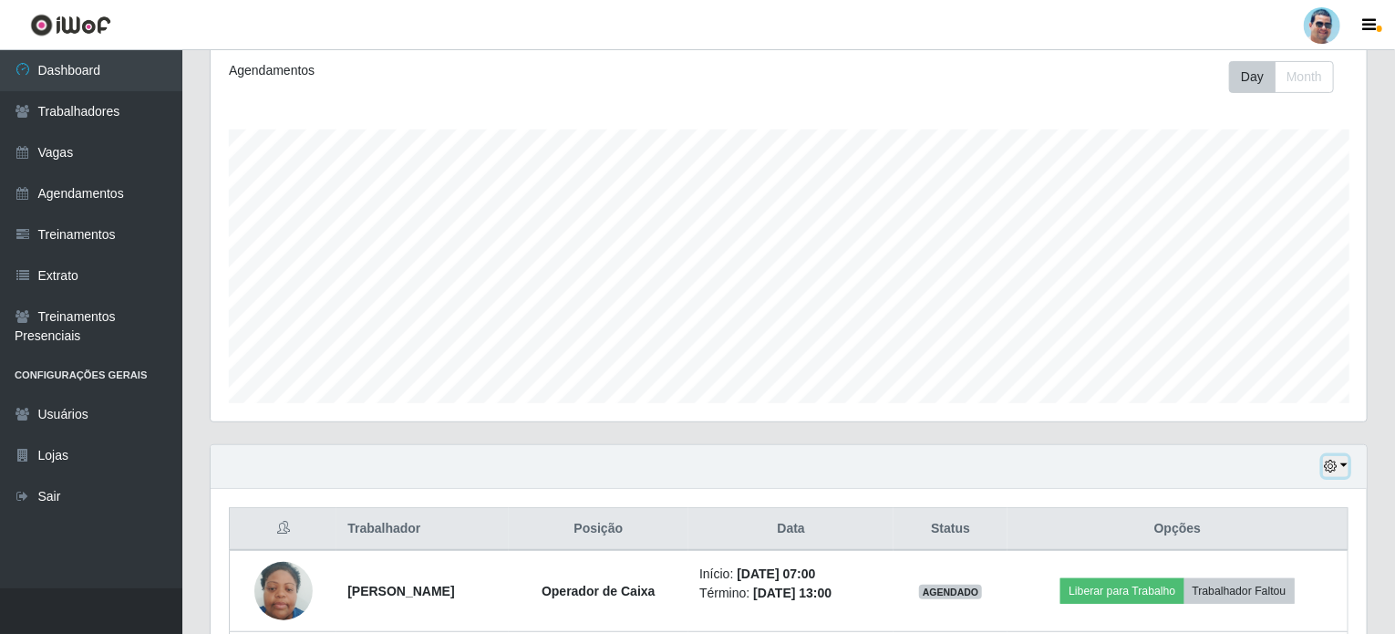
drag, startPoint x: 1343, startPoint y: 459, endPoint x: 1343, endPoint y: 416, distance: 42.9
click at [1343, 421] on div "Carregando... Buscar Recarregando em 6 segundos... Loja [Selecione...] Mercadin…" at bounding box center [789, 301] width 1158 height 908
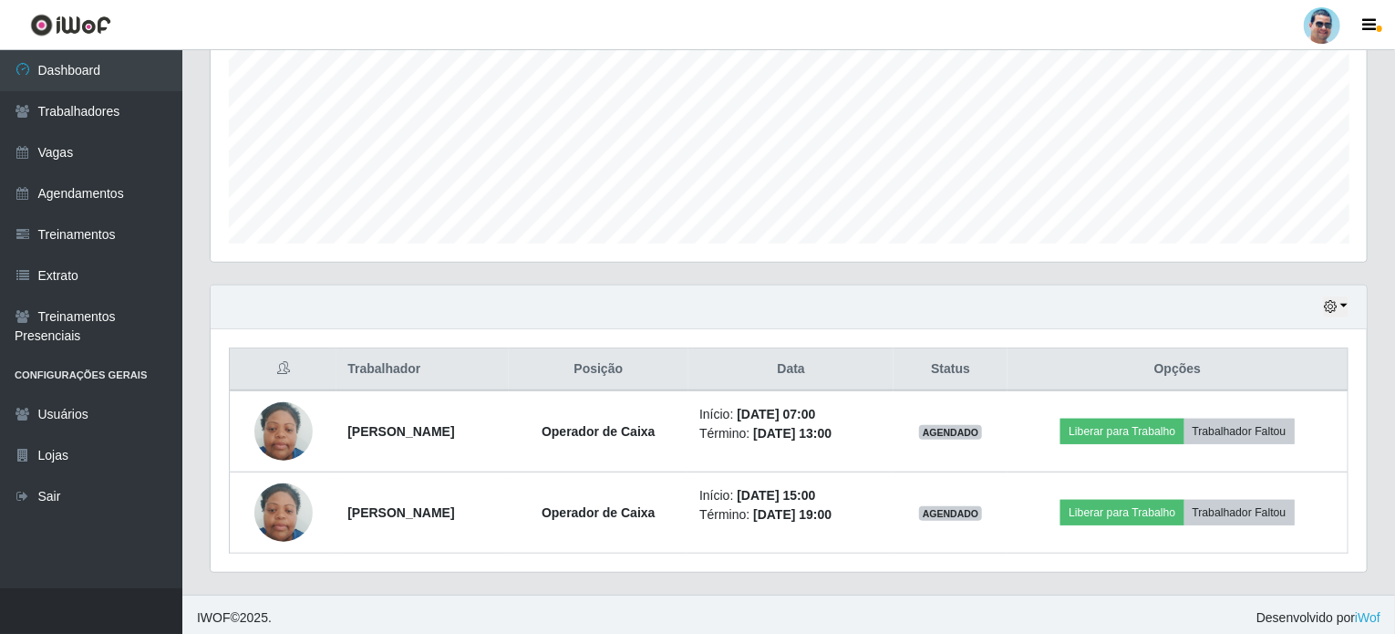
scroll to position [411, 0]
